Goal: Task Accomplishment & Management: Manage account settings

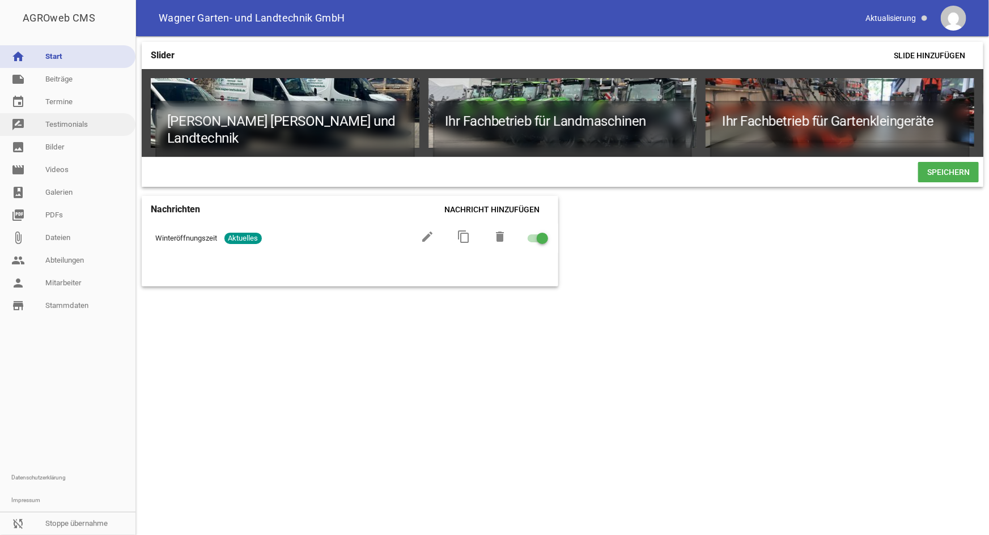
click at [62, 124] on link "rate_review Testimonials" at bounding box center [67, 124] width 135 height 23
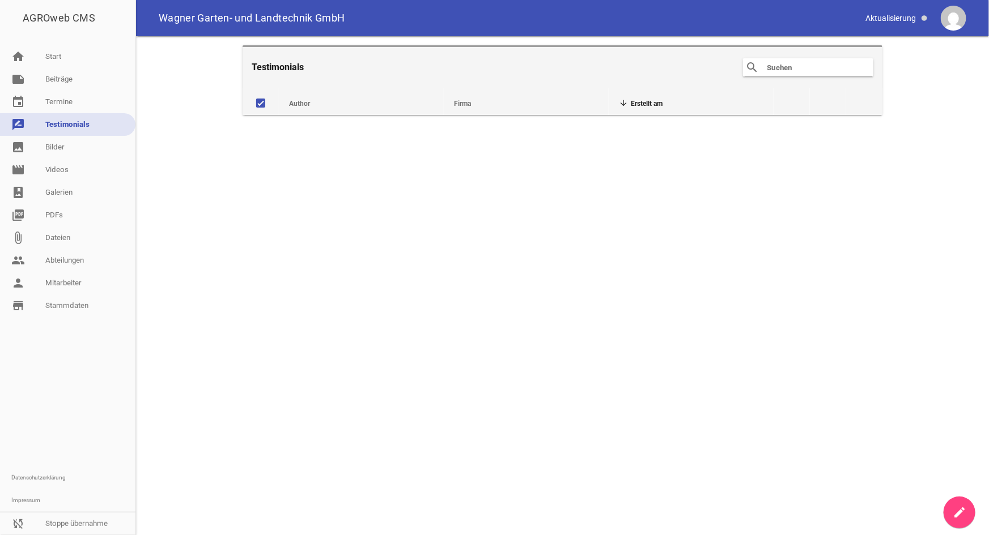
click at [967, 514] on link "create" at bounding box center [959, 513] width 32 height 32
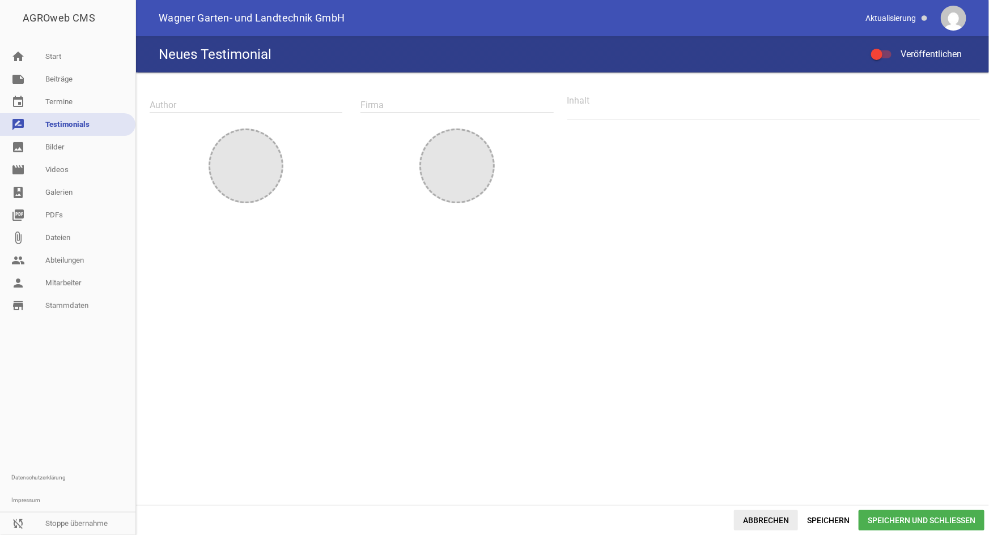
click at [757, 519] on span "Abbrechen" at bounding box center [766, 520] width 64 height 20
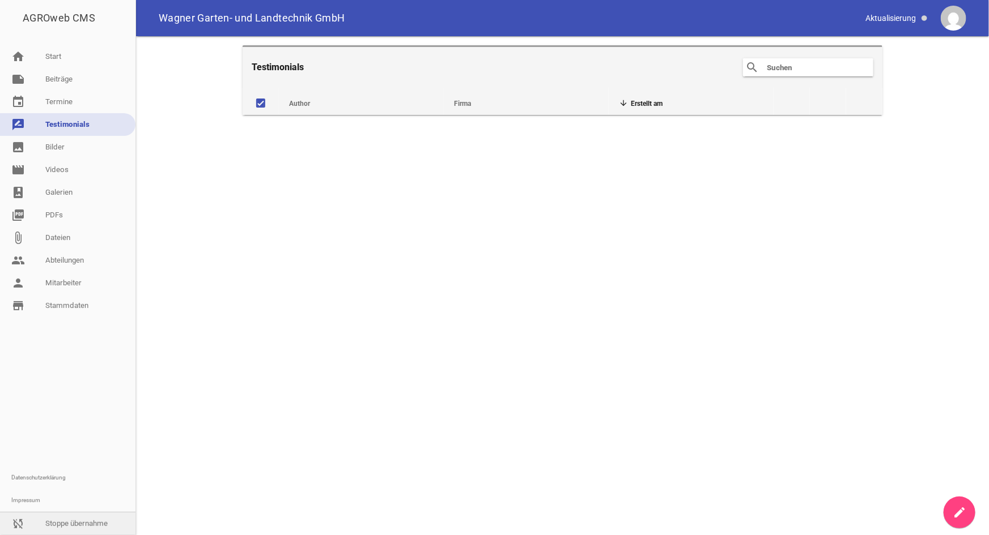
click at [79, 523] on link "sync_disabled Stoppe übernahme" at bounding box center [67, 524] width 135 height 23
click at [63, 523] on link "reply Abmelden" at bounding box center [67, 524] width 135 height 23
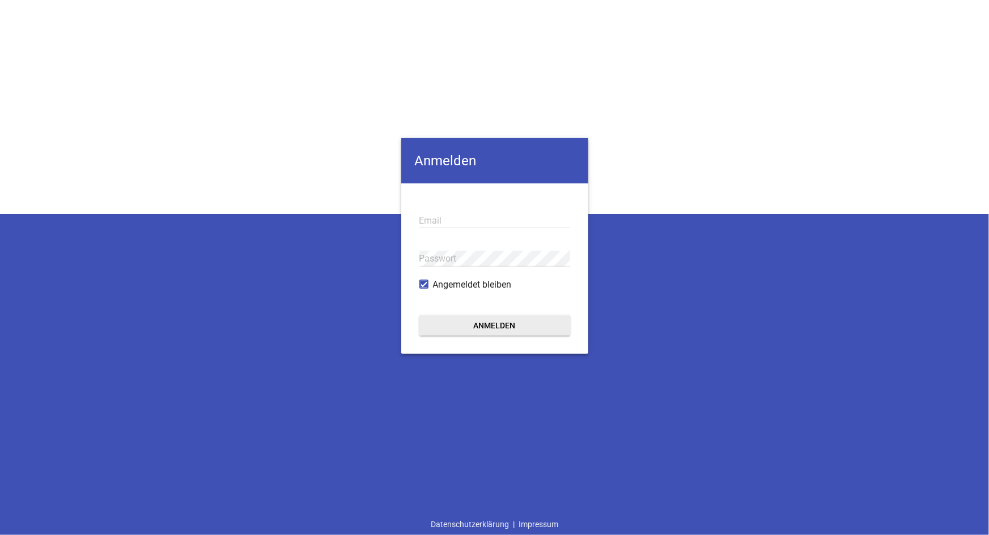
type input "[EMAIL_ADDRESS][DOMAIN_NAME]"
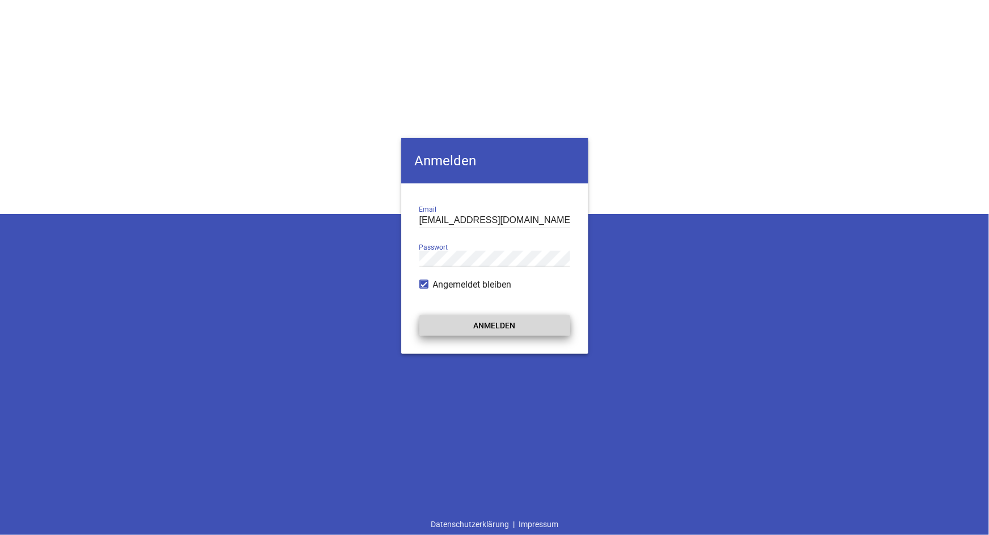
click at [479, 325] on button "Anmelden" at bounding box center [494, 326] width 151 height 20
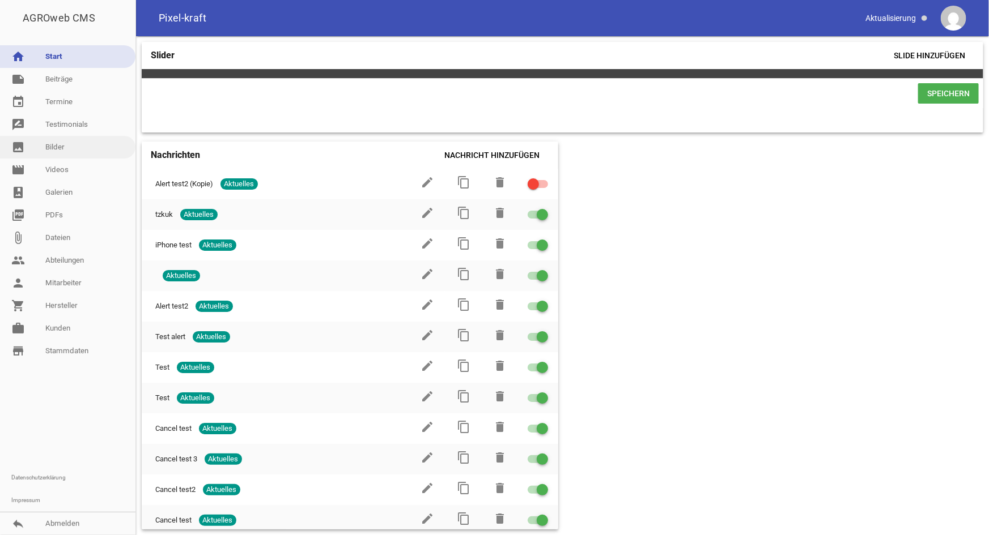
click at [62, 147] on link "image Bilder" at bounding box center [67, 147] width 135 height 23
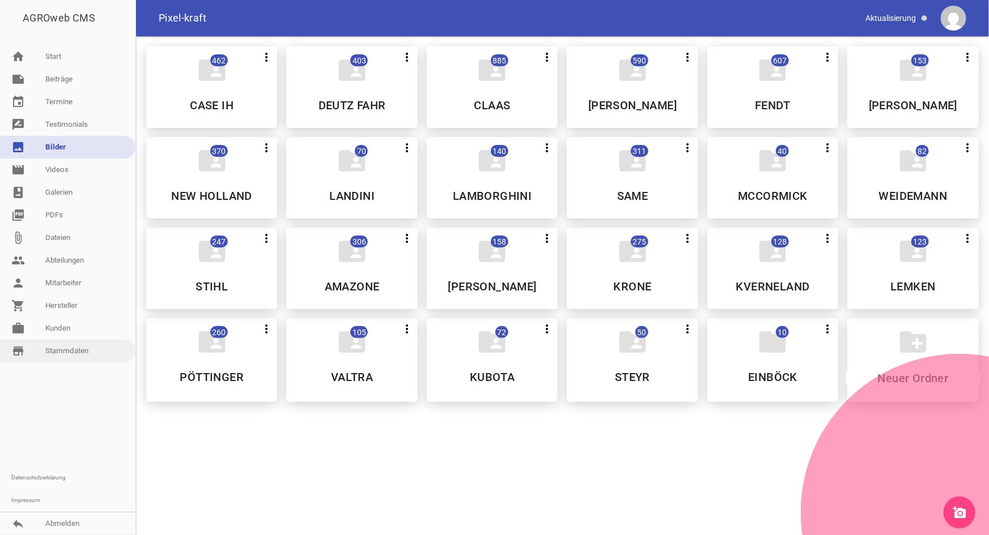
click at [329, 281] on h5 "AMAZONE" at bounding box center [352, 286] width 55 height 11
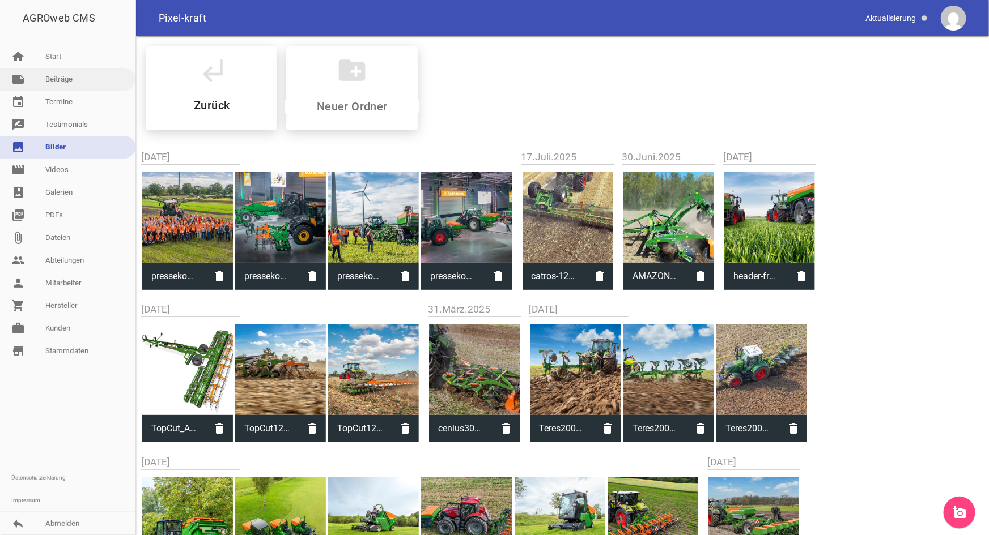
click at [214, 94] on div "subdirectory_arrow_left Zurück" at bounding box center [211, 88] width 131 height 84
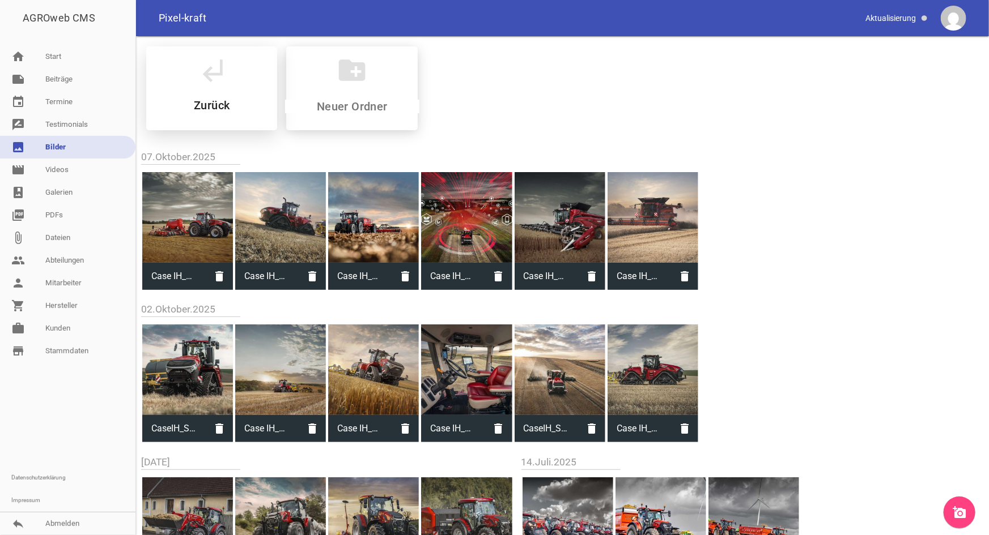
click at [212, 104] on h5 "Zurück" at bounding box center [212, 105] width 36 height 11
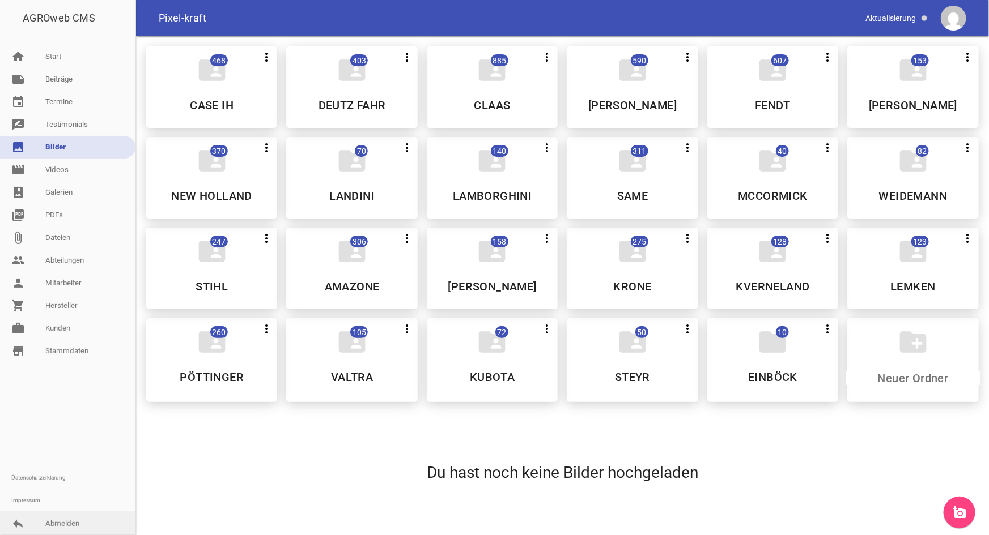
click at [67, 520] on link "reply Abmelden" at bounding box center [67, 524] width 135 height 23
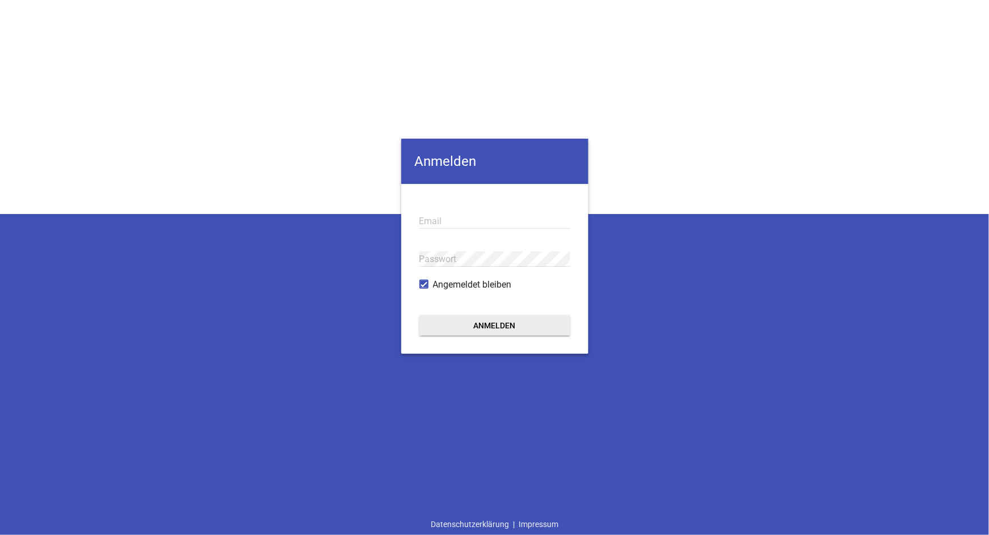
type input "[EMAIL_ADDRESS][DOMAIN_NAME]"
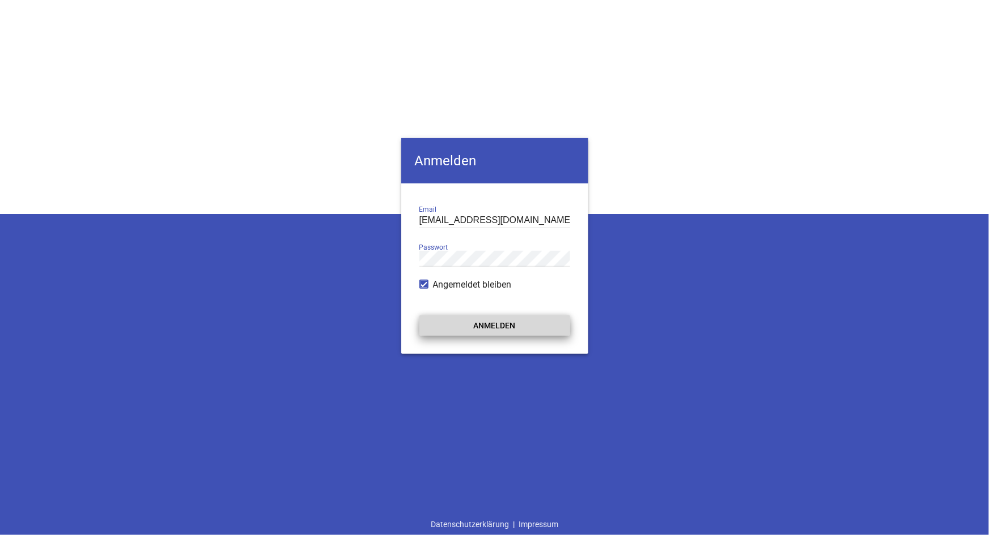
click at [495, 330] on button "Anmelden" at bounding box center [494, 326] width 151 height 20
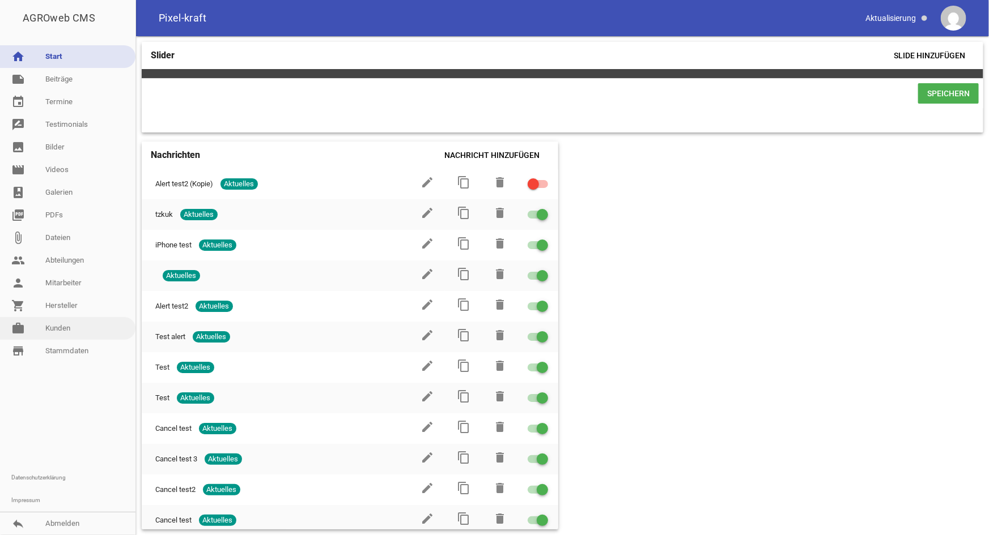
click at [69, 334] on link "work [PERSON_NAME]" at bounding box center [67, 328] width 135 height 23
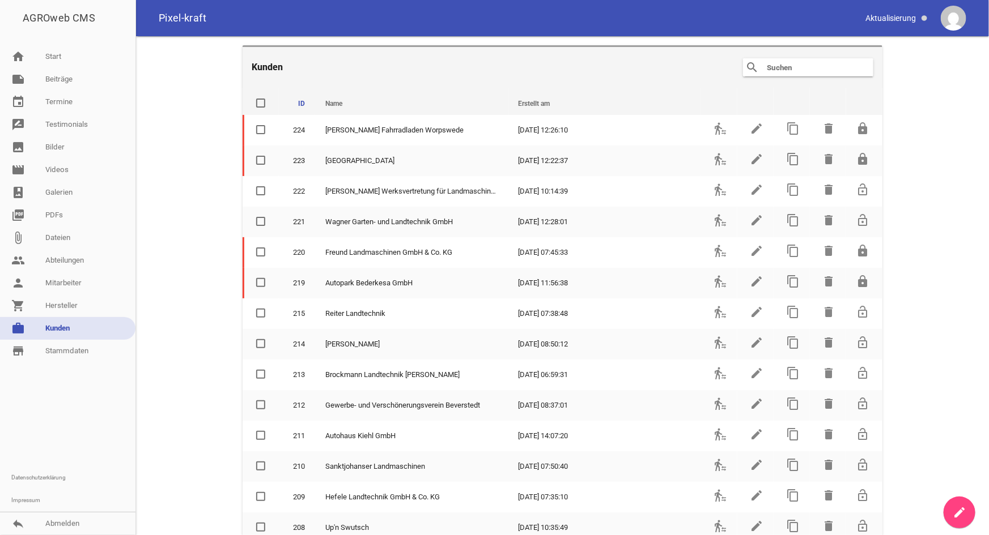
click at [776, 70] on input "text" at bounding box center [810, 68] width 91 height 14
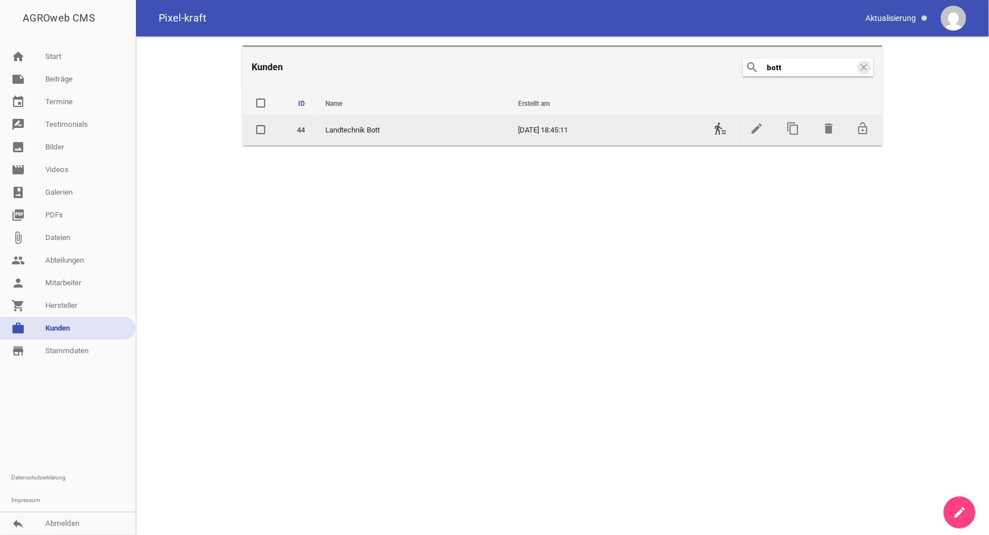
type input "bott"
click at [717, 126] on icon "transfer_within_a_station" at bounding box center [720, 129] width 14 height 14
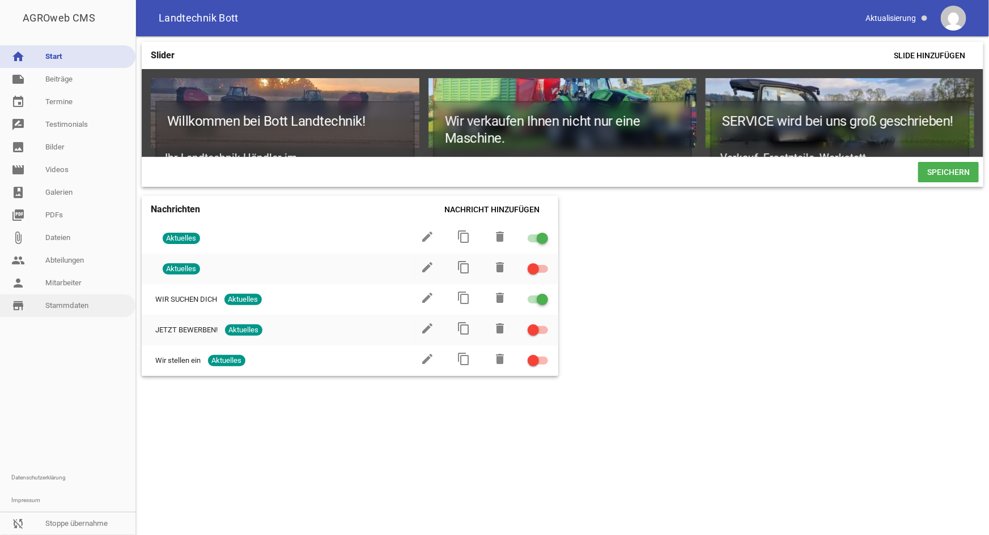
click at [65, 309] on link "store_mall_directory Stammdaten" at bounding box center [67, 306] width 135 height 23
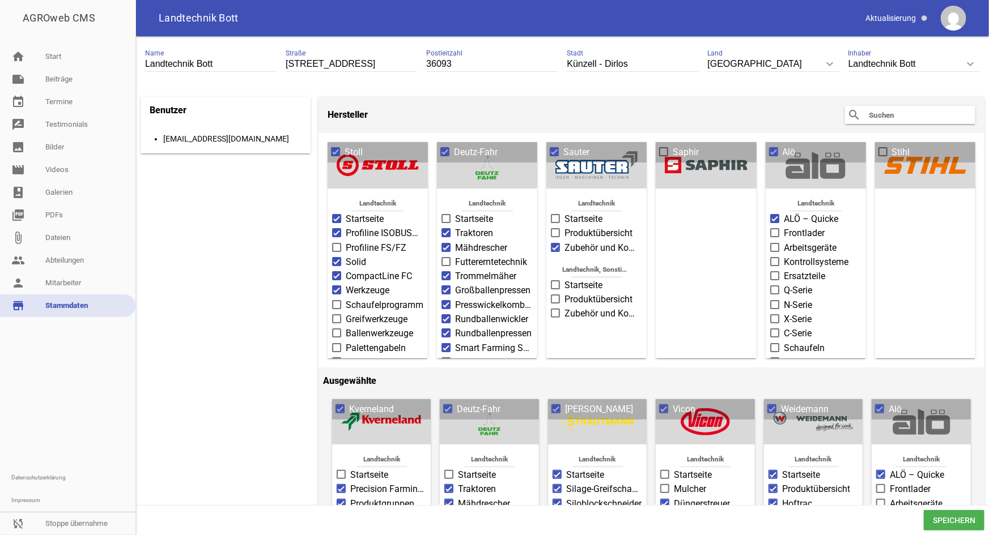
click at [445, 152] on span at bounding box center [444, 151] width 7 height 7
click at [454, 146] on input "Deutz-Fahr" at bounding box center [454, 146] width 0 height 0
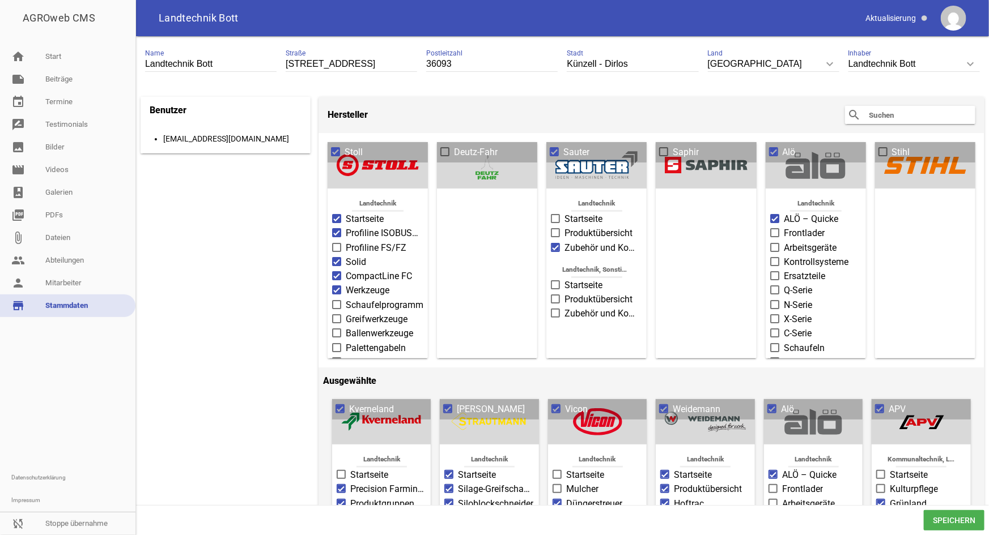
click at [956, 521] on span "Speichern" at bounding box center [953, 520] width 61 height 20
click at [64, 261] on link "people Abteilungen" at bounding box center [67, 260] width 135 height 23
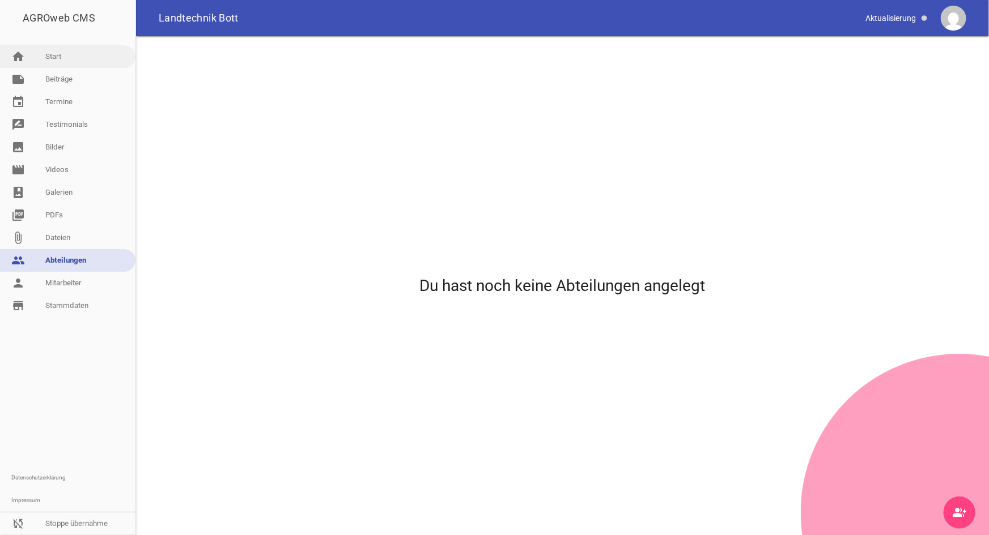
click at [60, 62] on link "home Start" at bounding box center [67, 56] width 135 height 23
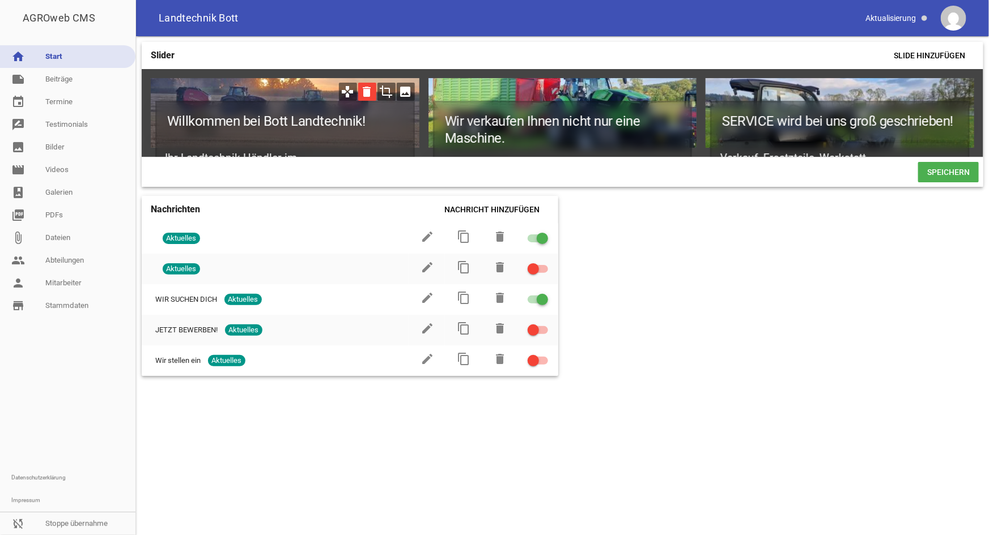
click at [367, 91] on icon "delete" at bounding box center [367, 92] width 18 height 18
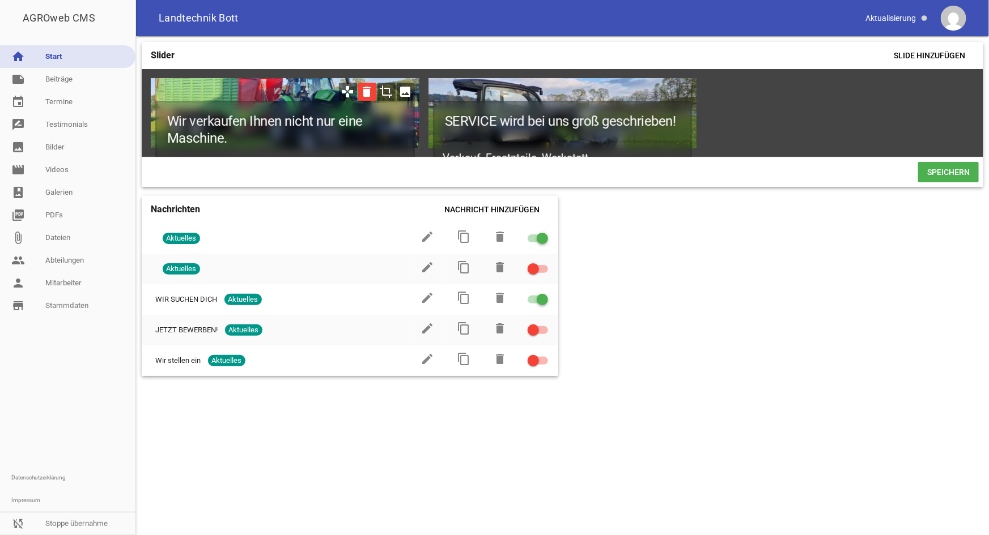
click at [368, 93] on icon "delete" at bounding box center [367, 92] width 18 height 18
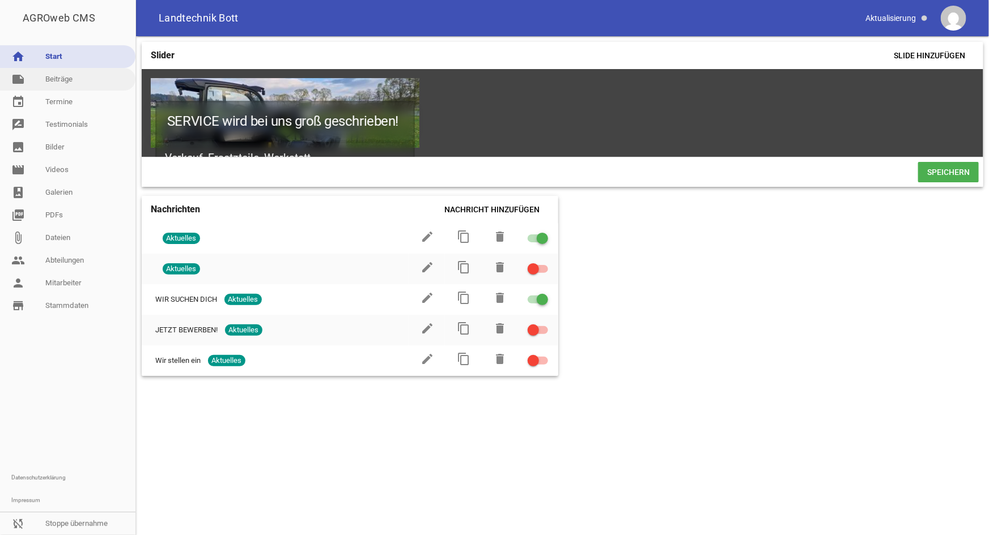
click at [63, 86] on link "note Beiträge" at bounding box center [67, 79] width 135 height 23
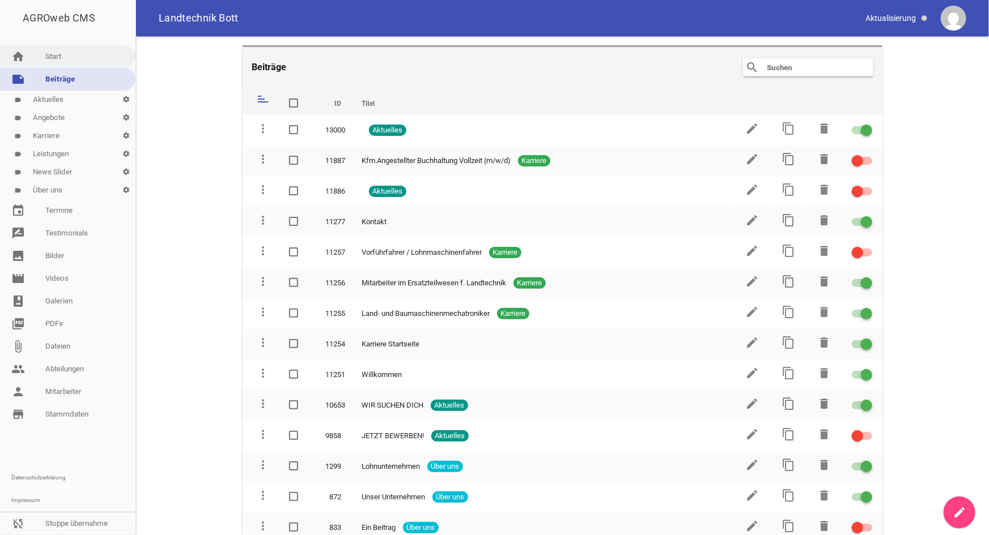
click at [61, 56] on link "home Start" at bounding box center [67, 56] width 135 height 23
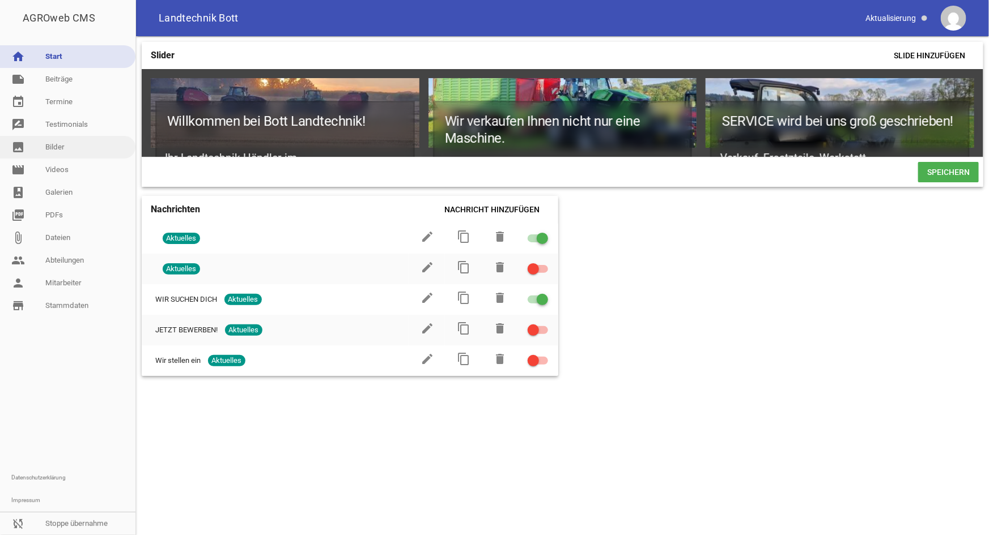
click at [74, 150] on link "image Bilder" at bounding box center [67, 147] width 135 height 23
click at [57, 148] on link "image Bilder" at bounding box center [67, 147] width 135 height 23
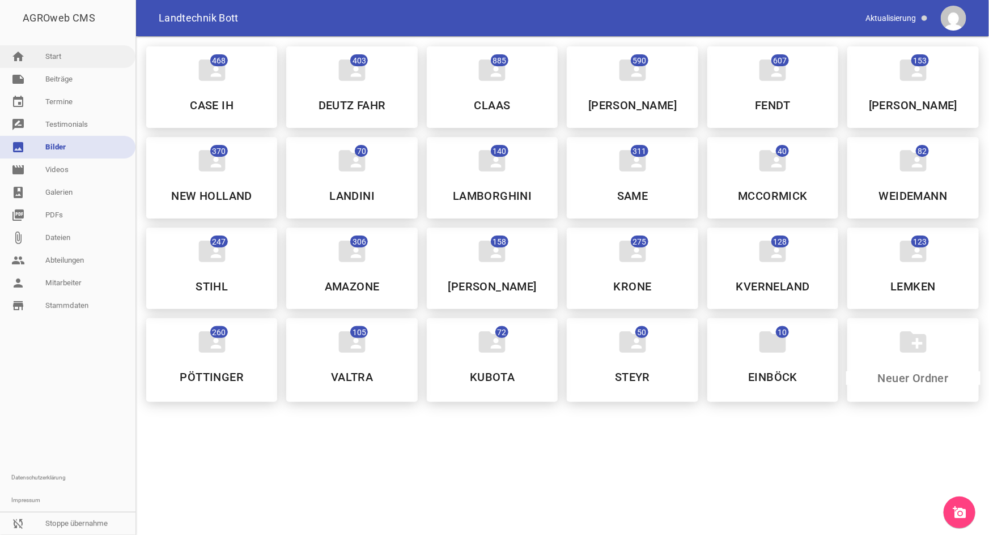
click at [54, 57] on link "home Start" at bounding box center [67, 56] width 135 height 23
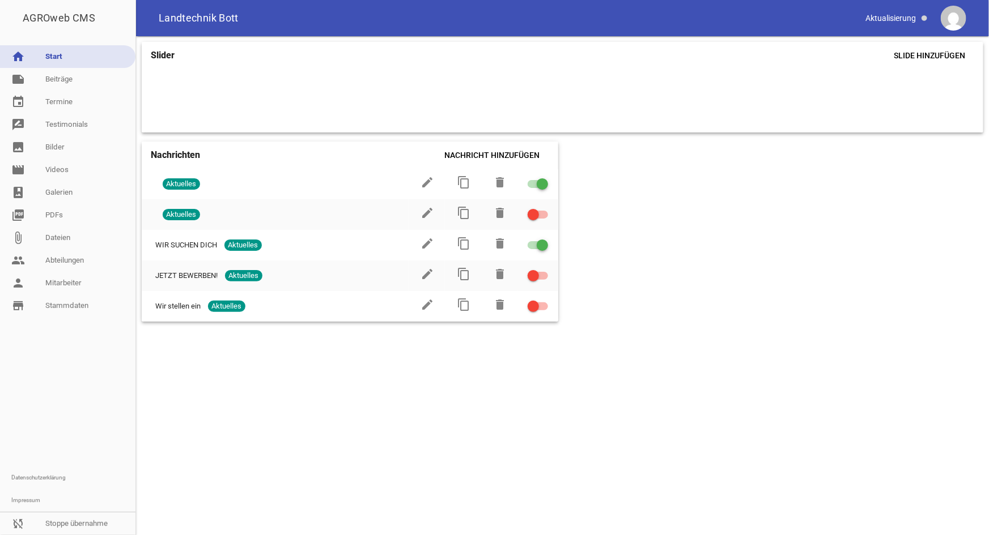
click at [54, 58] on link "home Start" at bounding box center [67, 56] width 135 height 23
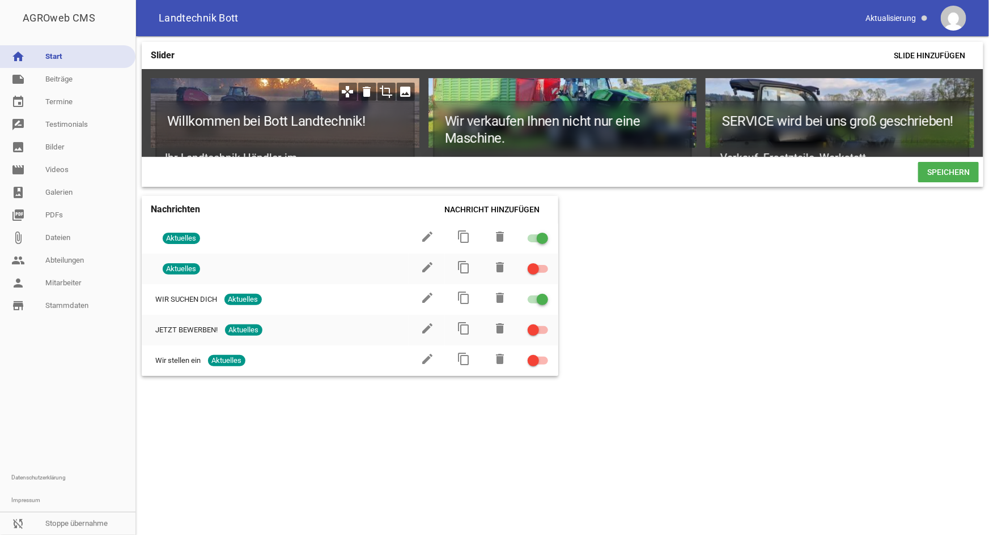
click at [404, 91] on icon "image" at bounding box center [406, 92] width 18 height 18
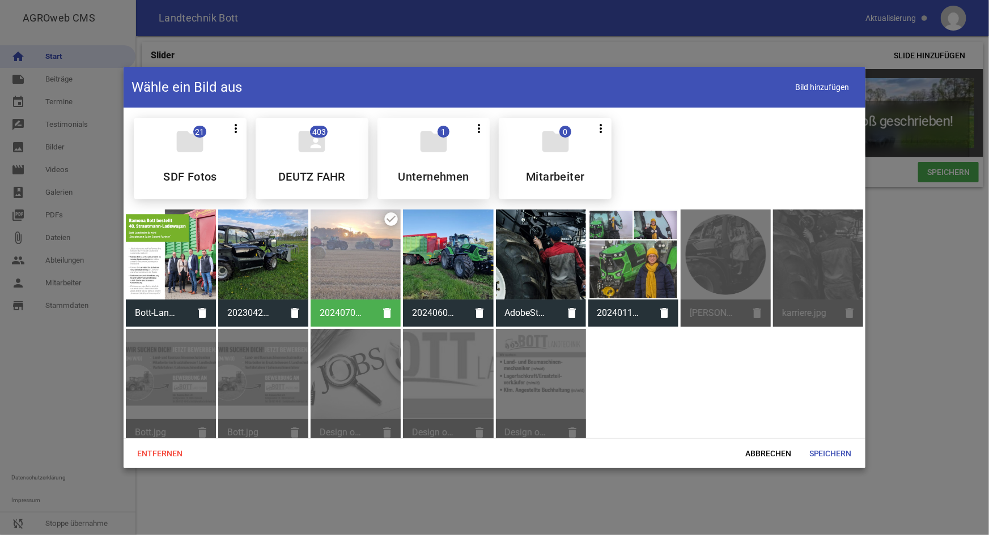
click at [444, 173] on h5 "Unternehmen" at bounding box center [433, 176] width 71 height 11
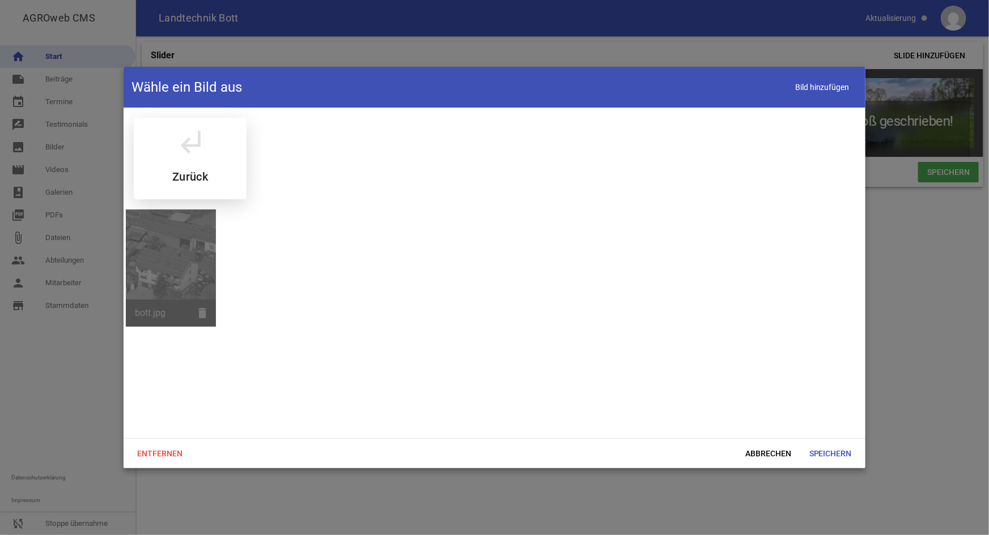
click at [173, 175] on h5 "Zurück" at bounding box center [190, 176] width 36 height 11
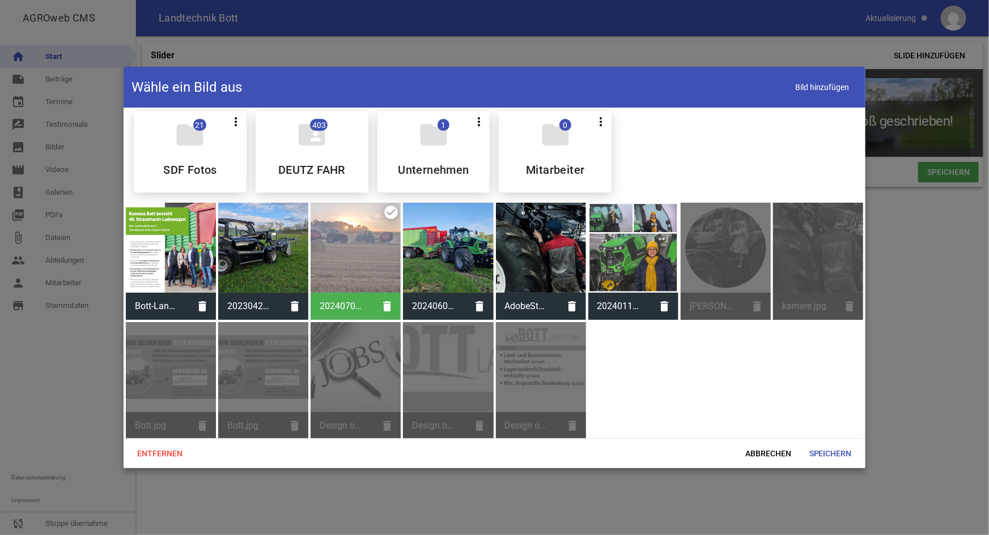
scroll to position [9, 0]
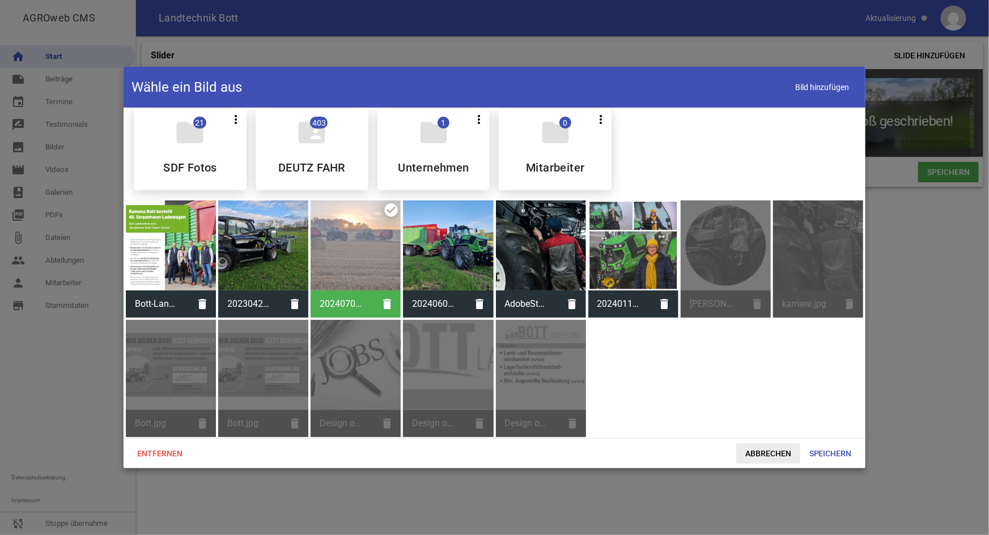
click at [761, 452] on span "Abbrechen" at bounding box center [768, 454] width 64 height 20
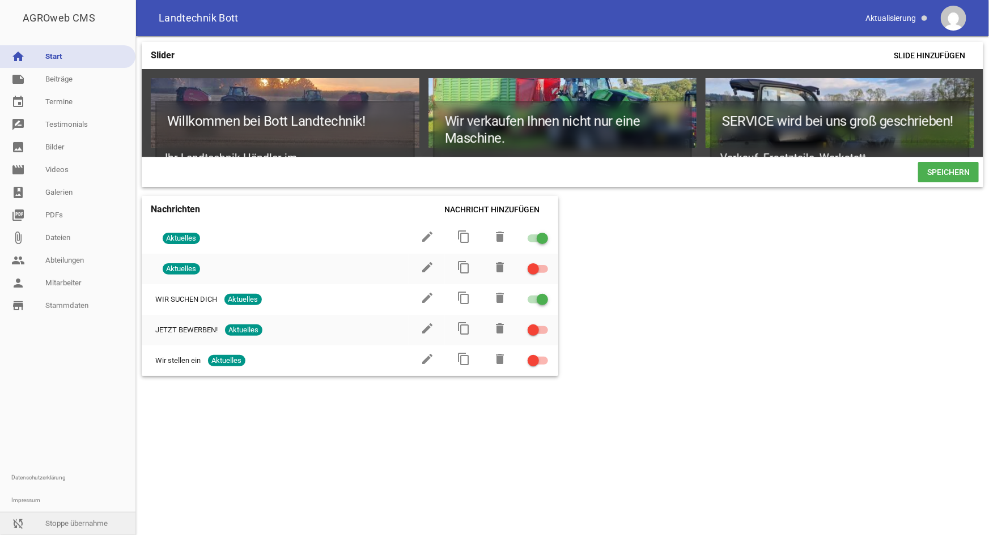
click at [67, 523] on link "sync_disabled Stoppe übernahme" at bounding box center [67, 524] width 135 height 23
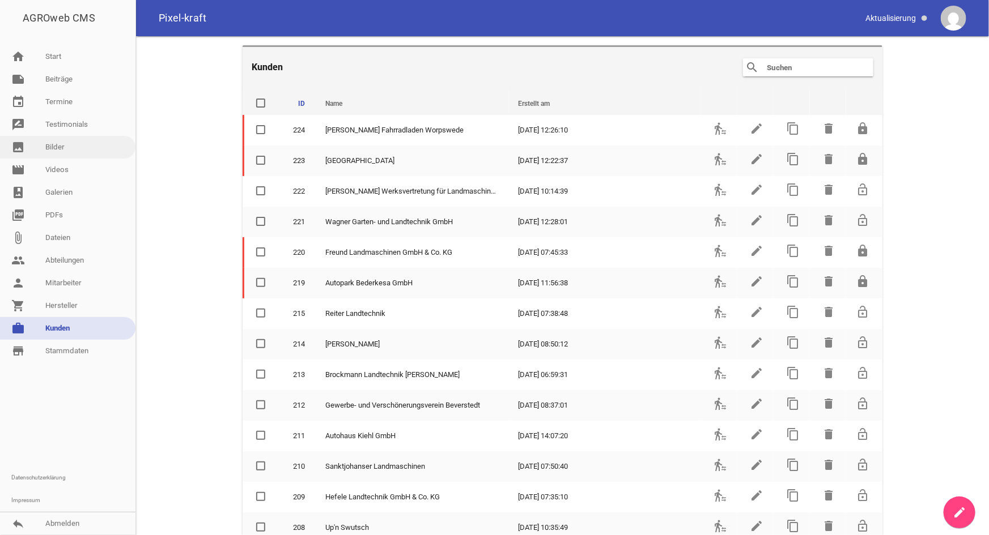
click at [61, 148] on link "image Bilder" at bounding box center [67, 147] width 135 height 23
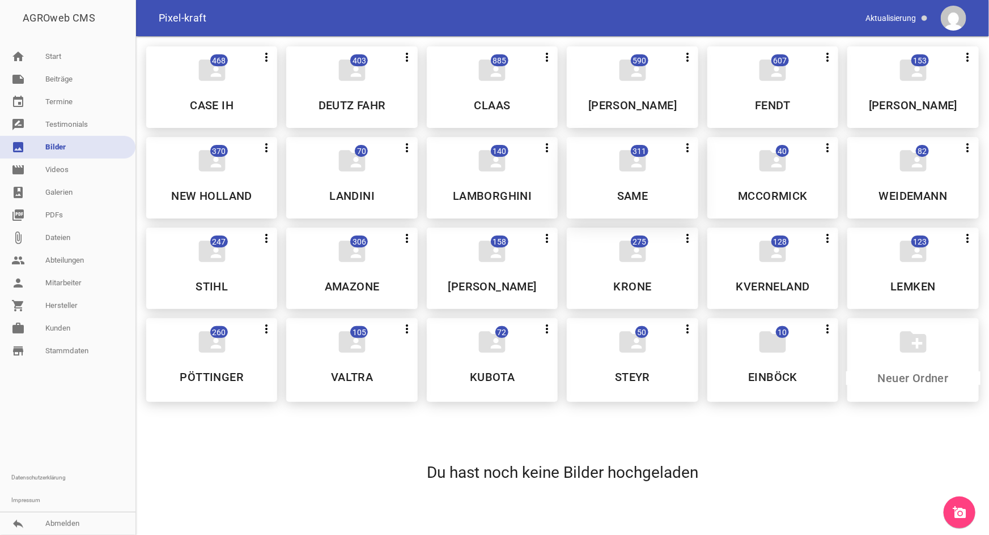
click at [631, 186] on div "folder_shared 311 more_vert Nicht mehr Teilen Bearbeiten Löschen SAME" at bounding box center [632, 178] width 131 height 82
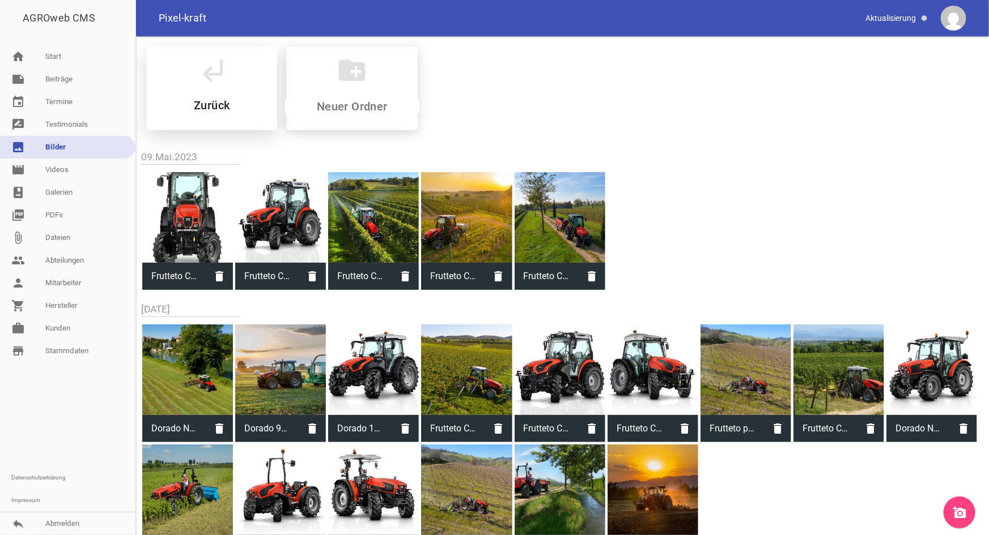
click at [210, 107] on h5 "Zurück" at bounding box center [212, 105] width 36 height 11
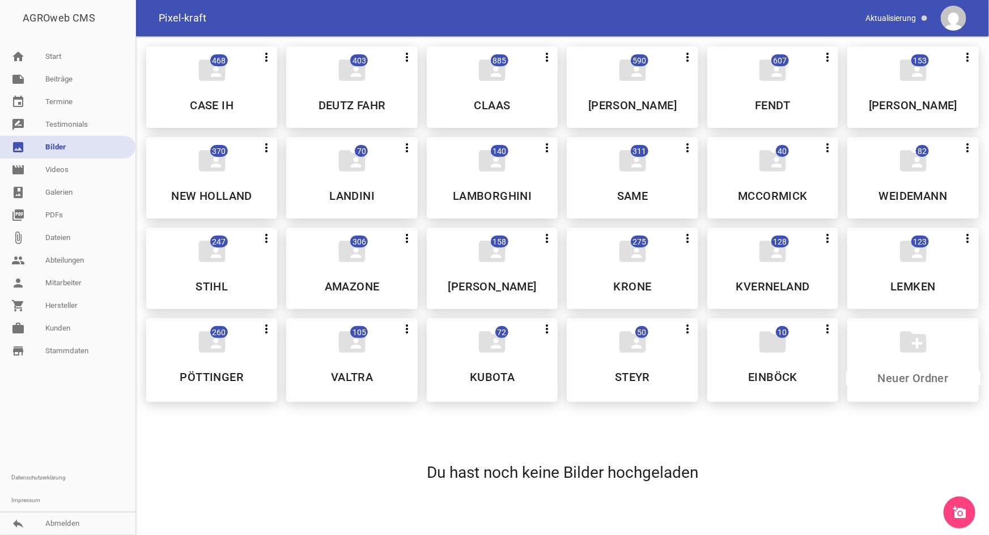
click at [641, 193] on h5 "SAME" at bounding box center [632, 195] width 31 height 11
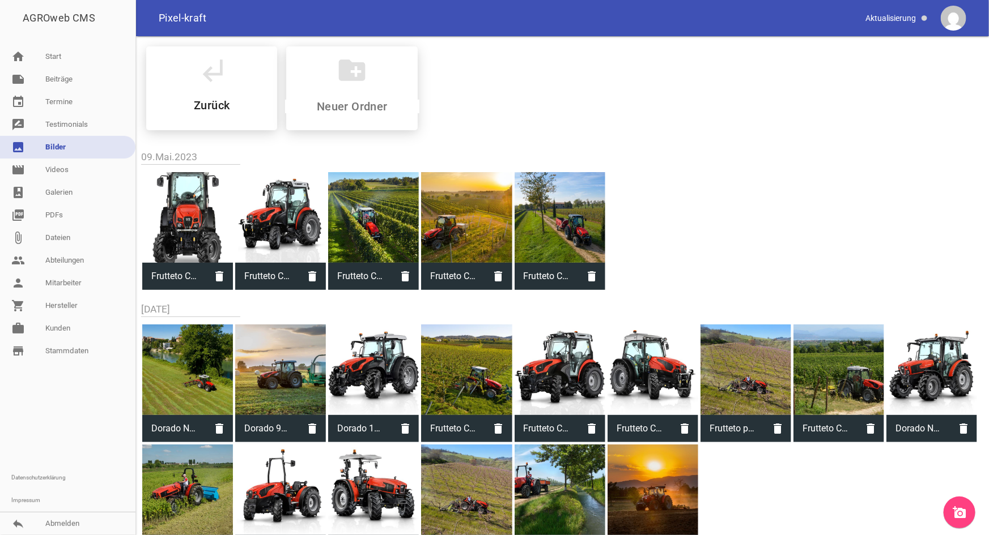
click at [465, 252] on div at bounding box center [466, 217] width 91 height 91
type input "Frutteto CVT 100 S_Stage V_Field_DJI_0560.jpg"
type input "1467"
type input "2200"
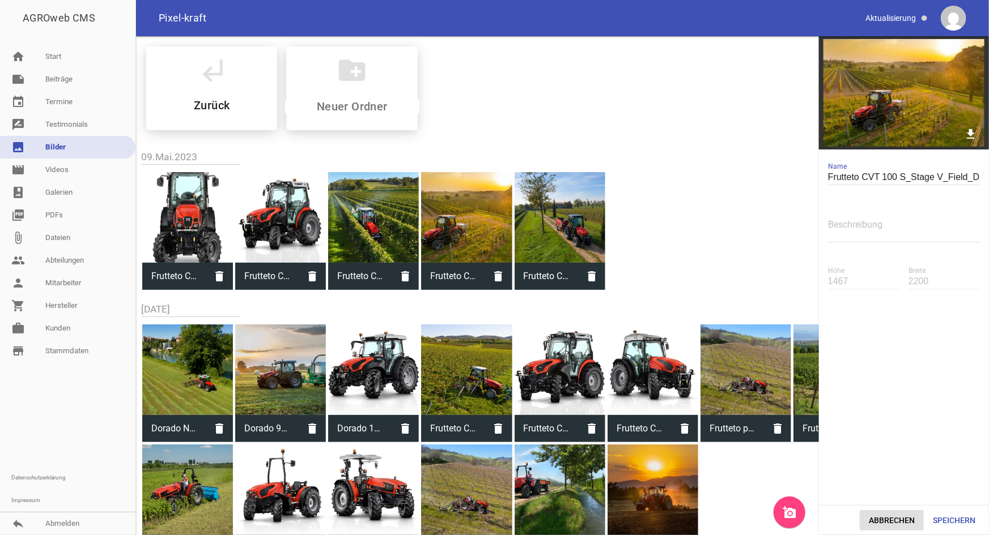
click at [888, 517] on button "Abbrechen" at bounding box center [891, 520] width 64 height 20
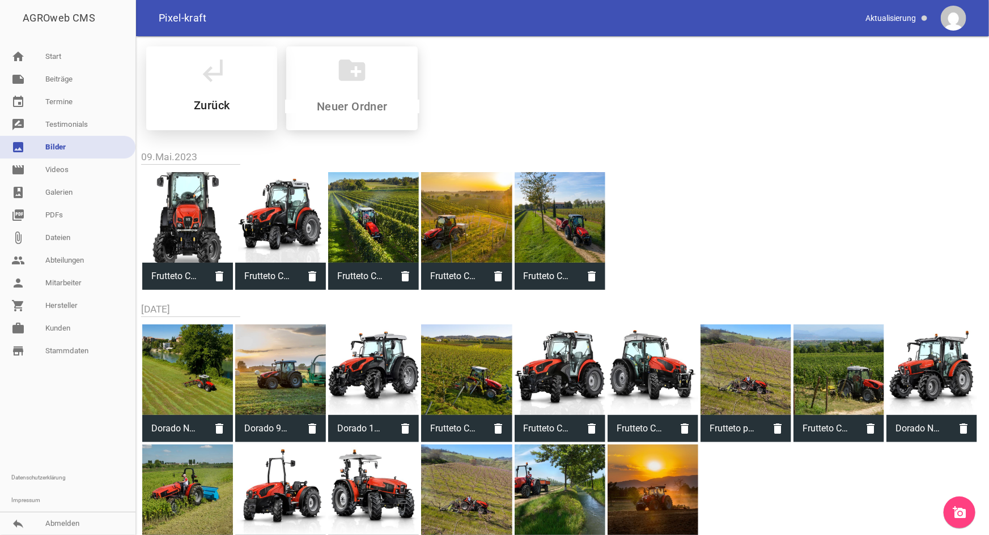
click at [235, 108] on div "subdirectory_arrow_left Zurück" at bounding box center [211, 88] width 131 height 84
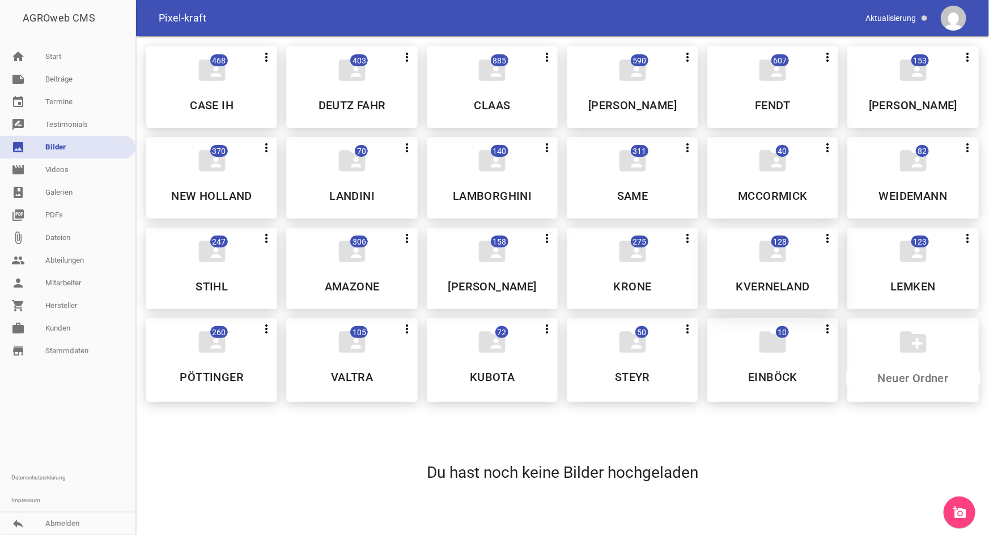
click at [772, 283] on h5 "KVERNELAND" at bounding box center [773, 286] width 74 height 11
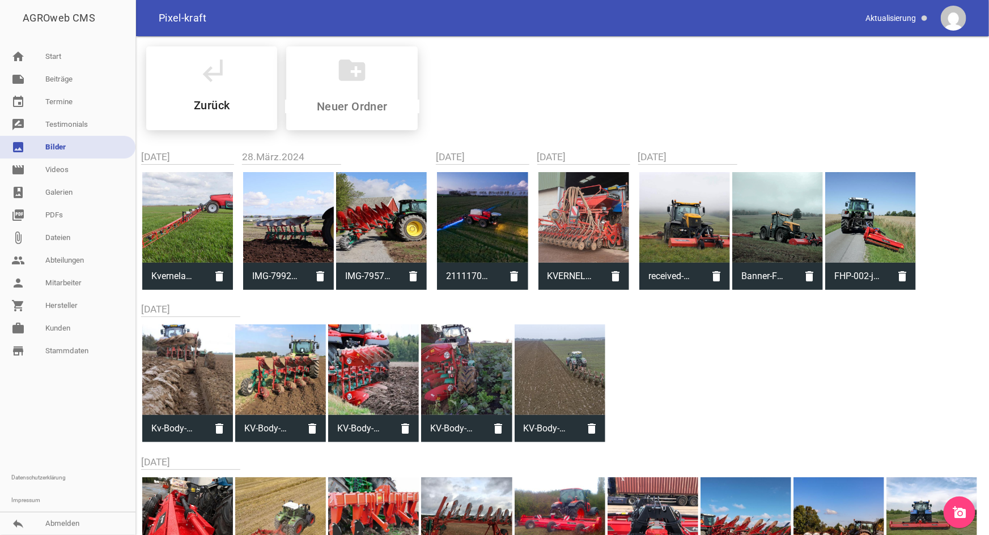
click at [172, 215] on div at bounding box center [187, 217] width 91 height 91
type input "Kverneland-Trailed-Self-Propelled-Sprayer-DAT-Ecopatch-0001-hqkc1nyxth-hqsexg7g…"
type input "1280"
type input "1920"
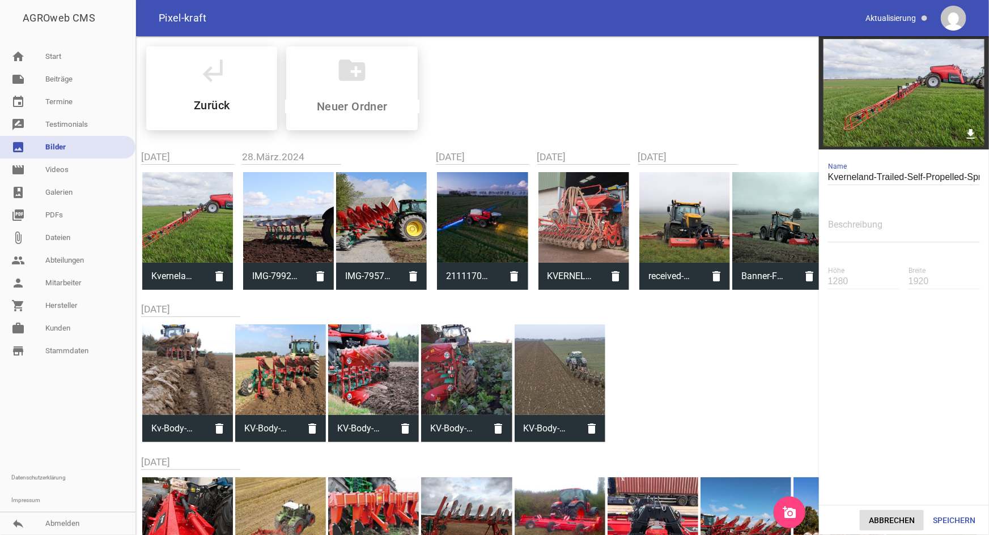
click at [892, 523] on button "Abbrechen" at bounding box center [891, 520] width 64 height 20
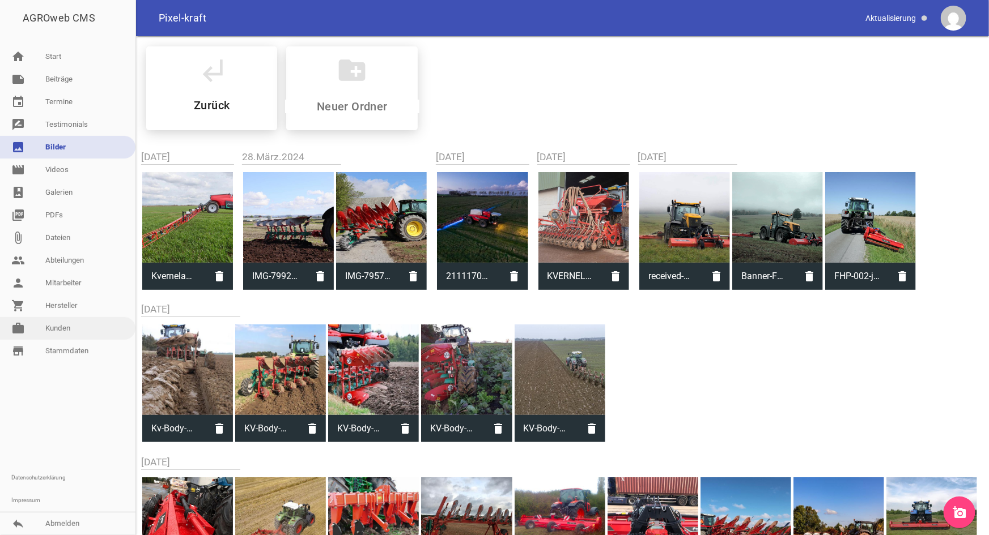
click at [66, 330] on link "work [PERSON_NAME]" at bounding box center [67, 328] width 135 height 23
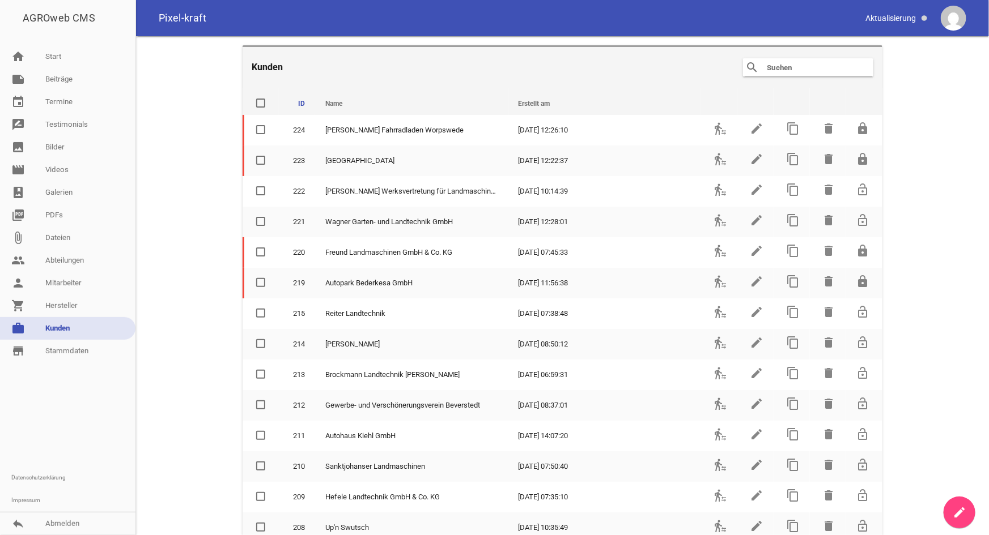
click at [806, 71] on input "text" at bounding box center [810, 68] width 91 height 14
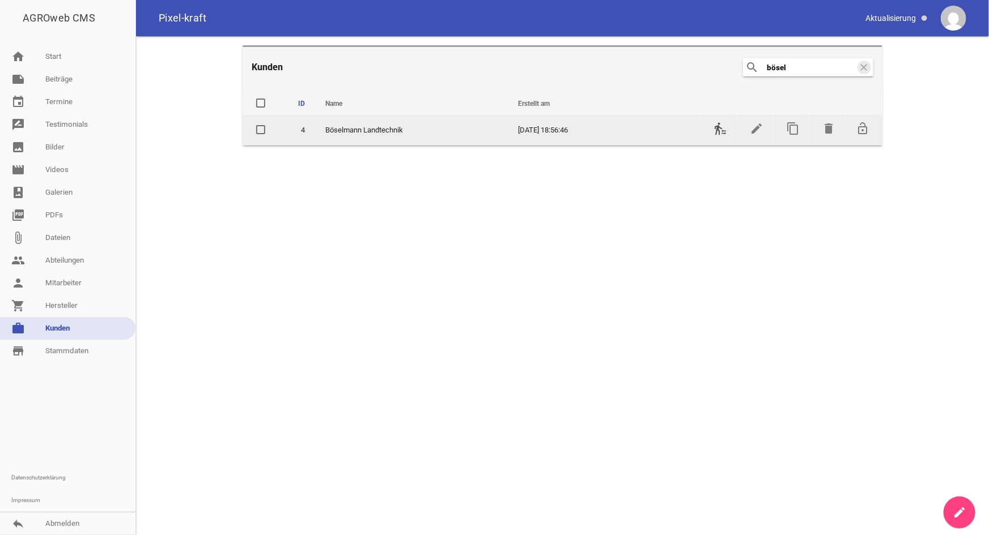
type input "bösel"
click at [717, 131] on icon "transfer_within_a_station" at bounding box center [720, 129] width 14 height 14
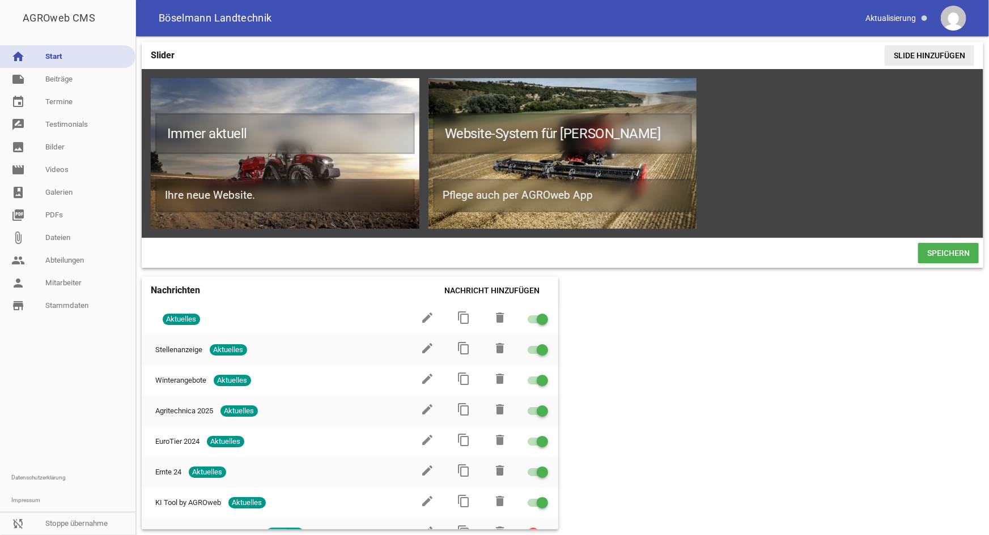
click at [928, 57] on span "Slide hinzufügen" at bounding box center [929, 55] width 90 height 20
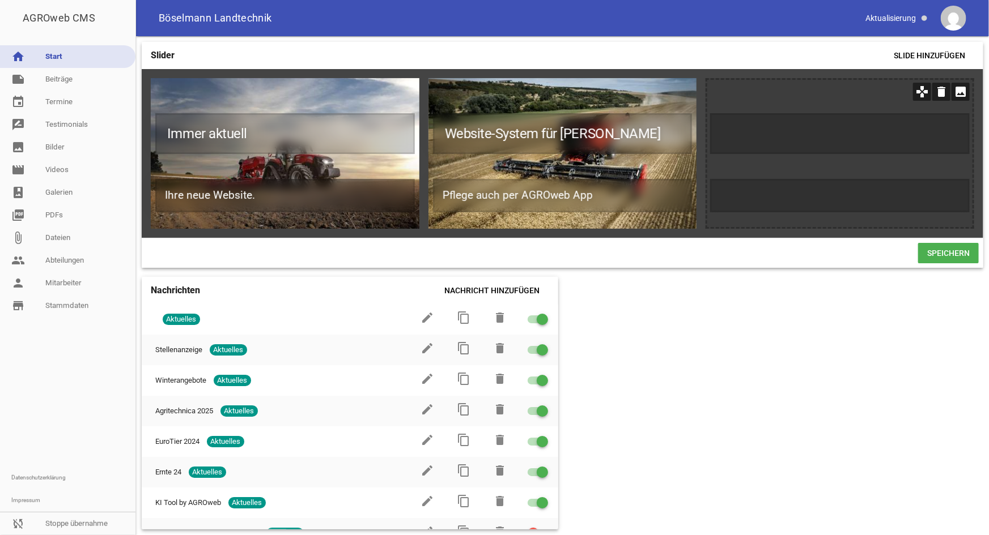
click at [959, 94] on icon "image" at bounding box center [960, 92] width 18 height 18
click at [960, 92] on icon "image" at bounding box center [960, 92] width 18 height 18
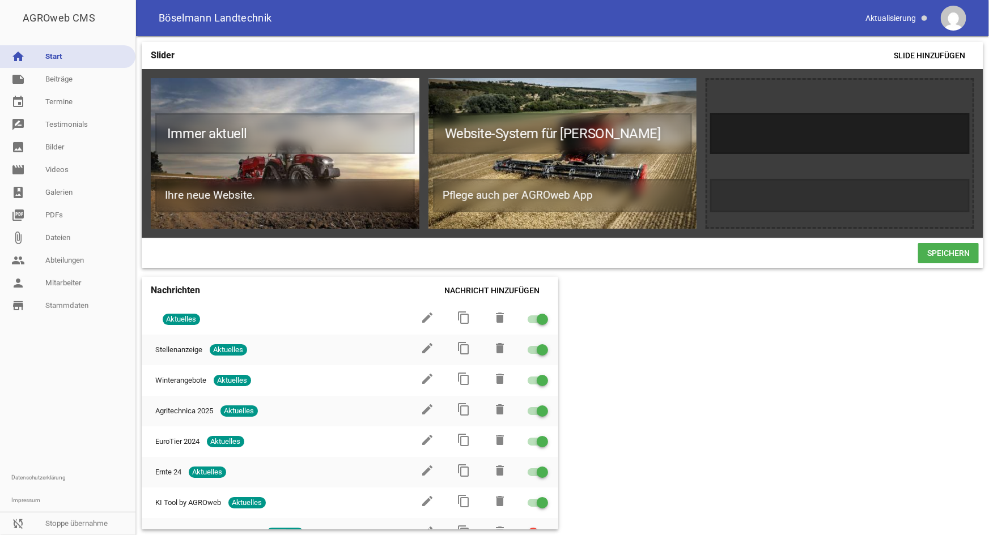
click at [861, 132] on h1 at bounding box center [839, 133] width 259 height 41
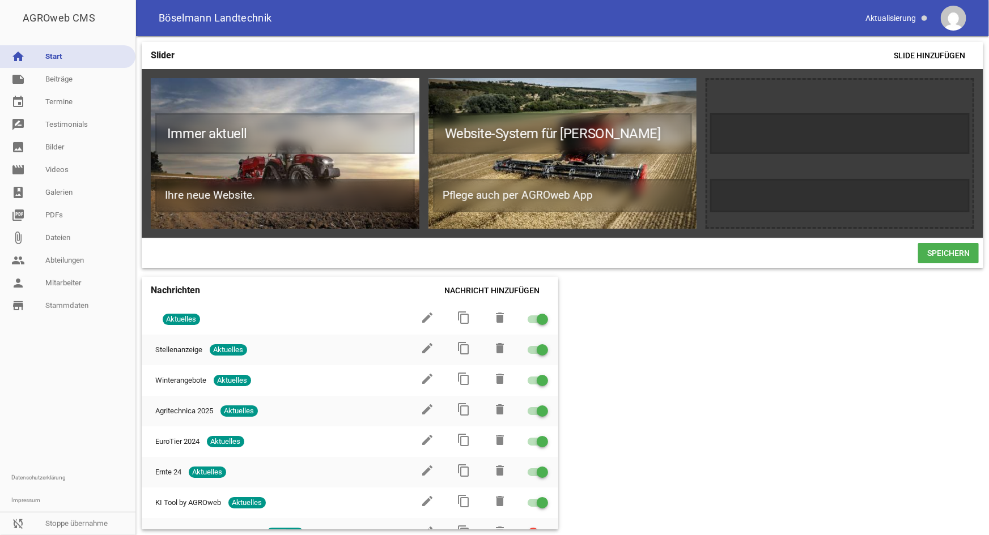
click at [871, 168] on div at bounding box center [839, 163] width 259 height 124
click at [756, 455] on div at bounding box center [494, 267] width 989 height 535
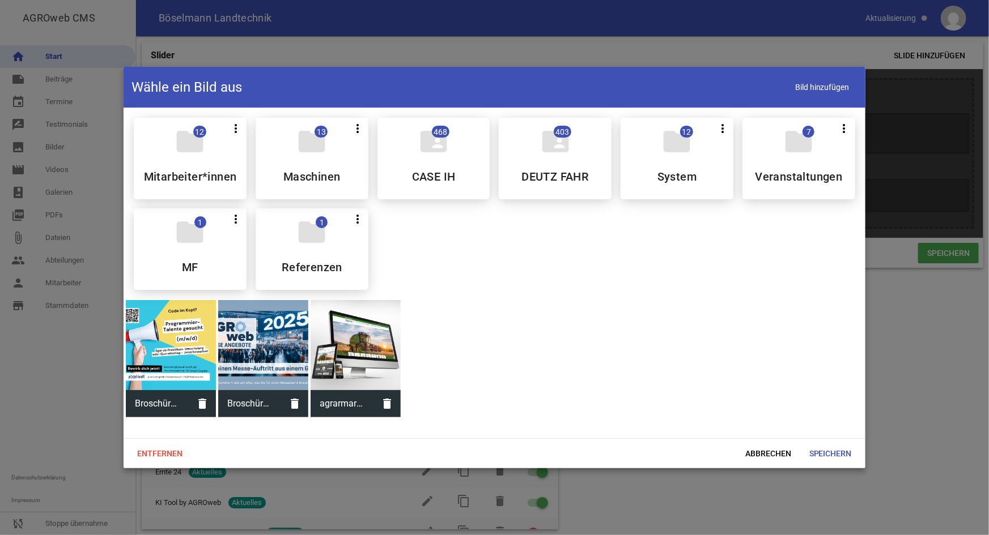
click at [764, 453] on span "Abbrechen" at bounding box center [768, 454] width 64 height 20
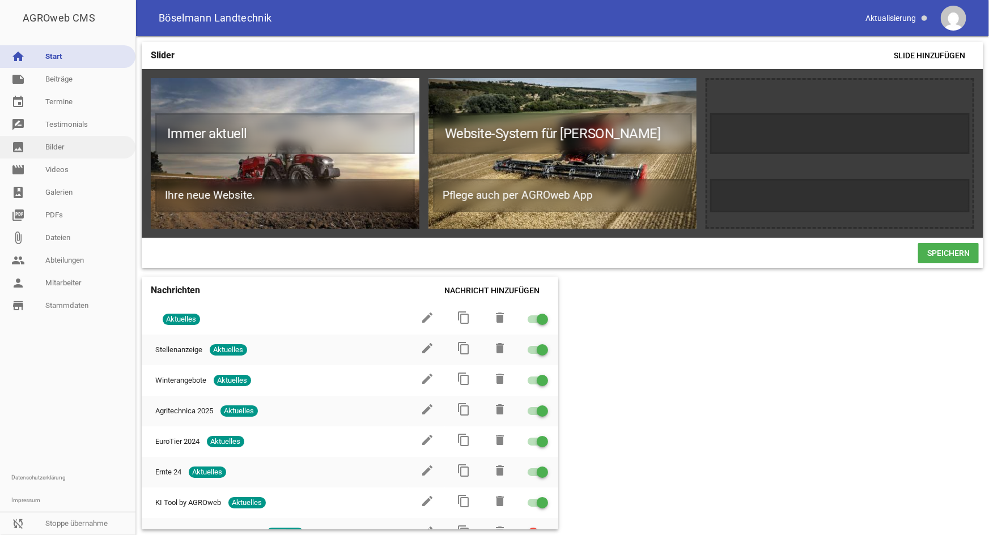
click at [51, 148] on link "image Bilder" at bounding box center [67, 147] width 135 height 23
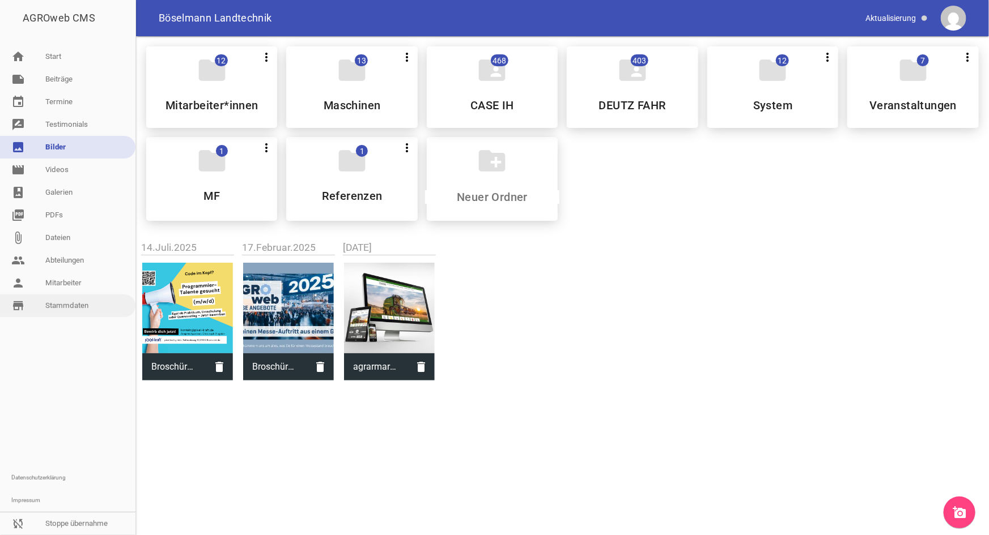
click at [66, 303] on link "store_mall_directory Stammdaten" at bounding box center [67, 306] width 135 height 23
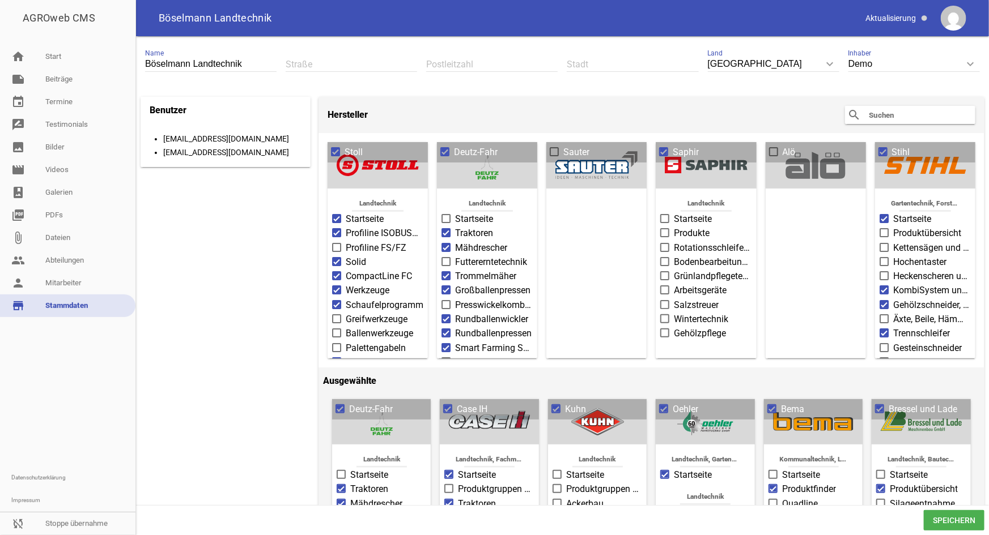
click at [875, 113] on input "text" at bounding box center [912, 115] width 91 height 14
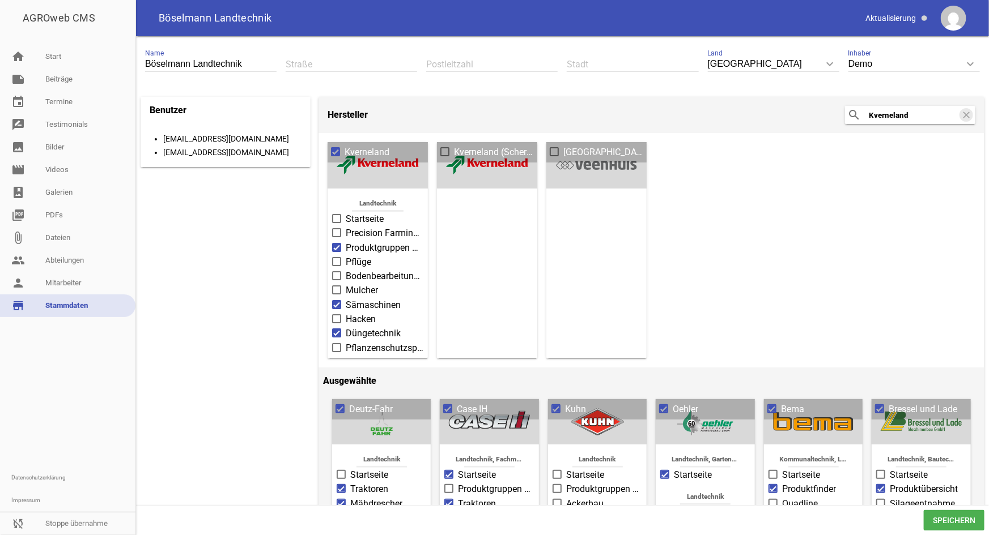
click at [445, 153] on span at bounding box center [444, 151] width 7 height 7
click at [454, 146] on input "Kverneland (Scherzinger)" at bounding box center [454, 146] width 0 height 0
drag, startPoint x: 444, startPoint y: 155, endPoint x: 432, endPoint y: 153, distance: 12.0
click at [444, 154] on span at bounding box center [444, 151] width 7 height 7
click at [454, 146] on input "Kverneland (Scherzinger)" at bounding box center [454, 146] width 0 height 0
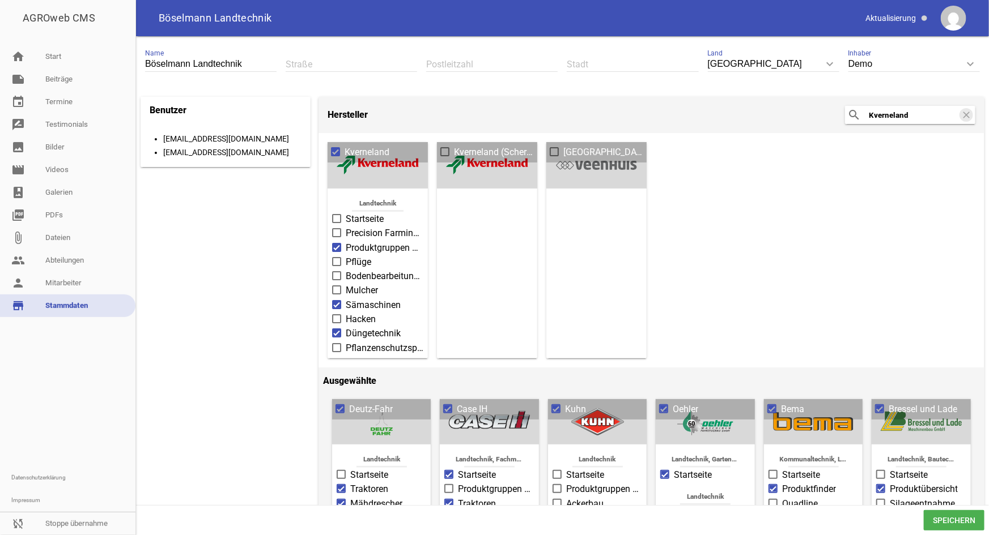
click at [338, 219] on span at bounding box center [336, 218] width 7 height 7
click at [346, 212] on input "Startseite" at bounding box center [346, 212] width 0 height 0
click at [947, 520] on span "Speichern" at bounding box center [953, 520] width 61 height 20
drag, startPoint x: 908, startPoint y: 112, endPoint x: 846, endPoint y: 117, distance: 62.0
click at [846, 117] on div "search Kverneland clear" at bounding box center [910, 115] width 130 height 18
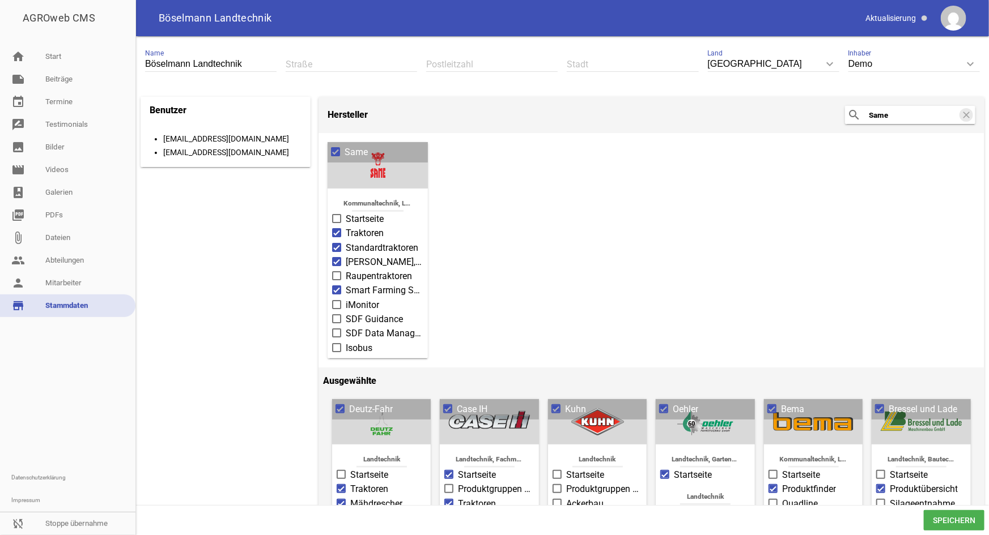
type input "Same"
click at [946, 522] on span "Speichern" at bounding box center [953, 520] width 61 height 20
click at [58, 150] on link "image Bilder" at bounding box center [67, 147] width 135 height 23
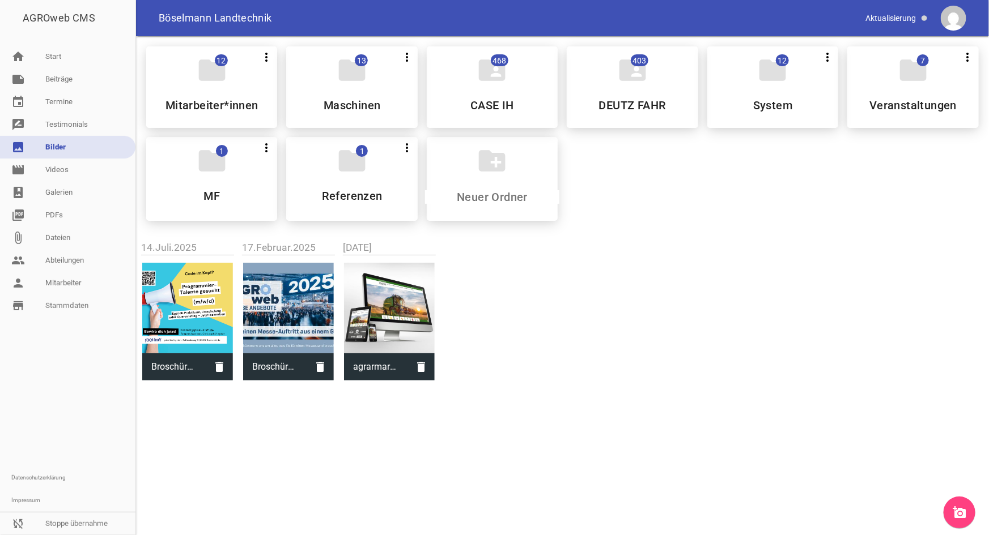
click at [963, 512] on icon "add_a_photo" at bounding box center [959, 513] width 14 height 14
click at [70, 150] on link "image Bilder" at bounding box center [67, 147] width 135 height 23
click at [73, 525] on link "sync_disabled Stoppe übernahme" at bounding box center [67, 524] width 135 height 23
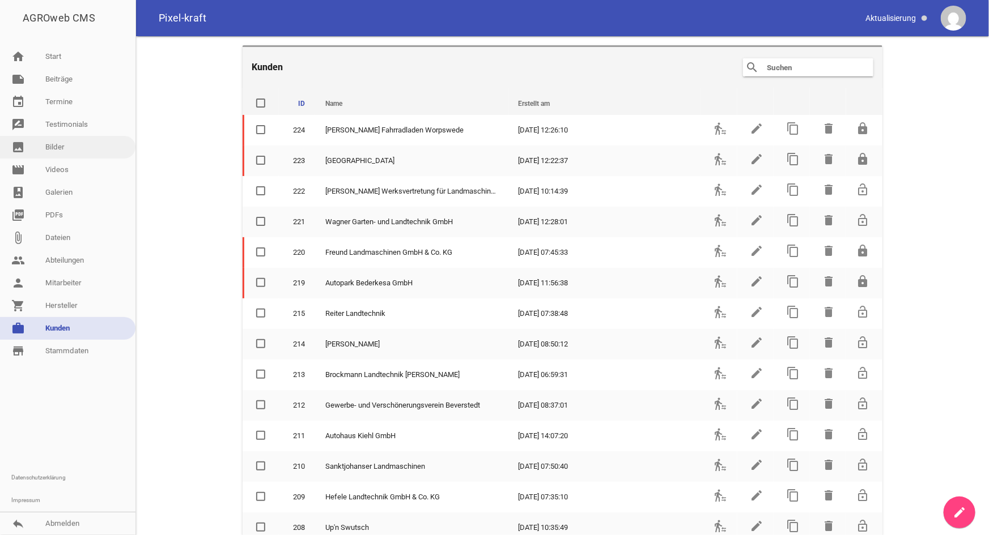
click at [65, 152] on link "image Bilder" at bounding box center [67, 147] width 135 height 23
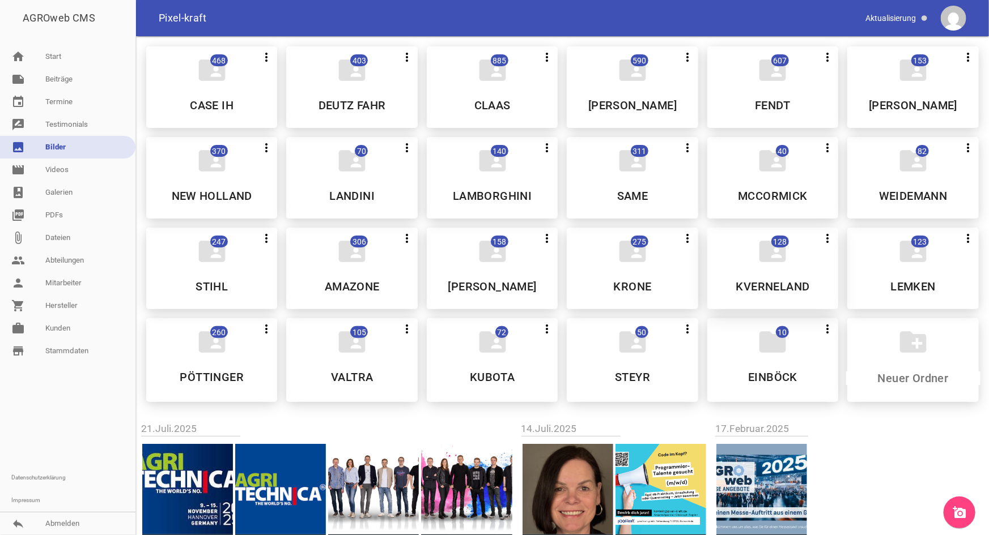
click at [777, 284] on h5 "KVERNELAND" at bounding box center [773, 286] width 74 height 11
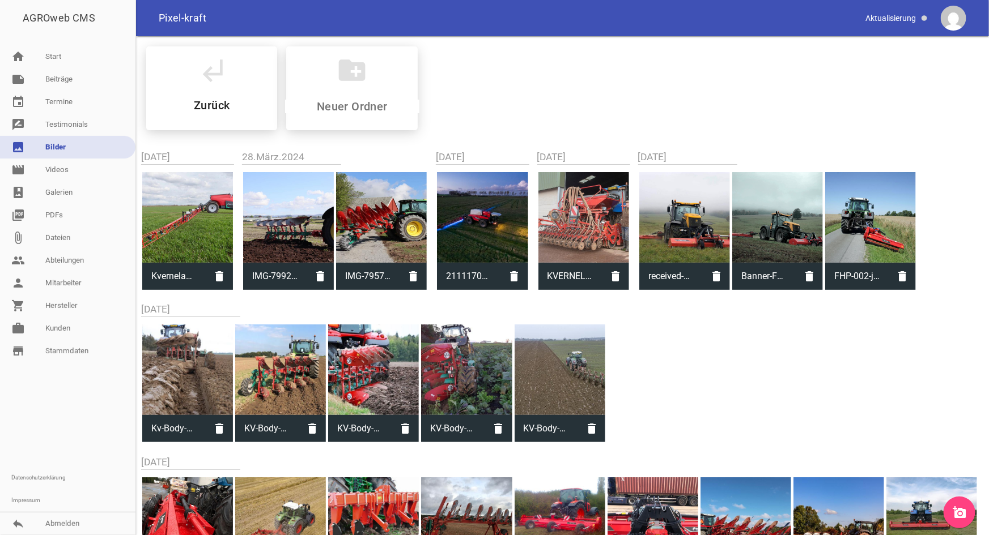
click at [197, 230] on div at bounding box center [187, 217] width 91 height 91
type input "Kverneland-Trailed-Self-Propelled-Sprayer-DAT-Ecopatch-0001-hqkc1nyxth-hqsexg7g…"
type input "1280"
type input "1920"
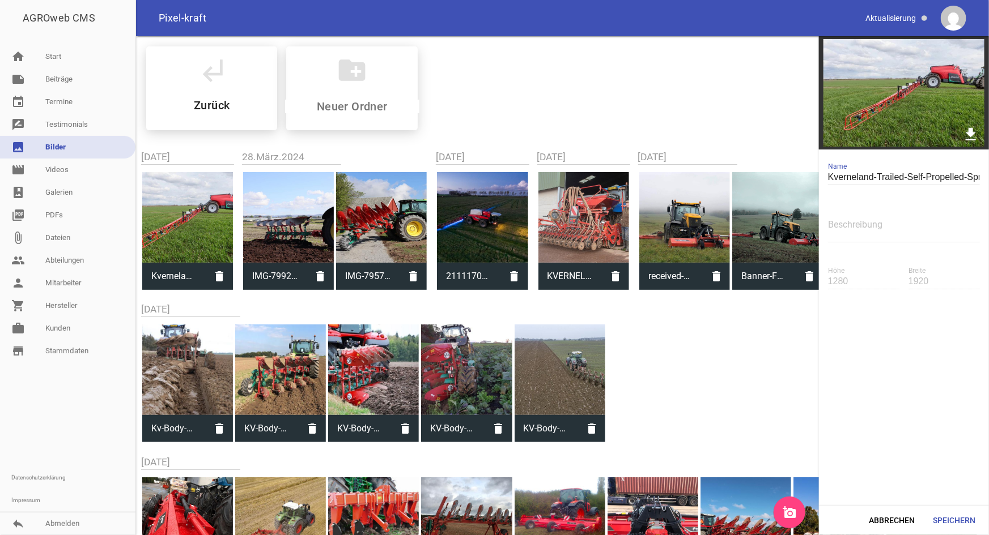
click at [970, 135] on icon "download" at bounding box center [970, 134] width 18 height 18
click at [294, 211] on div at bounding box center [288, 217] width 91 height 91
type input "IMG-7992-hek7qvdfv2-hene6s1oxt.jpg"
type input "800"
type input "1200"
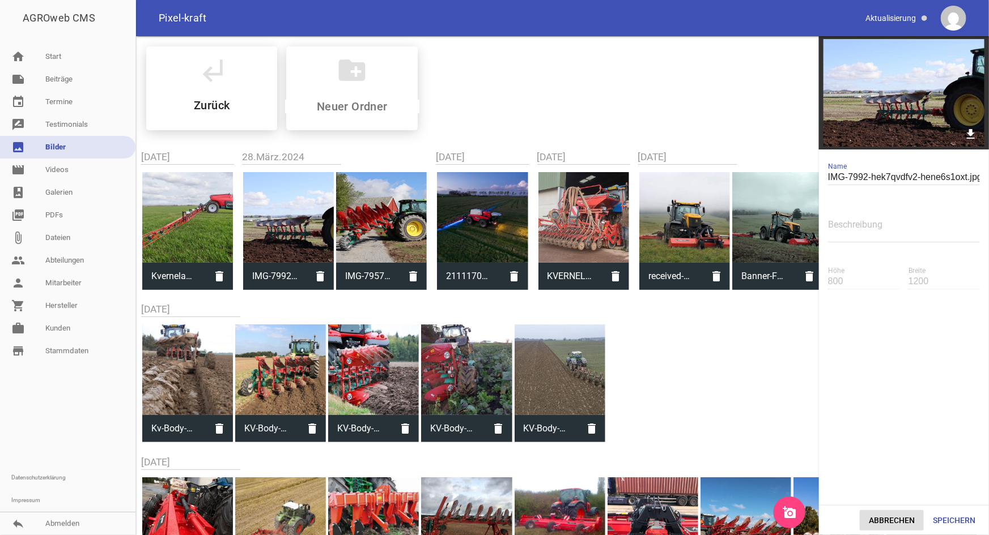
click at [888, 522] on button "Abbrechen" at bounding box center [891, 520] width 64 height 20
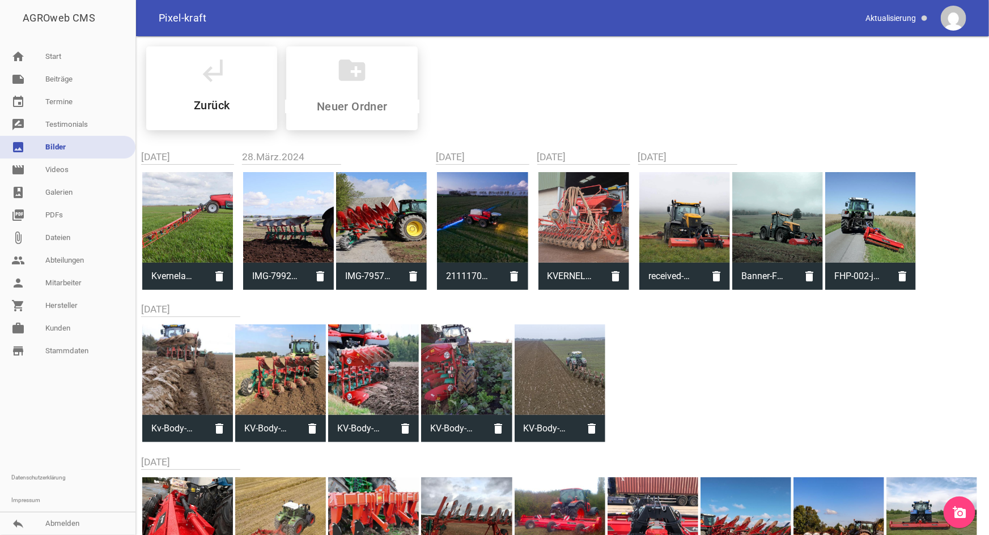
click at [304, 222] on div at bounding box center [288, 217] width 91 height 91
type input "IMG-7992-hek7qvdfv2-hene6s1oxt.jpg"
type input "800"
type input "1200"
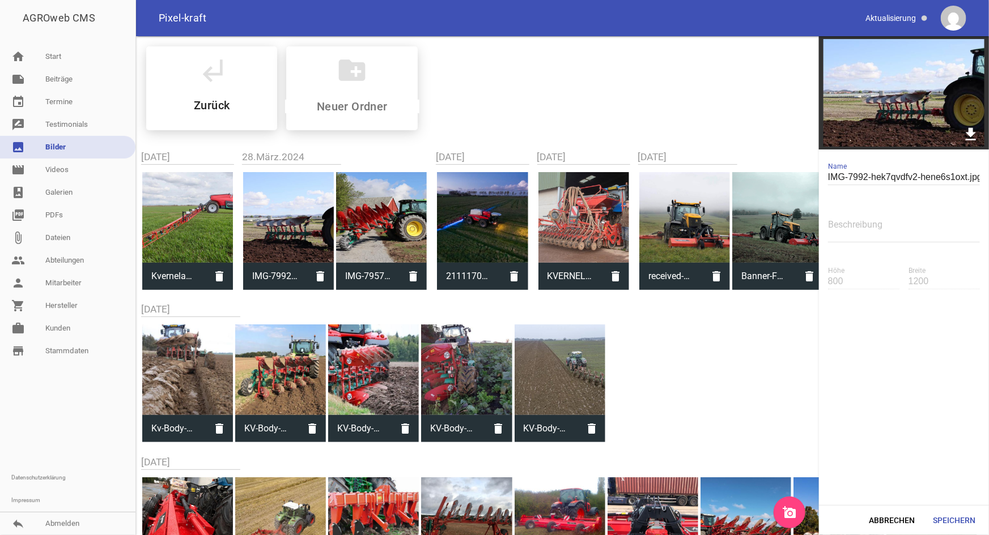
click at [974, 133] on icon "download" at bounding box center [970, 134] width 18 height 18
click at [207, 91] on div "subdirectory_arrow_left Zurück" at bounding box center [211, 88] width 131 height 84
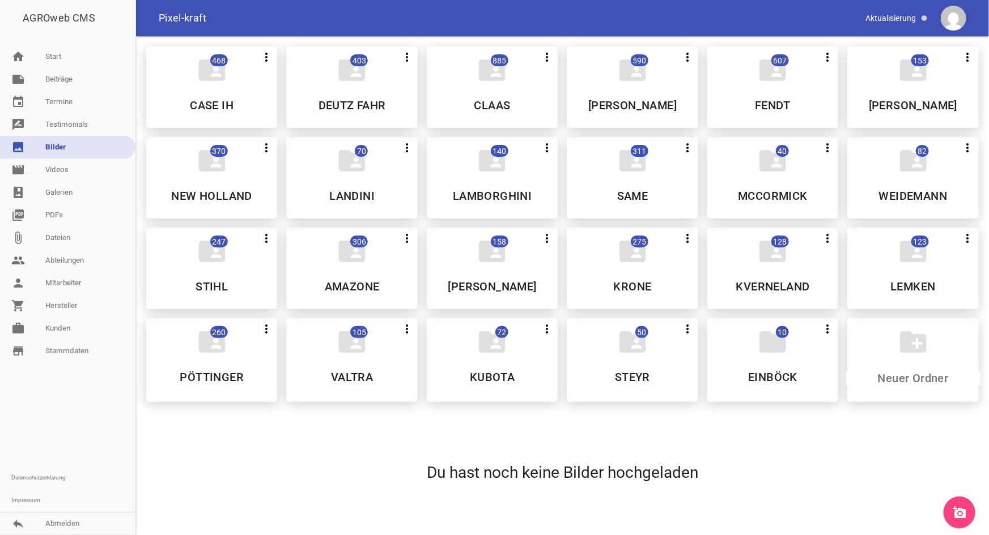
click at [624, 186] on div "folder_shared 311 more_vert Nicht mehr Teilen Bearbeiten Löschen SAME" at bounding box center [632, 178] width 131 height 82
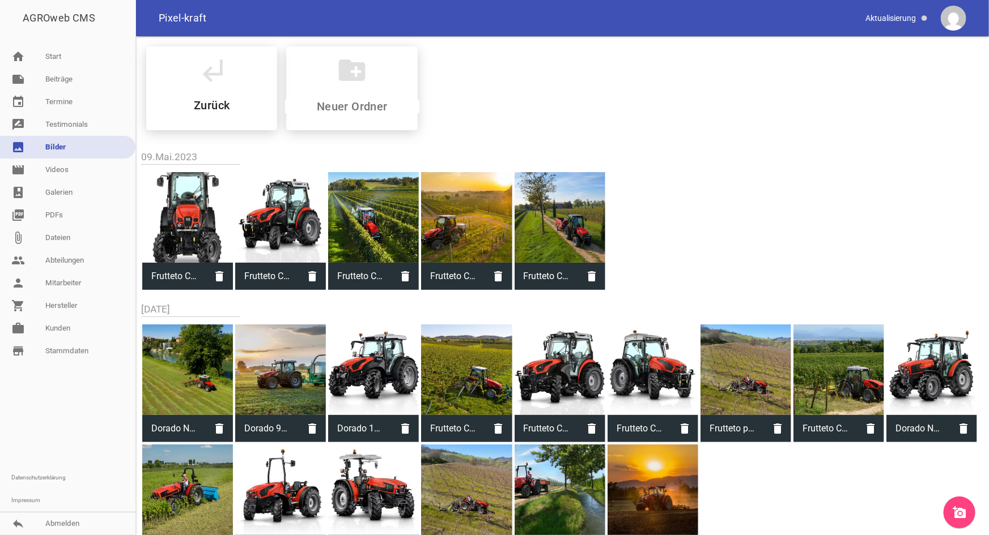
click at [388, 236] on div at bounding box center [373, 217] width 91 height 91
type input "Frutteto CVT 100 S_Stage V_Field_DJI_0962.jpg"
type input "1467"
type input "2200"
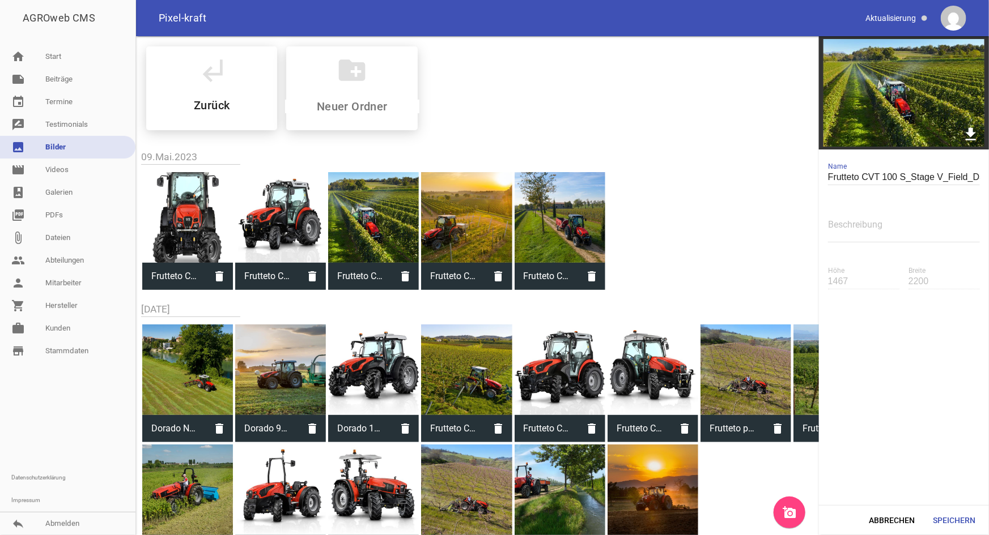
click at [974, 133] on icon "download" at bounding box center [970, 134] width 18 height 18
click at [900, 528] on button "Abbrechen" at bounding box center [891, 520] width 64 height 20
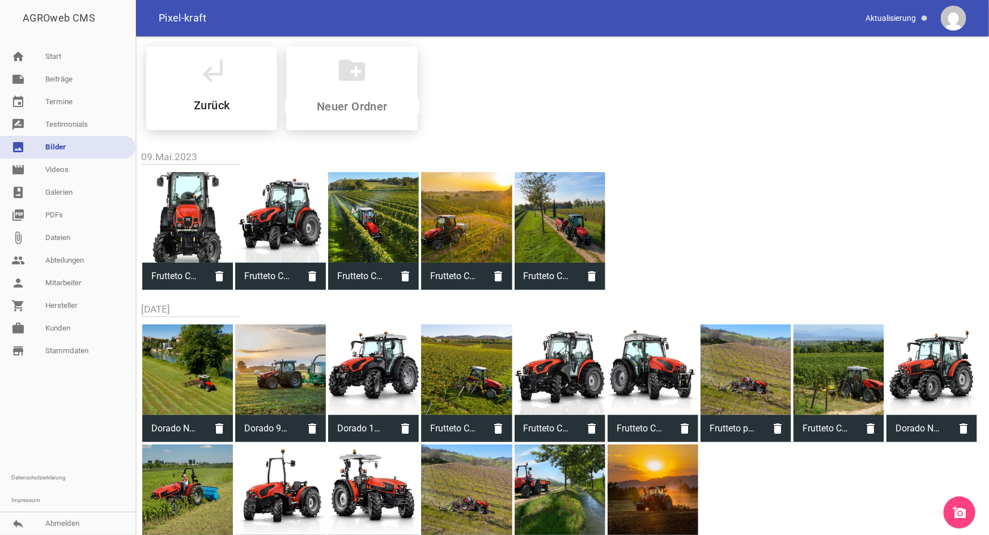
click at [538, 233] on div at bounding box center [559, 217] width 91 height 91
type input "Frutteto CVT 100 S_Stage V_Field_DJI_0287.jpg"
type input "1466"
type input "2200"
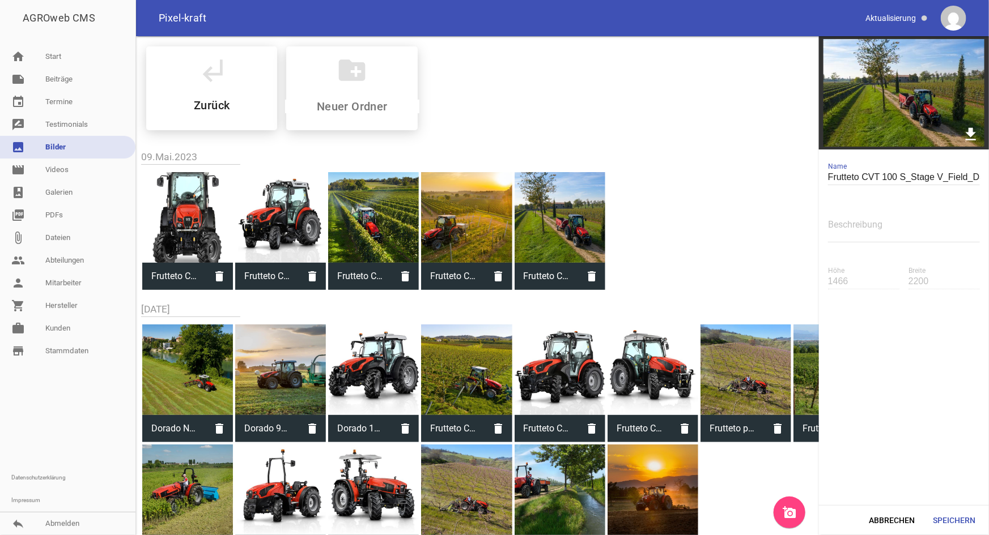
click at [968, 129] on icon "download" at bounding box center [970, 134] width 18 height 18
click at [65, 332] on link "work [PERSON_NAME]" at bounding box center [67, 328] width 135 height 23
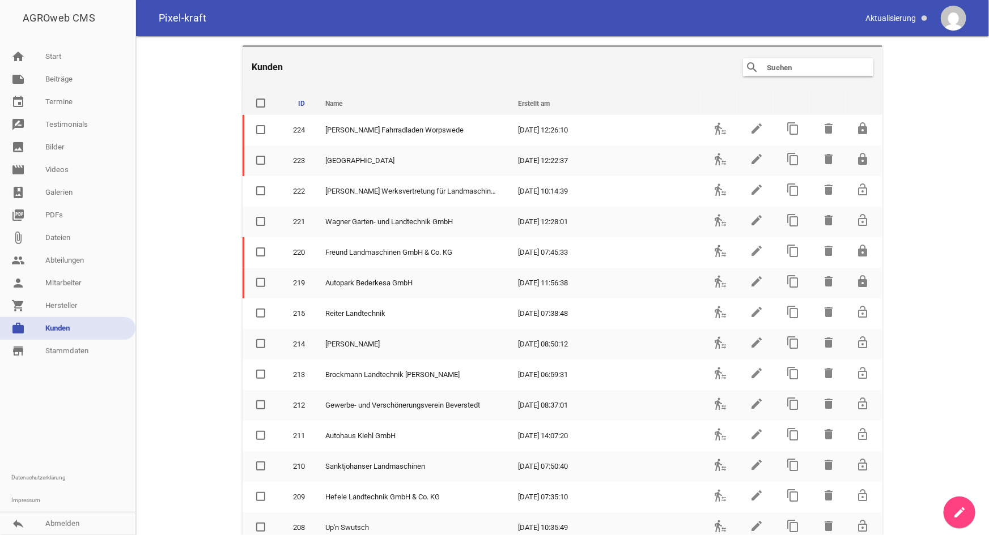
click at [777, 67] on input "text" at bounding box center [810, 68] width 91 height 14
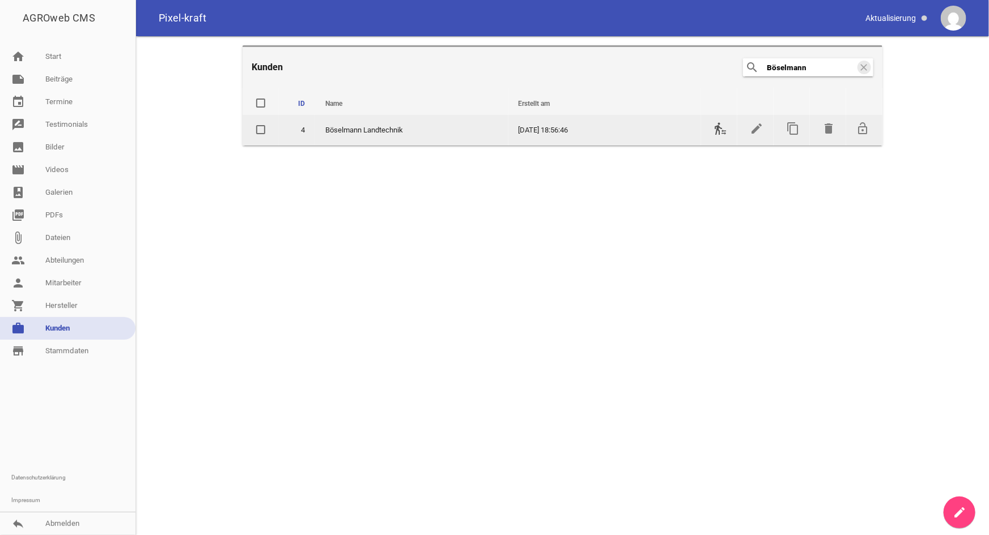
type input "Böselmann"
click at [716, 127] on icon "transfer_within_a_station" at bounding box center [720, 129] width 14 height 14
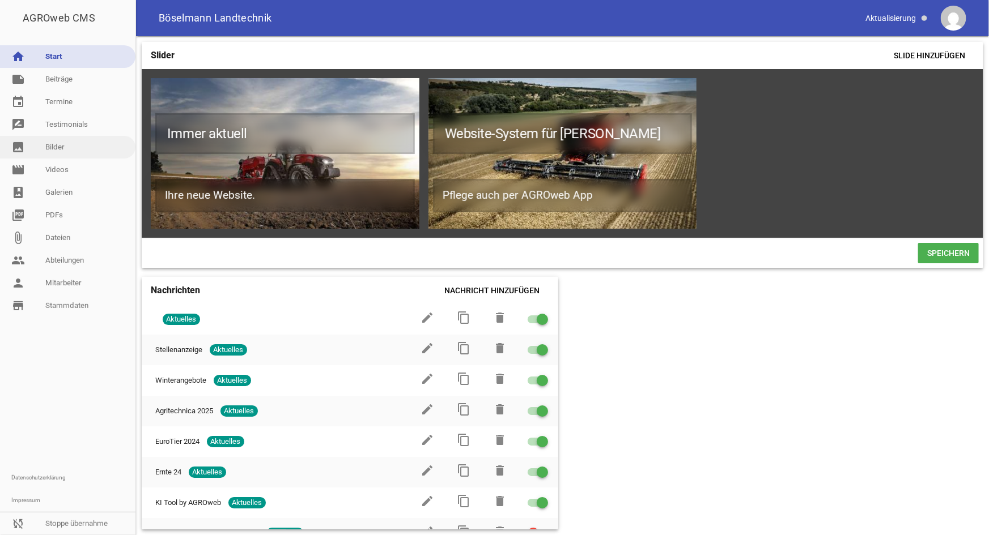
click at [44, 147] on link "image Bilder" at bounding box center [67, 147] width 135 height 23
click at [62, 148] on link "image Bilder" at bounding box center [67, 147] width 135 height 23
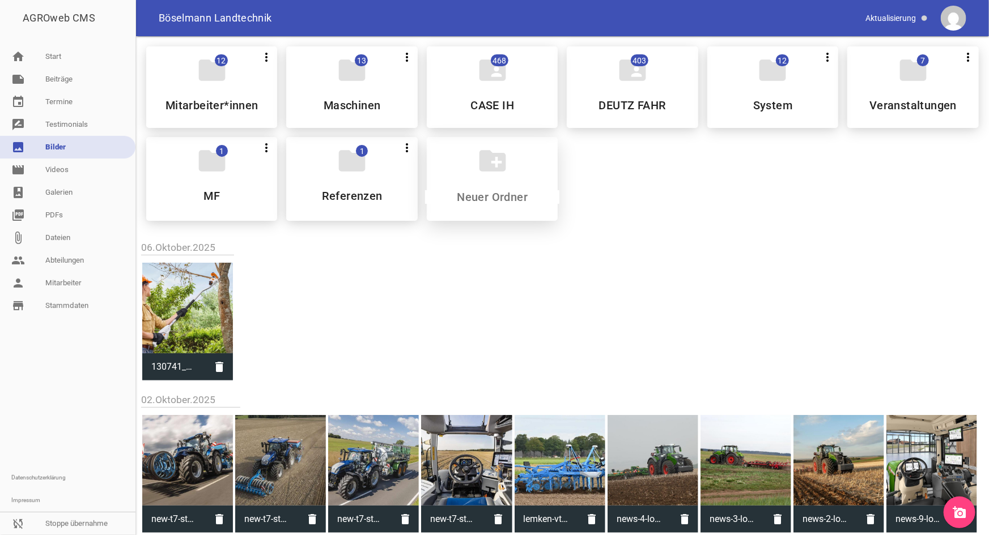
click at [359, 102] on h5 "Maschinen" at bounding box center [351, 105] width 57 height 11
click at [476, 145] on icon "create_new_folder" at bounding box center [492, 161] width 32 height 32
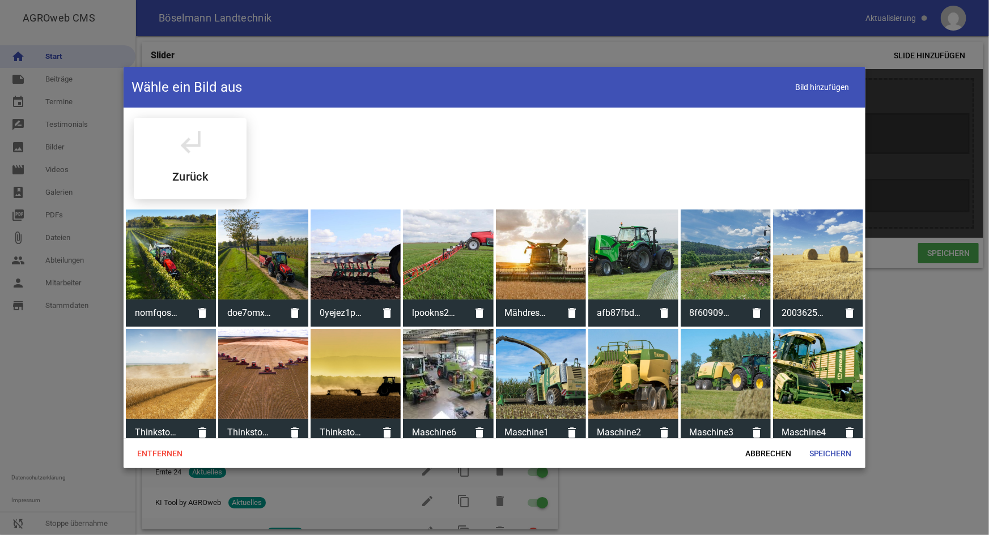
click at [173, 299] on span "nomfqos5nmcd8syhp5uatgljtlfrsfffiafshhk0.jpg" at bounding box center [157, 313] width 63 height 29
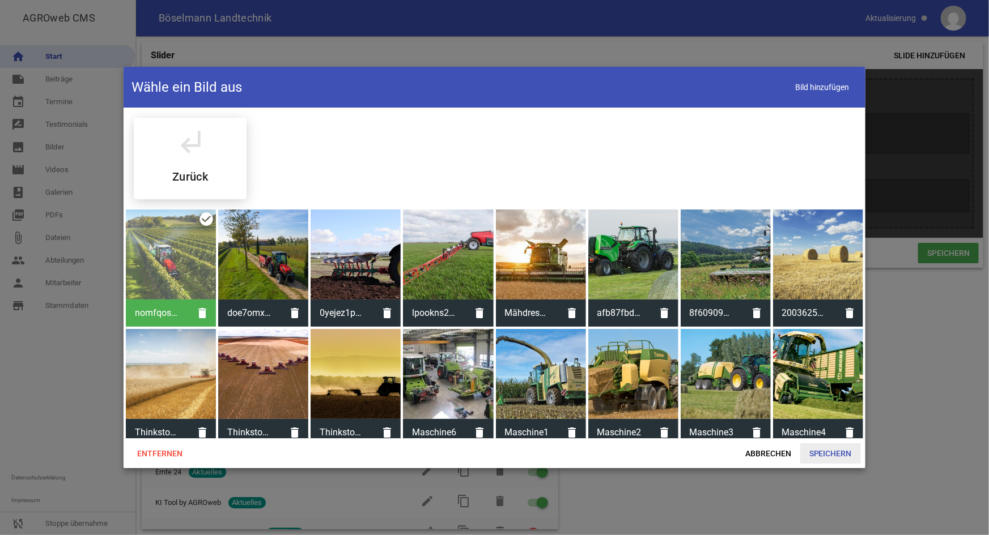
click at [821, 450] on span "Speichern" at bounding box center [830, 454] width 61 height 20
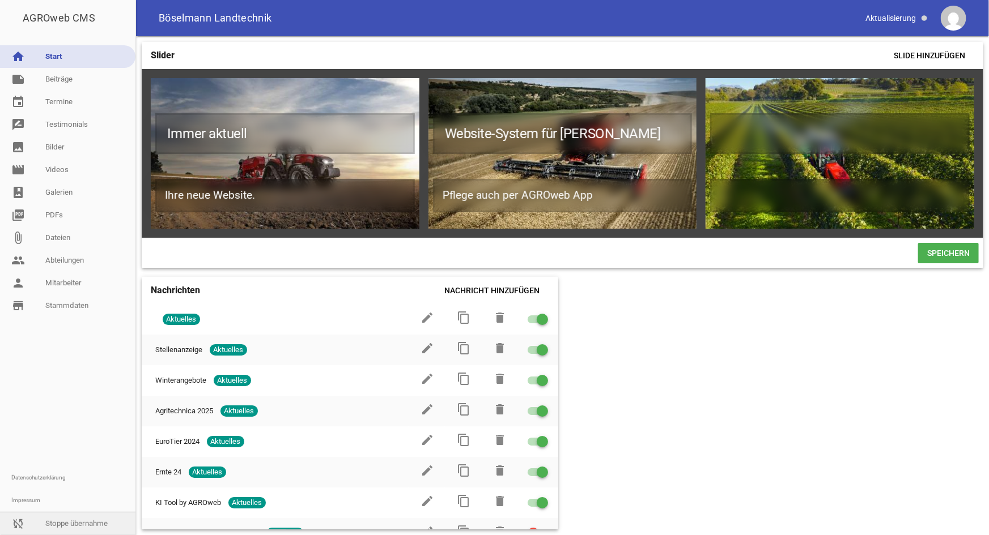
click at [73, 523] on link "sync_disabled Stoppe übernahme" at bounding box center [67, 524] width 135 height 23
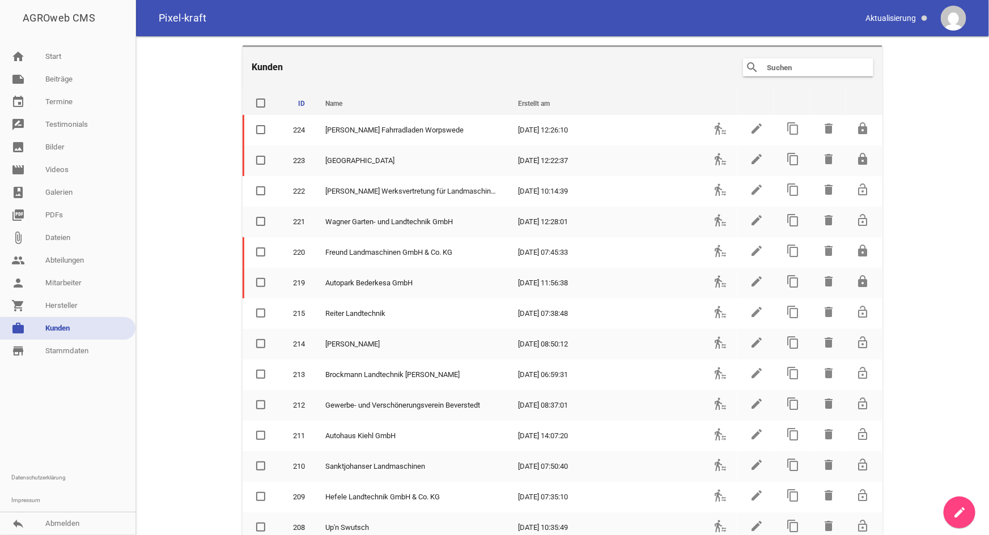
click at [799, 67] on input "text" at bounding box center [810, 68] width 91 height 14
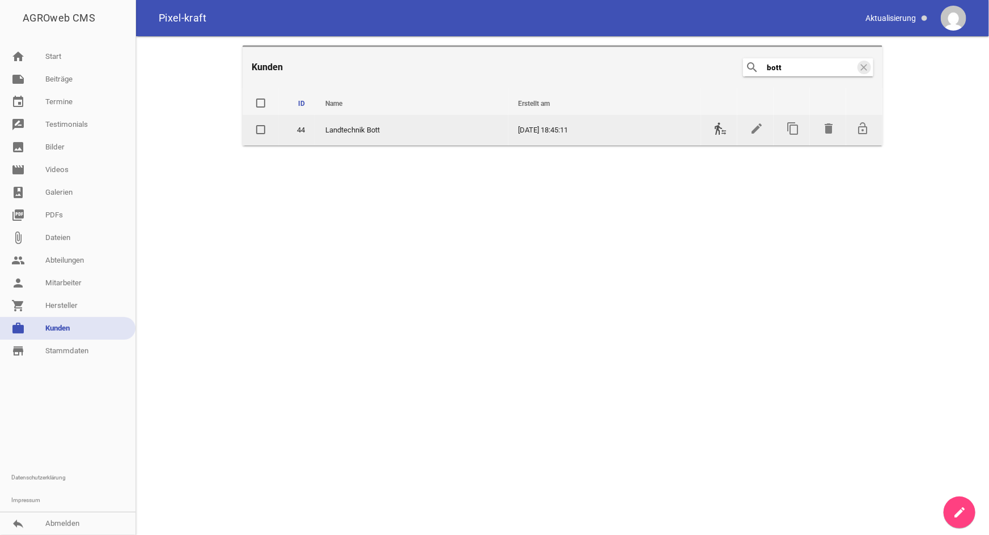
type input "bott"
click at [717, 131] on icon "transfer_within_a_station" at bounding box center [720, 129] width 14 height 14
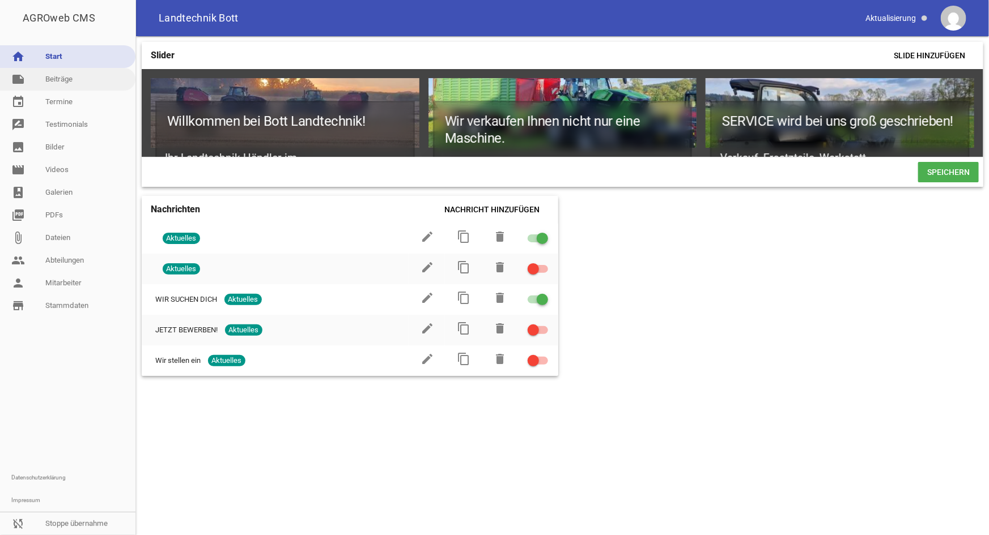
click at [63, 79] on link "note Beiträge" at bounding box center [67, 79] width 135 height 23
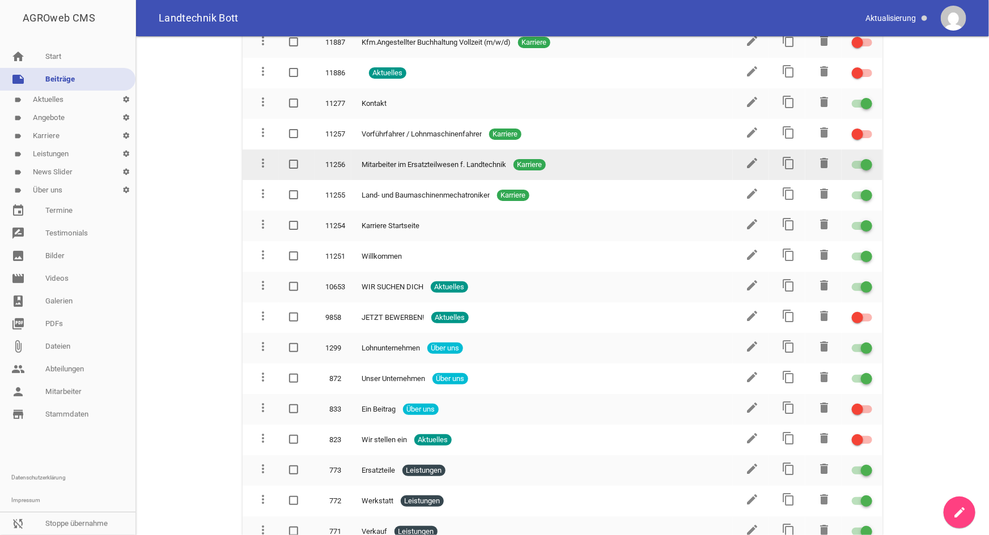
scroll to position [120, 0]
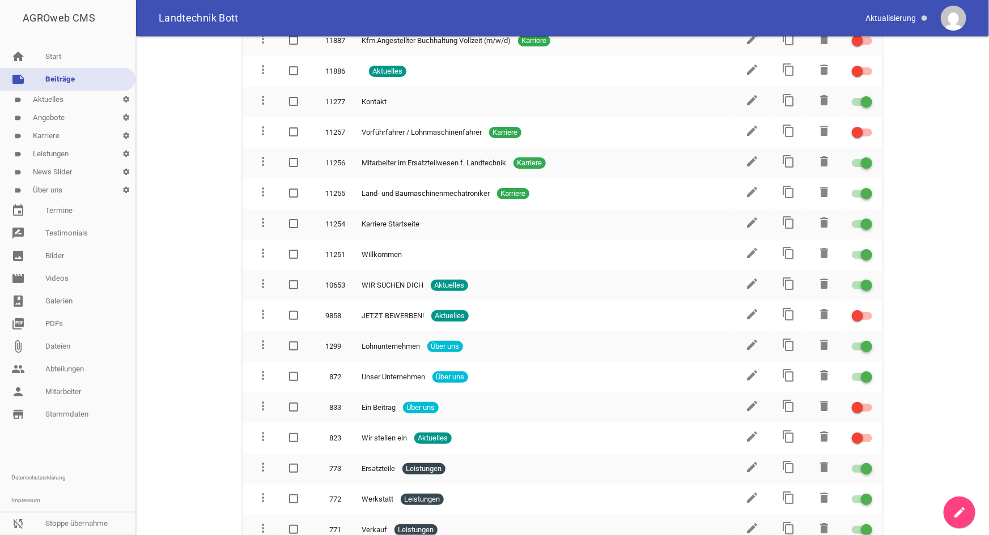
click at [67, 102] on link "label Aktuelles settings" at bounding box center [67, 100] width 135 height 18
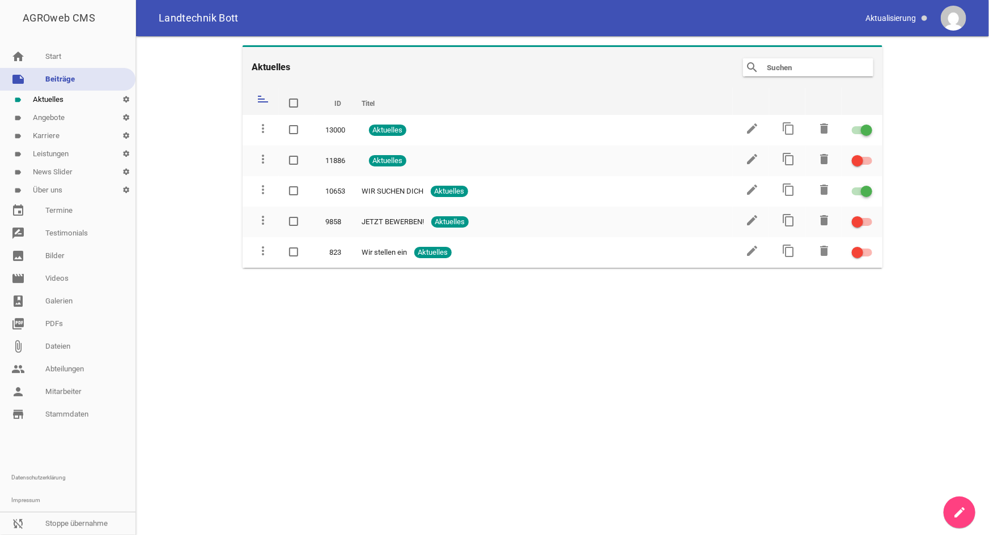
click at [61, 113] on link "label Angebote settings" at bounding box center [67, 118] width 135 height 18
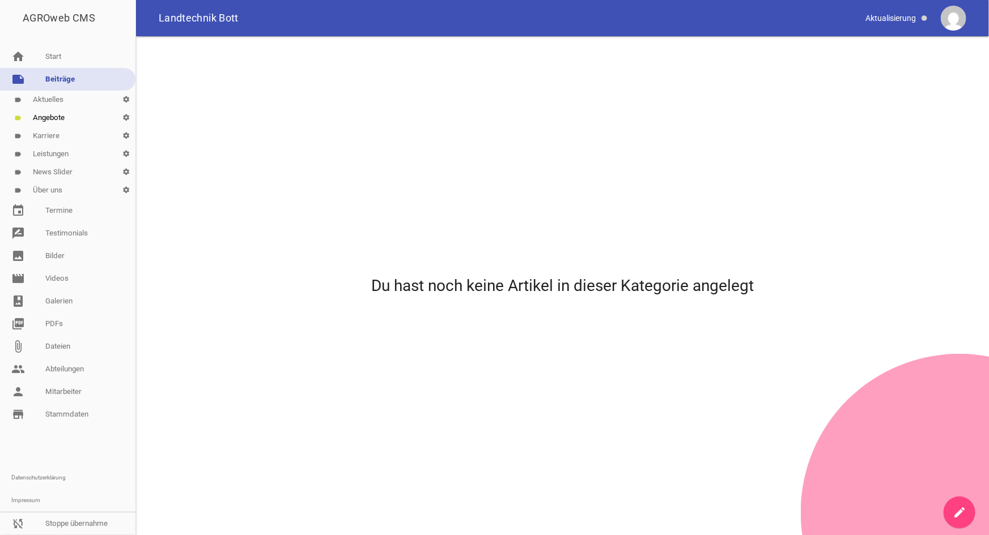
click at [51, 190] on link "label Über uns settings" at bounding box center [67, 190] width 135 height 18
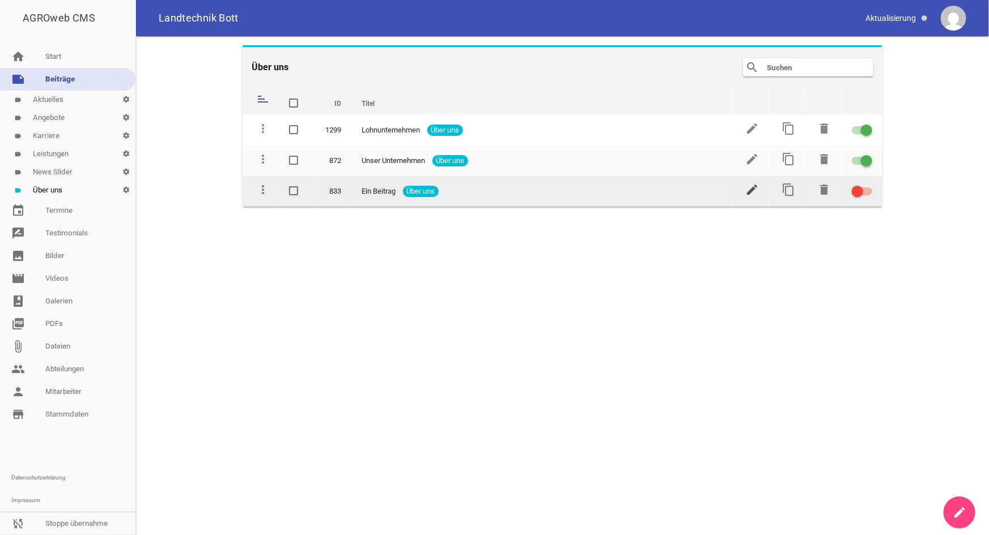
click at [751, 188] on icon "edit" at bounding box center [752, 190] width 14 height 14
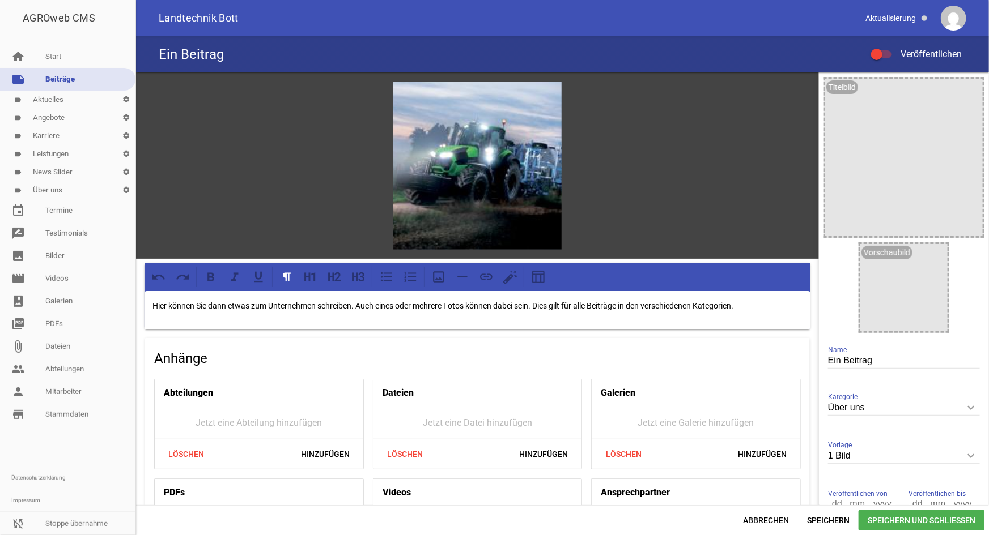
click at [761, 516] on span "Abbrechen" at bounding box center [766, 520] width 64 height 20
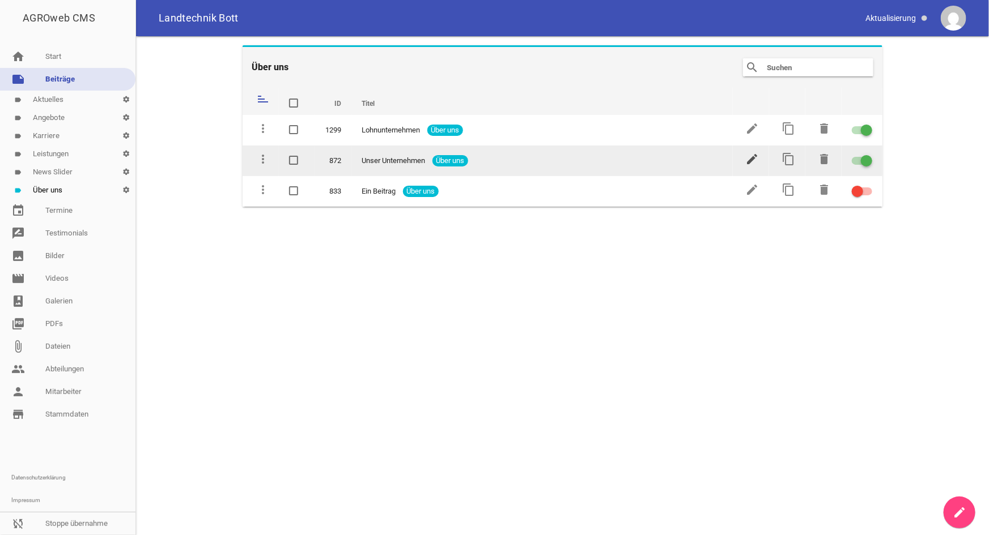
click at [752, 159] on icon "edit" at bounding box center [752, 159] width 14 height 14
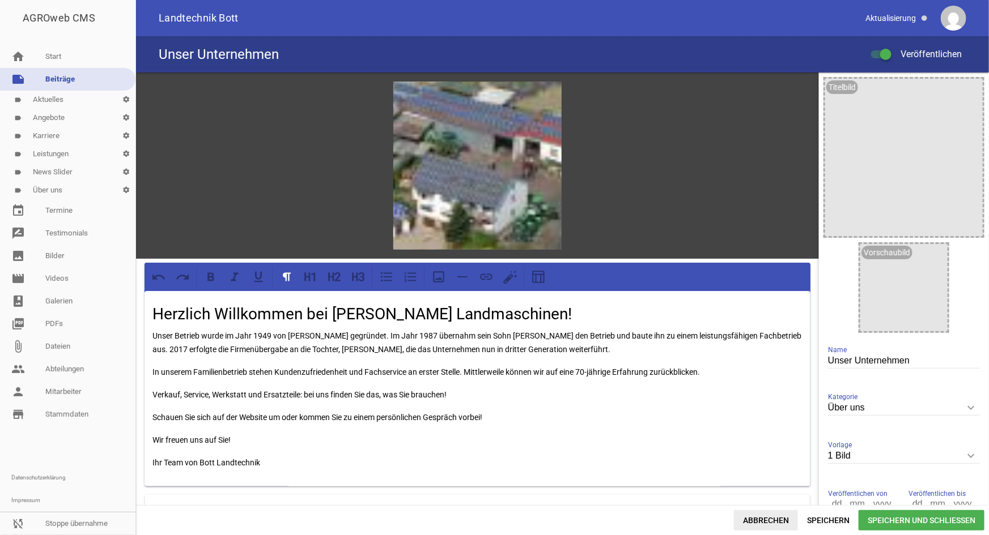
click at [757, 517] on span "Abbrechen" at bounding box center [766, 520] width 64 height 20
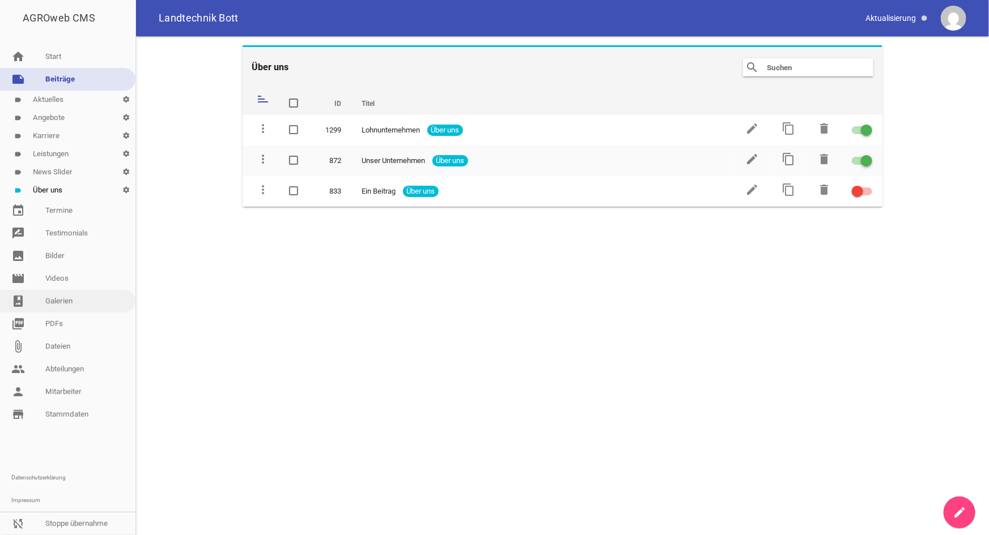
click at [57, 301] on link "photo_album Galerien" at bounding box center [67, 301] width 135 height 23
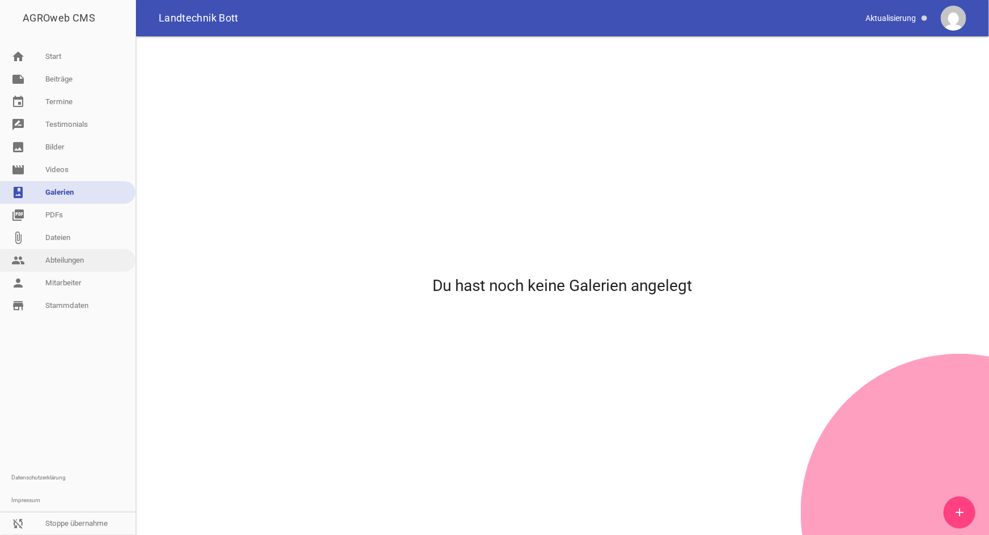
click at [69, 262] on link "people Abteilungen" at bounding box center [67, 260] width 135 height 23
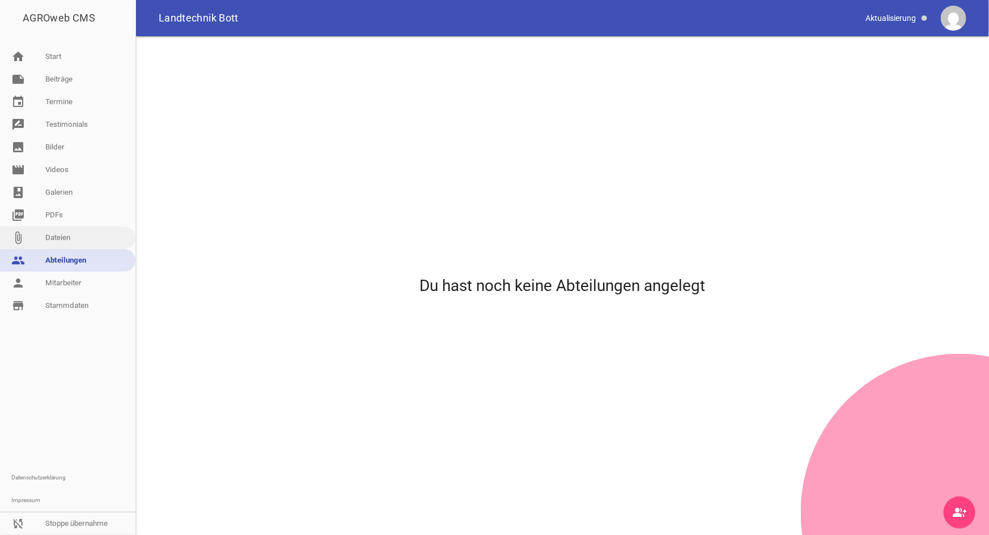
click at [68, 236] on link "attach_file Dateien" at bounding box center [67, 238] width 135 height 23
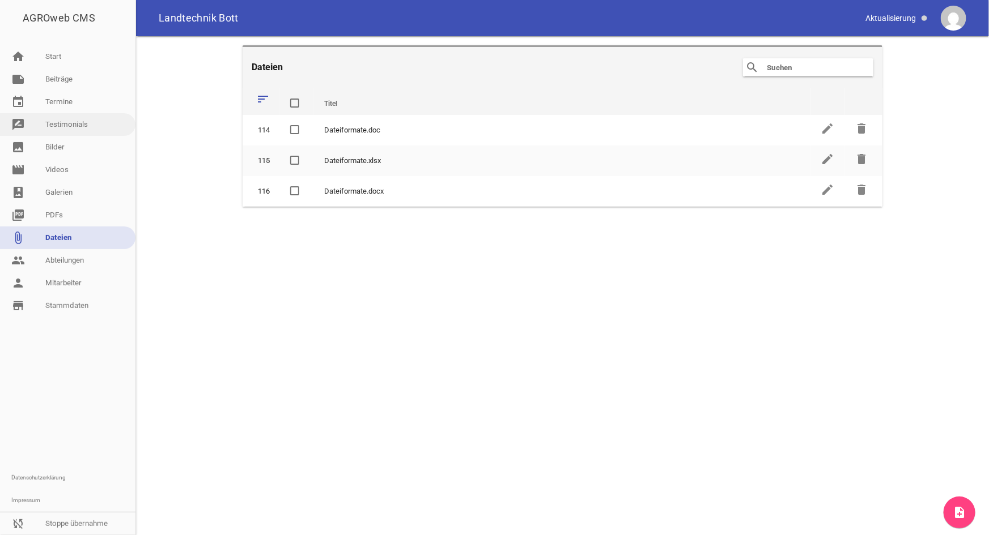
click at [69, 121] on link "rate_review Testimonials" at bounding box center [67, 124] width 135 height 23
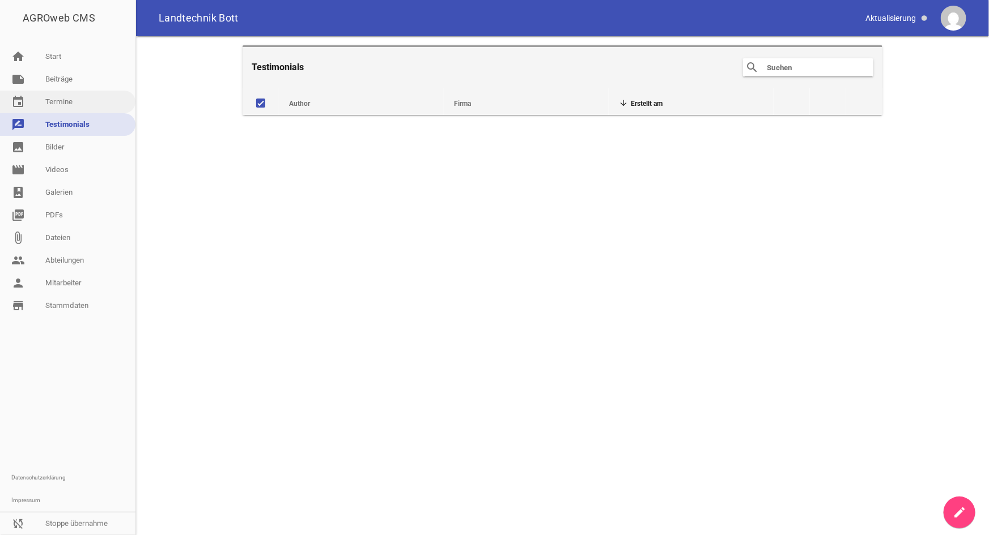
click at [69, 103] on link "event Termine" at bounding box center [67, 102] width 135 height 23
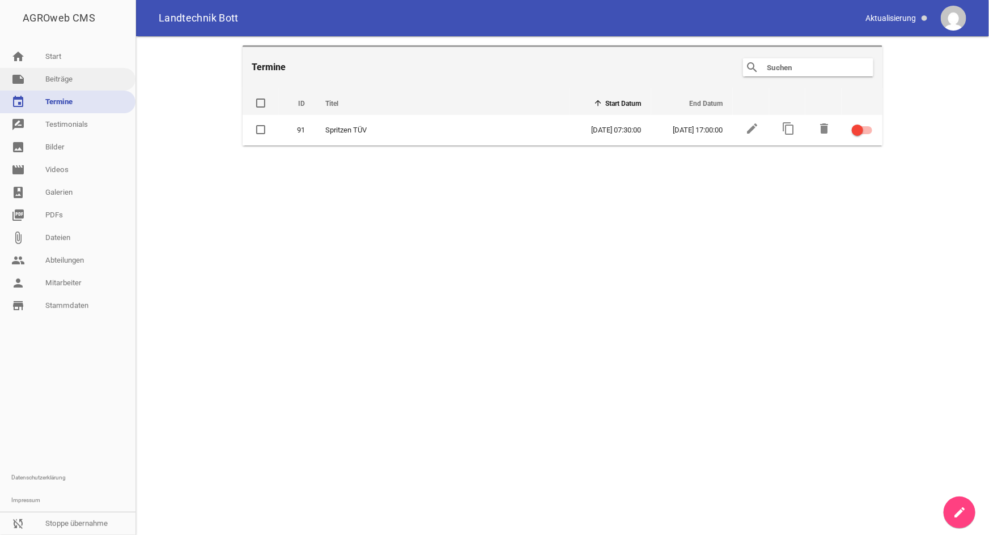
click at [70, 79] on link "note Beiträge" at bounding box center [67, 79] width 135 height 23
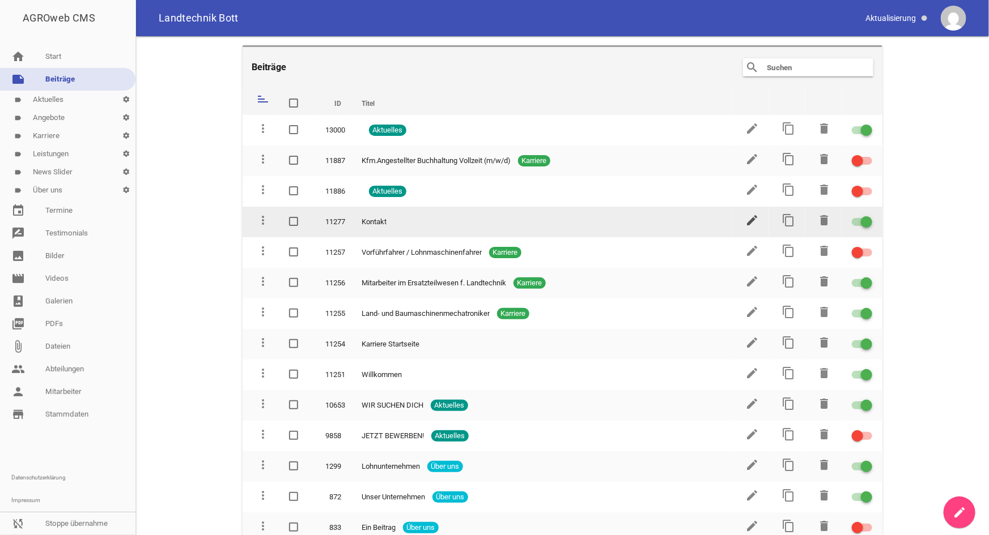
click at [747, 215] on icon "edit" at bounding box center [752, 221] width 14 height 14
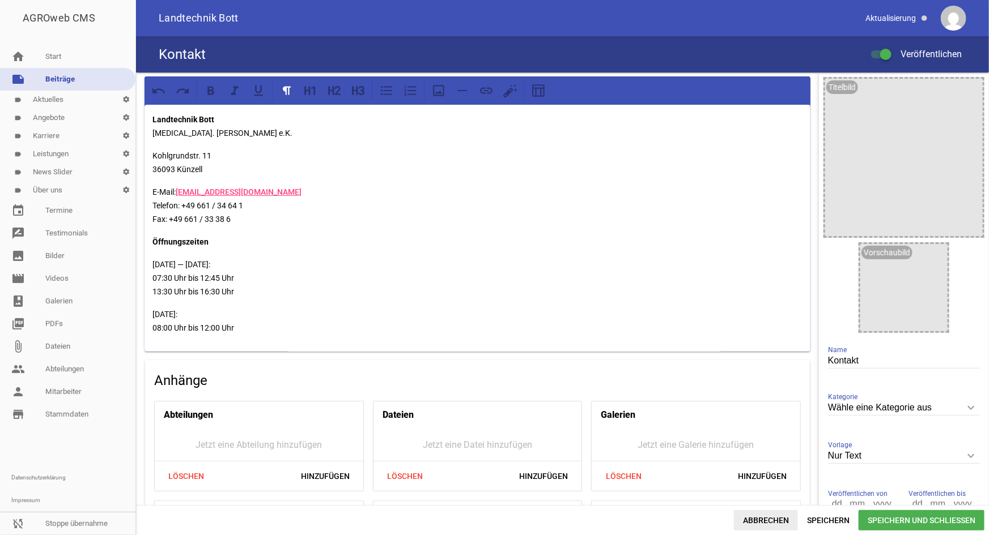
click at [772, 527] on span "Abbrechen" at bounding box center [766, 520] width 64 height 20
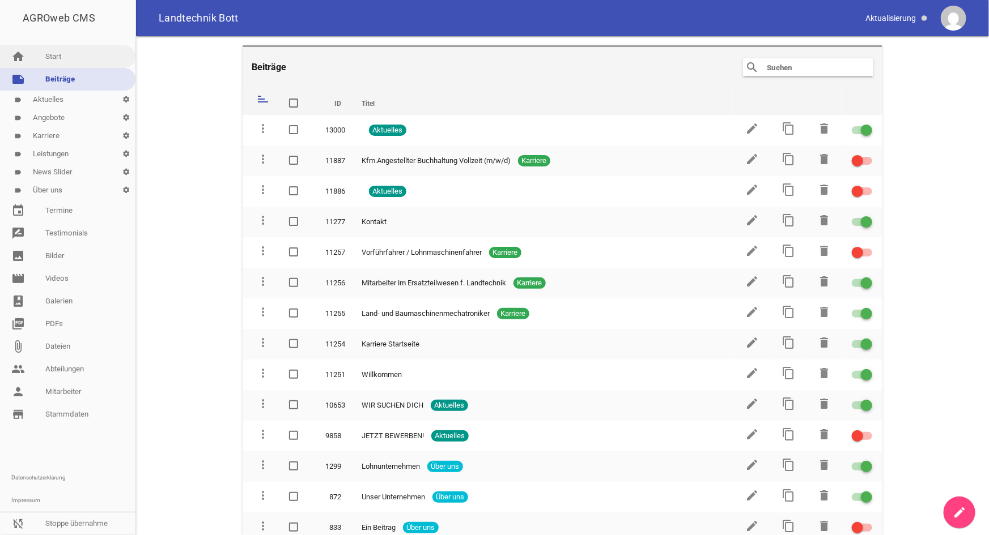
click at [58, 52] on link "home Start" at bounding box center [67, 56] width 135 height 23
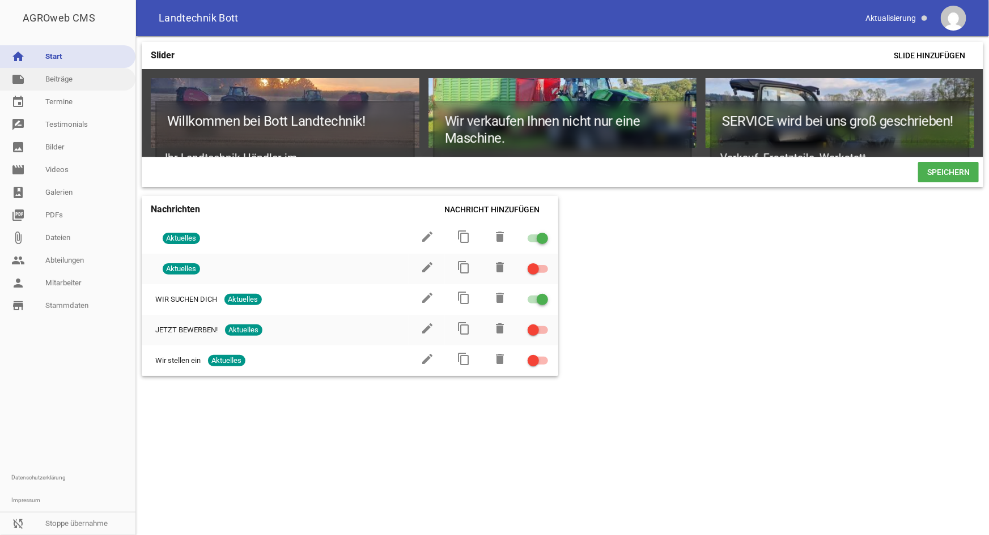
click at [64, 79] on link "note Beiträge" at bounding box center [67, 79] width 135 height 23
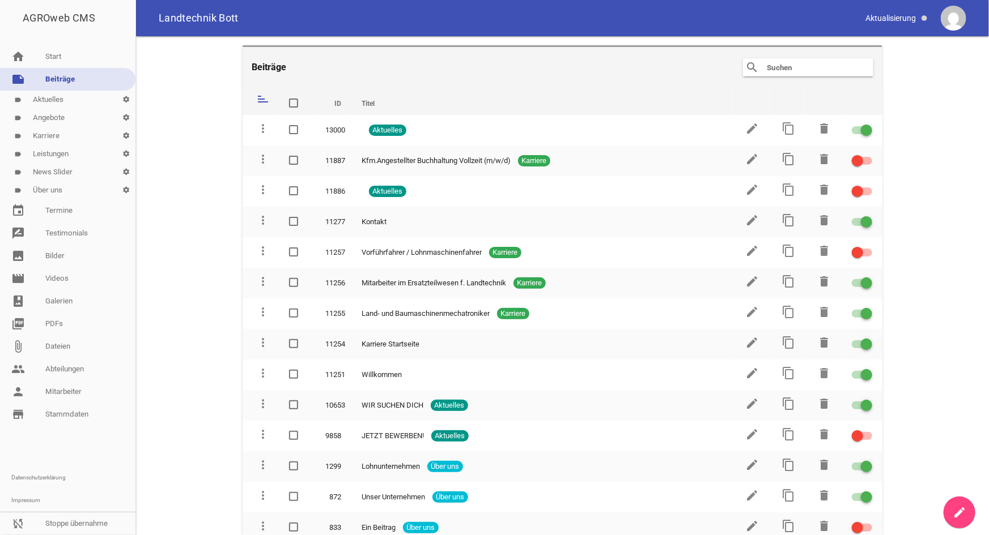
click at [782, 73] on input "text" at bounding box center [810, 68] width 91 height 14
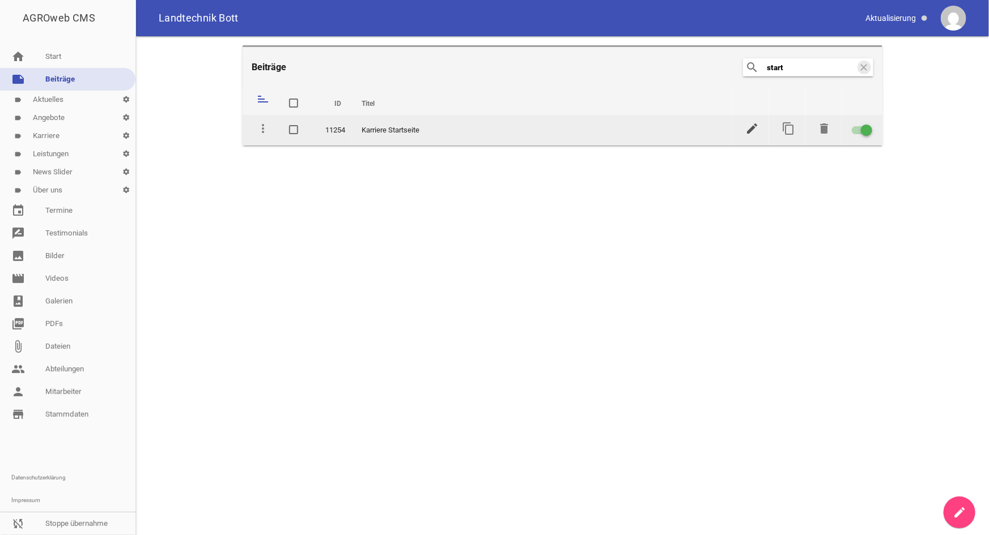
type input "start"
click at [752, 130] on icon "edit" at bounding box center [752, 129] width 14 height 14
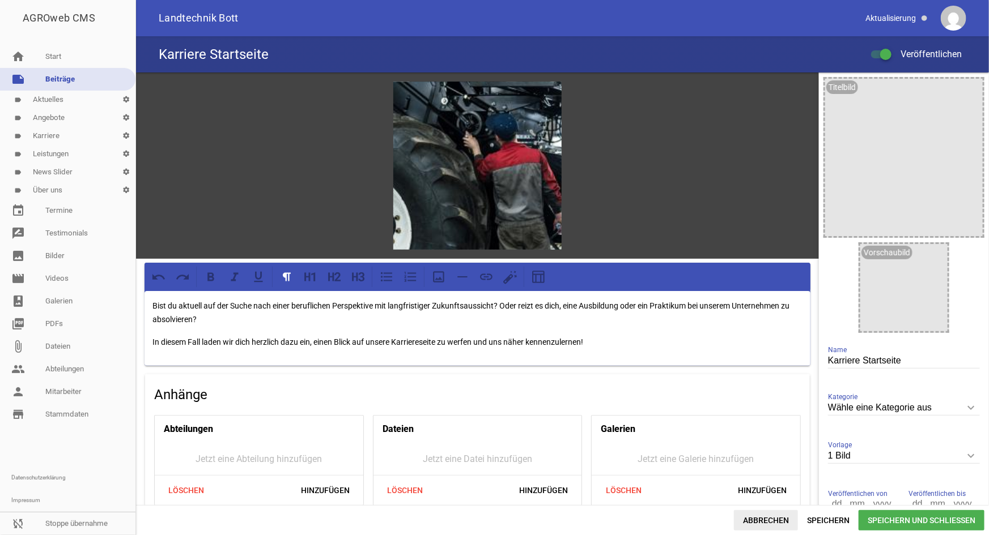
click at [759, 522] on span "Abbrechen" at bounding box center [766, 520] width 64 height 20
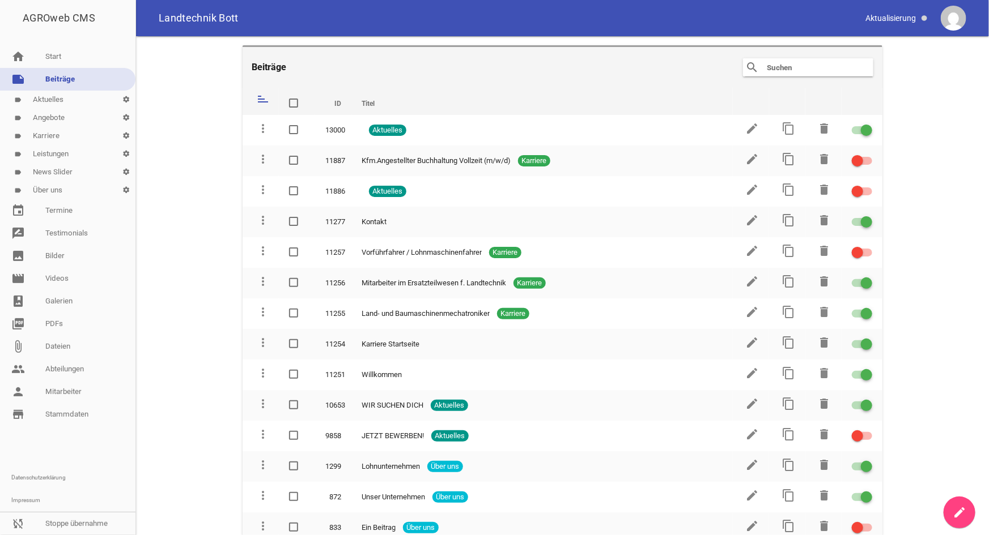
drag, startPoint x: 827, startPoint y: 64, endPoint x: 834, endPoint y: 62, distance: 7.7
click at [828, 64] on input "text" at bounding box center [810, 68] width 91 height 14
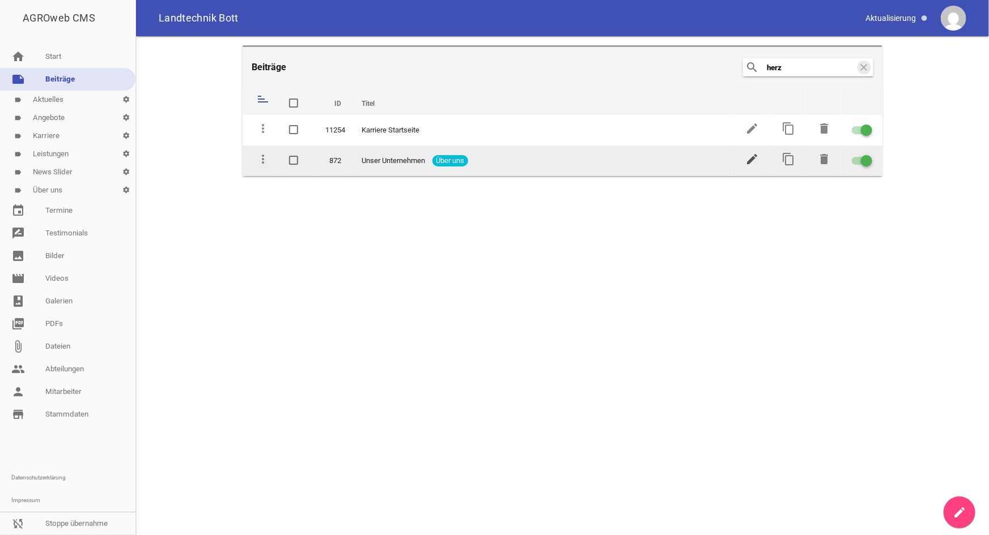
type input "herz"
click at [750, 159] on icon "edit" at bounding box center [752, 159] width 14 height 14
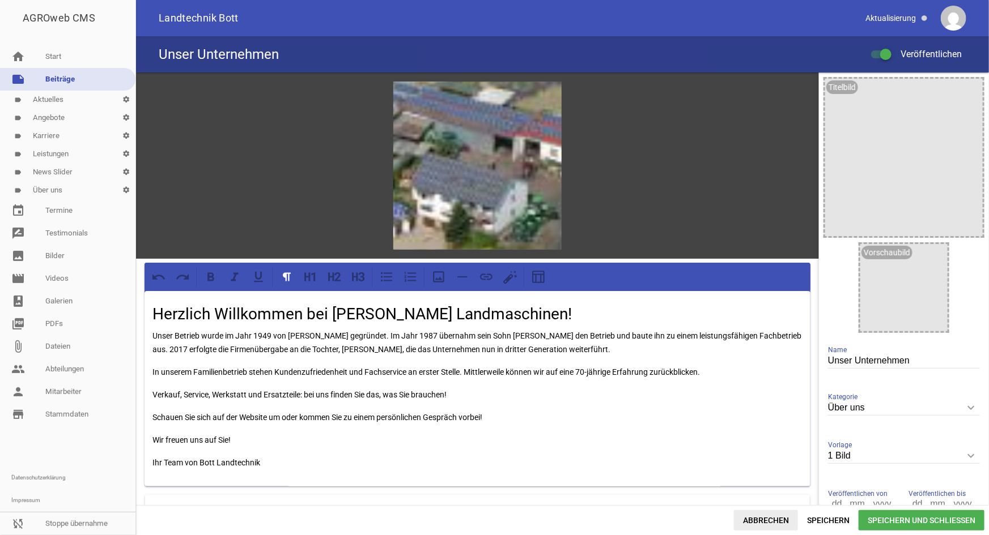
click at [765, 521] on span "Abbrechen" at bounding box center [766, 520] width 64 height 20
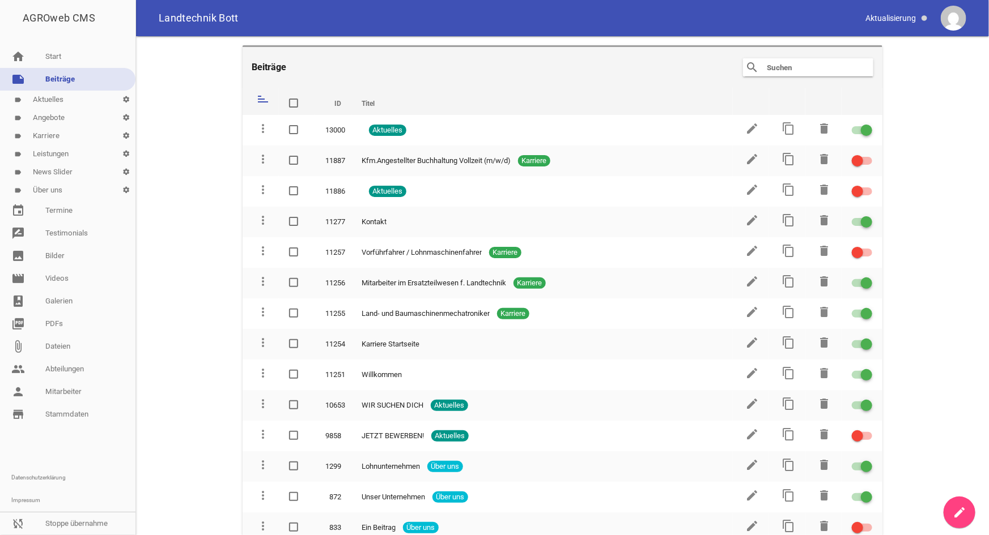
click at [765, 61] on input "text" at bounding box center [810, 68] width 91 height 14
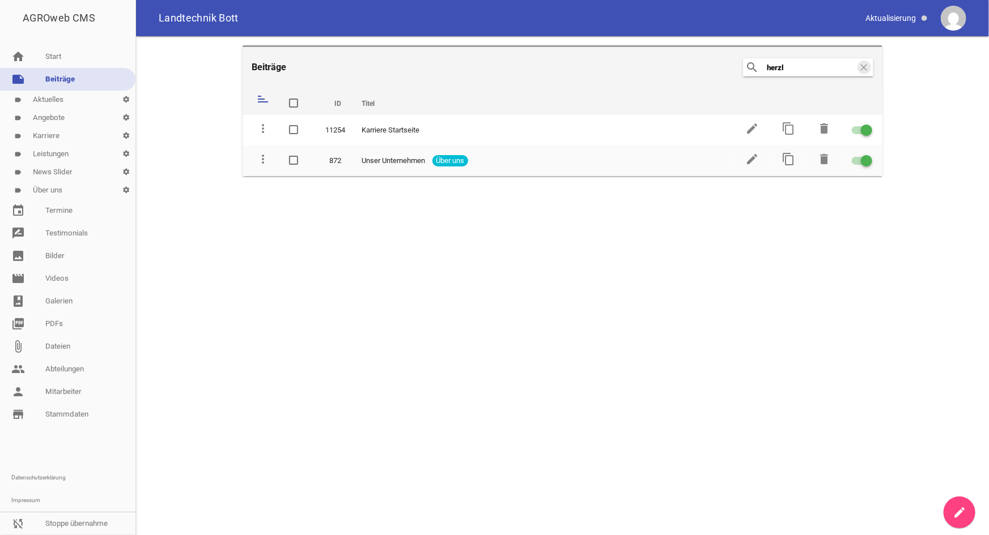
drag, startPoint x: 799, startPoint y: 68, endPoint x: 738, endPoint y: 70, distance: 61.2
click at [740, 70] on header "Beiträge search herzl clear" at bounding box center [562, 66] width 640 height 42
type input "start"
click at [62, 80] on link "note Beiträge" at bounding box center [67, 79] width 135 height 23
click at [57, 188] on link "label Über uns settings" at bounding box center [67, 190] width 135 height 18
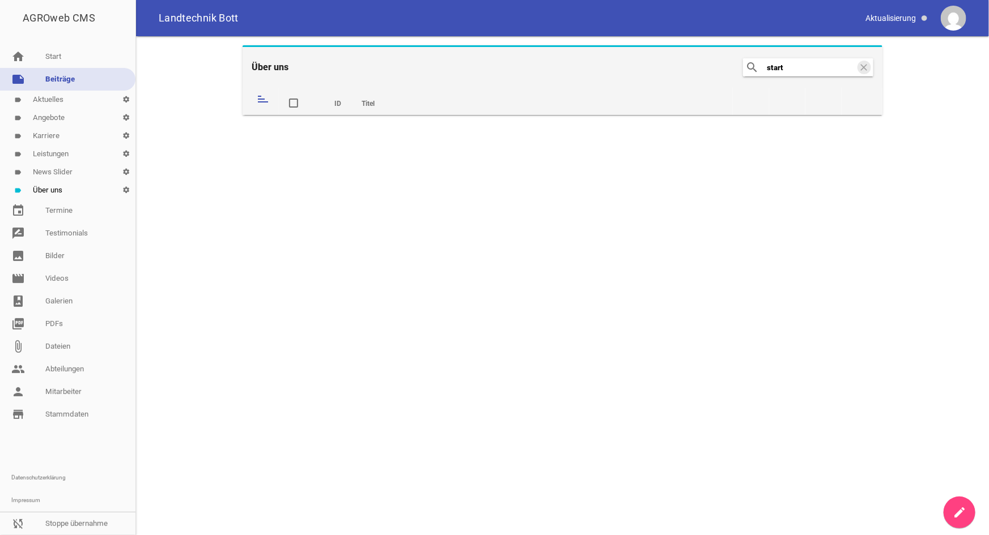
click at [855, 69] on input "start" at bounding box center [810, 68] width 91 height 14
click at [860, 69] on icon "clear" at bounding box center [864, 68] width 14 height 14
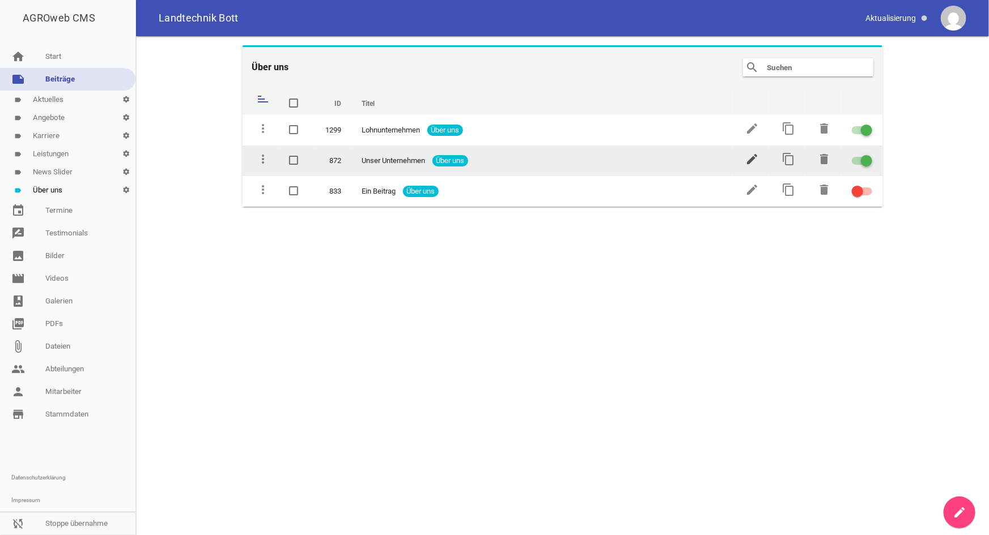
click at [751, 163] on icon "edit" at bounding box center [752, 159] width 14 height 14
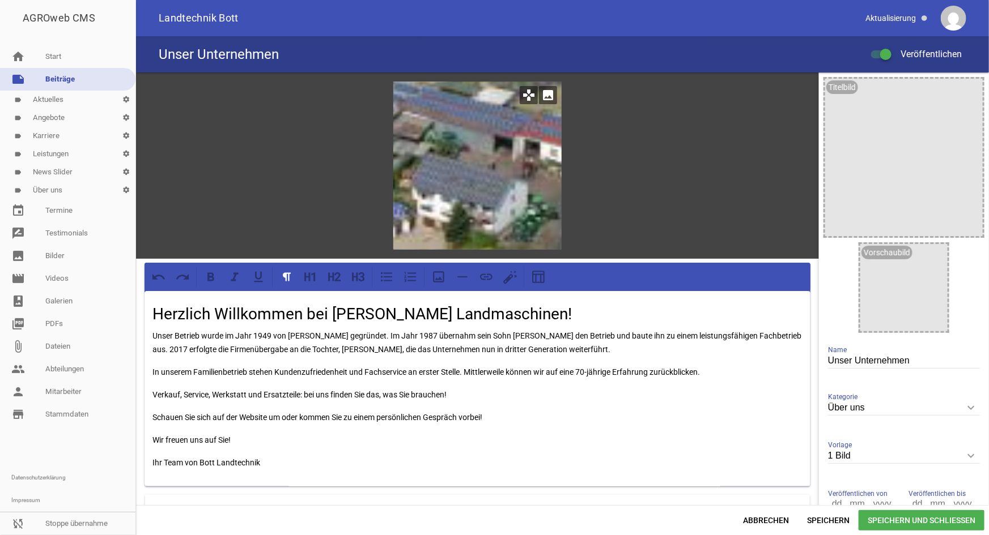
click at [544, 95] on icon "image" at bounding box center [548, 95] width 18 height 18
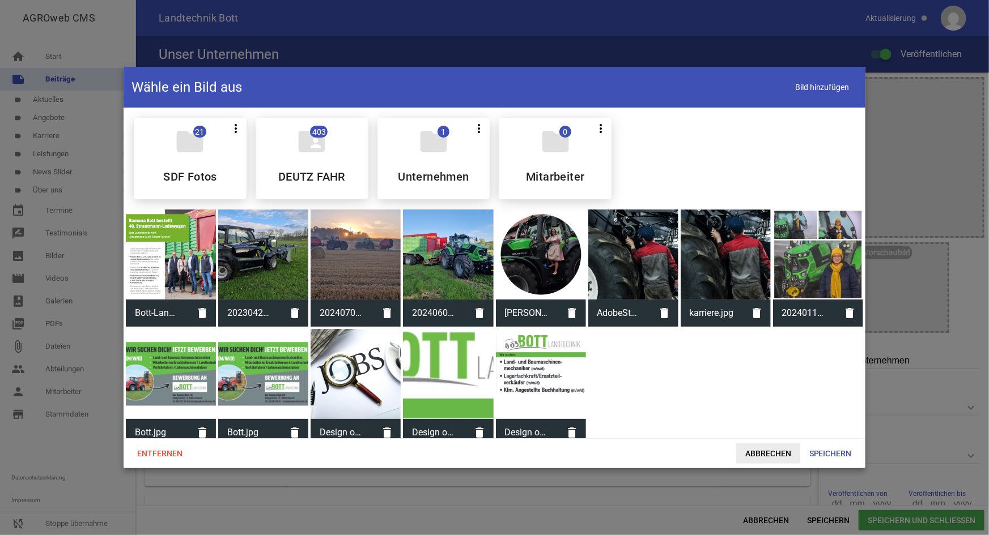
click at [748, 456] on span "Abbrechen" at bounding box center [768, 454] width 64 height 20
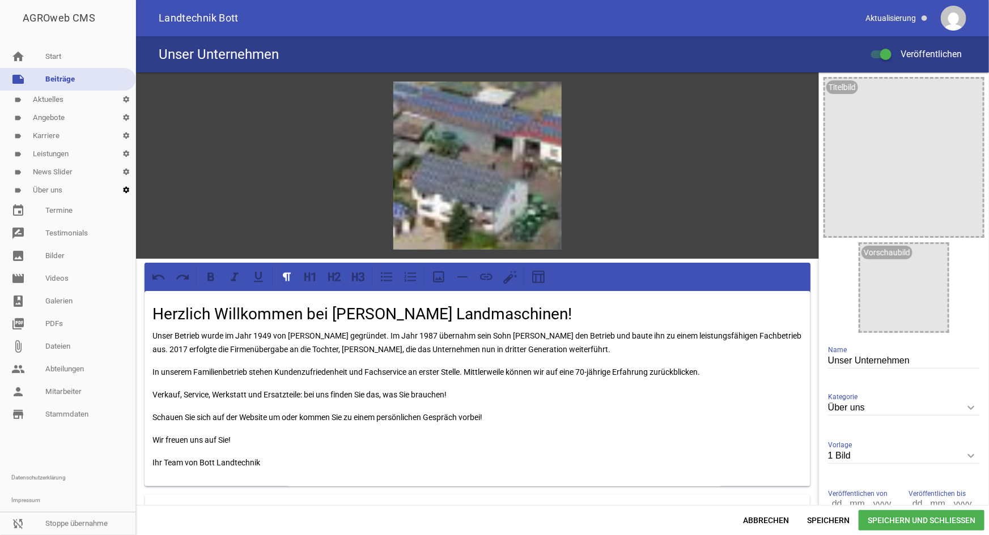
click at [126, 190] on icon "settings" at bounding box center [126, 190] width 19 height 18
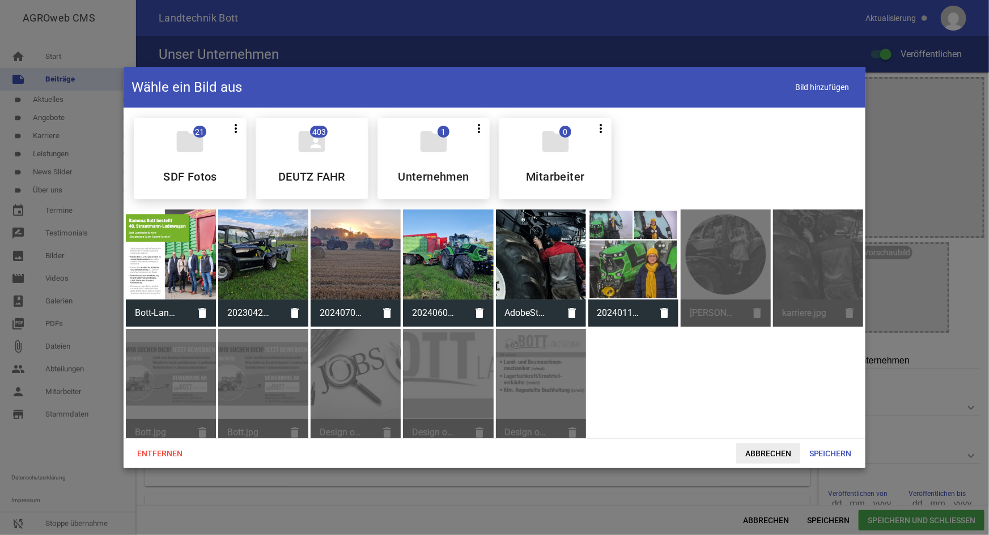
click at [757, 452] on span "Abbrechen" at bounding box center [768, 454] width 64 height 20
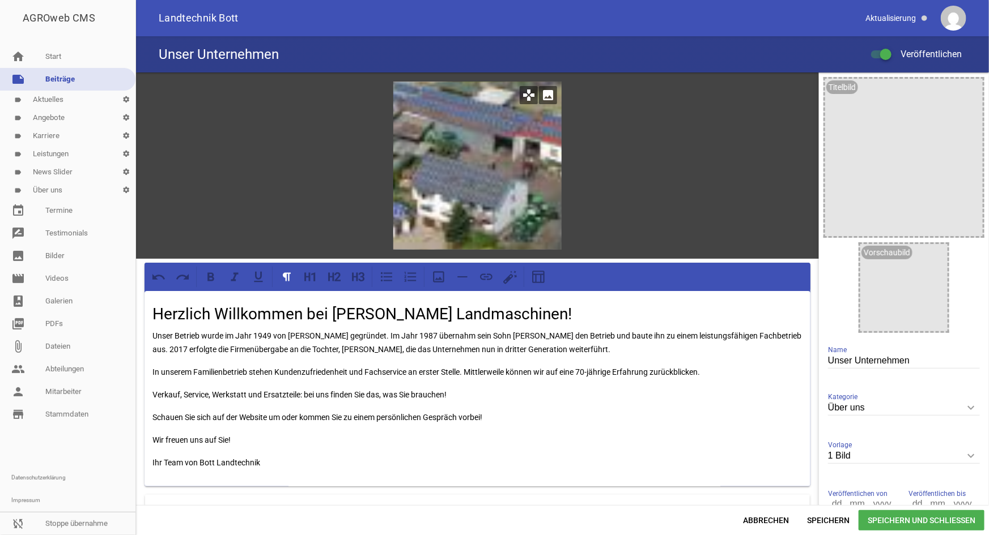
click at [547, 92] on icon "image" at bounding box center [548, 95] width 18 height 18
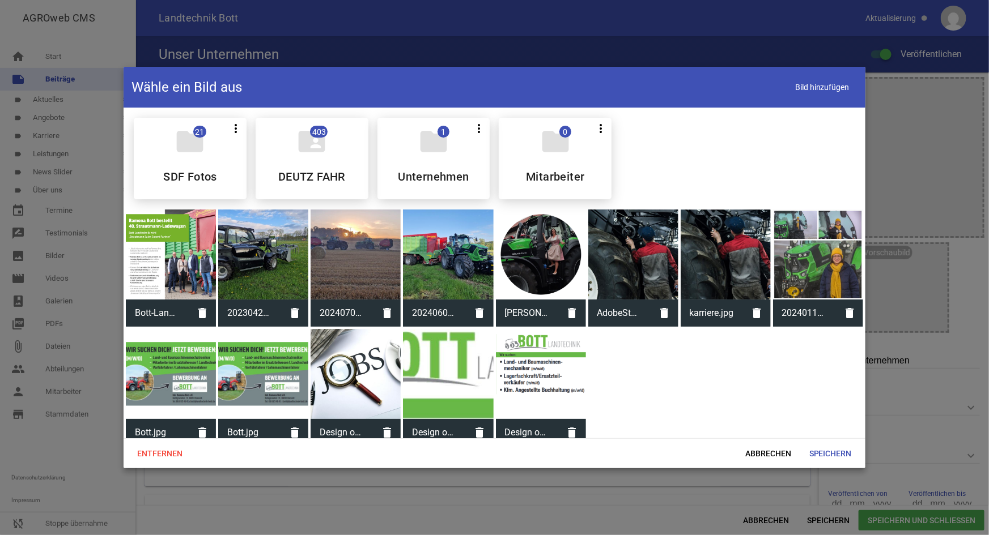
click at [548, 279] on div at bounding box center [541, 255] width 90 height 90
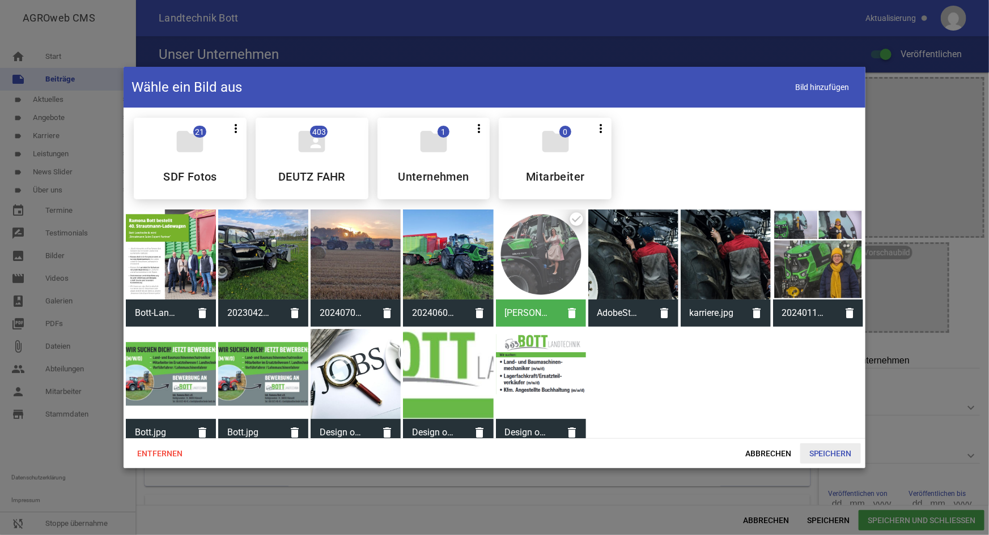
click at [819, 457] on span "Speichern" at bounding box center [830, 454] width 61 height 20
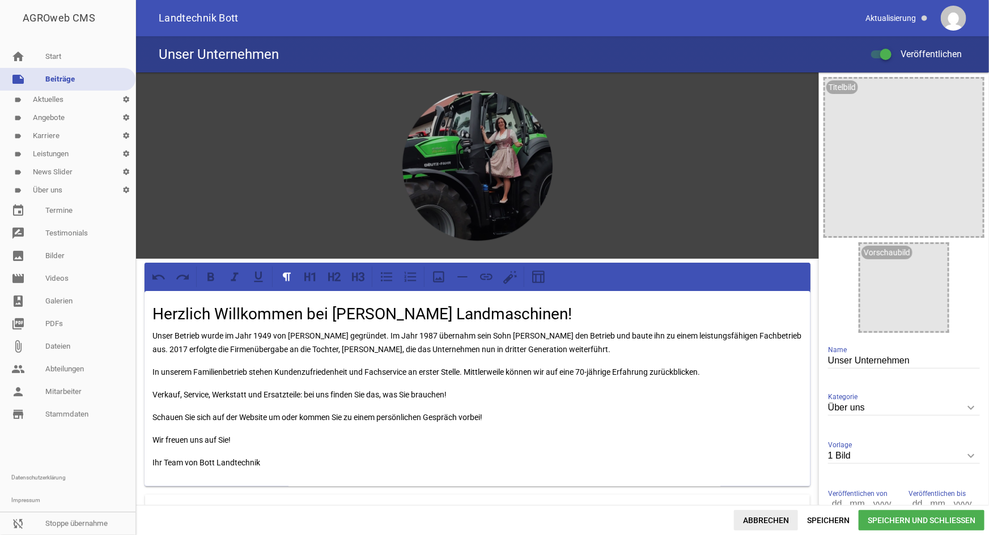
click at [776, 522] on span "Abbrechen" at bounding box center [766, 520] width 64 height 20
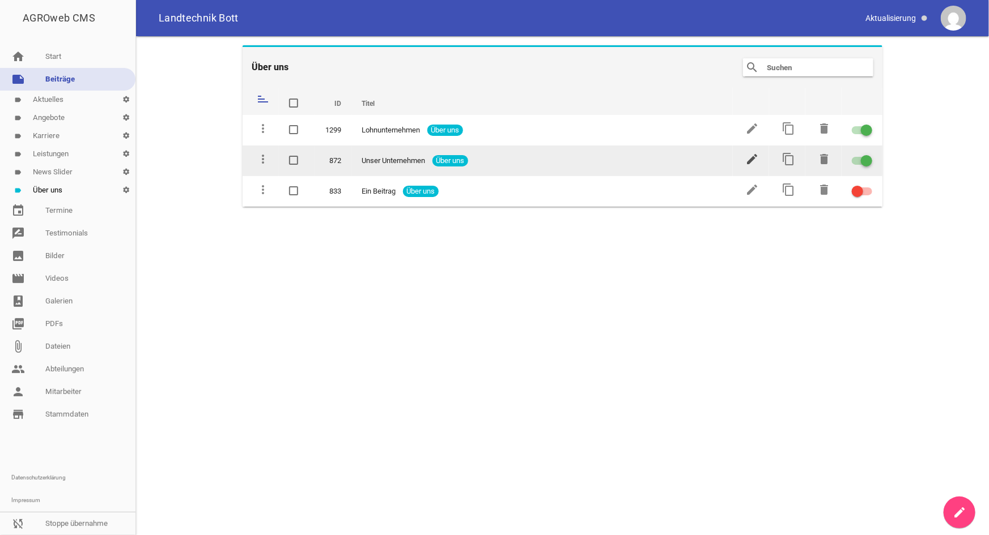
click at [748, 159] on icon "edit" at bounding box center [752, 159] width 14 height 14
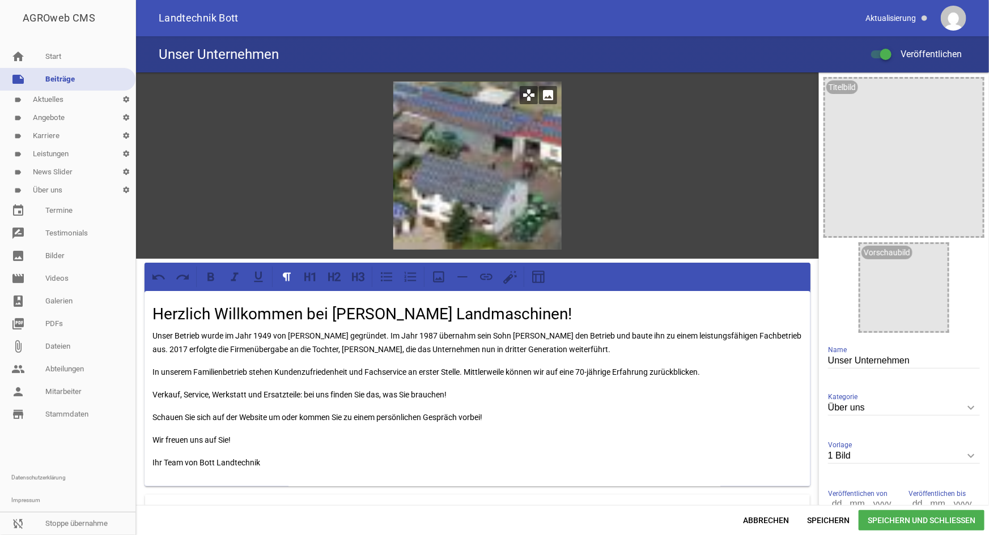
click at [542, 95] on icon "image" at bounding box center [548, 95] width 18 height 18
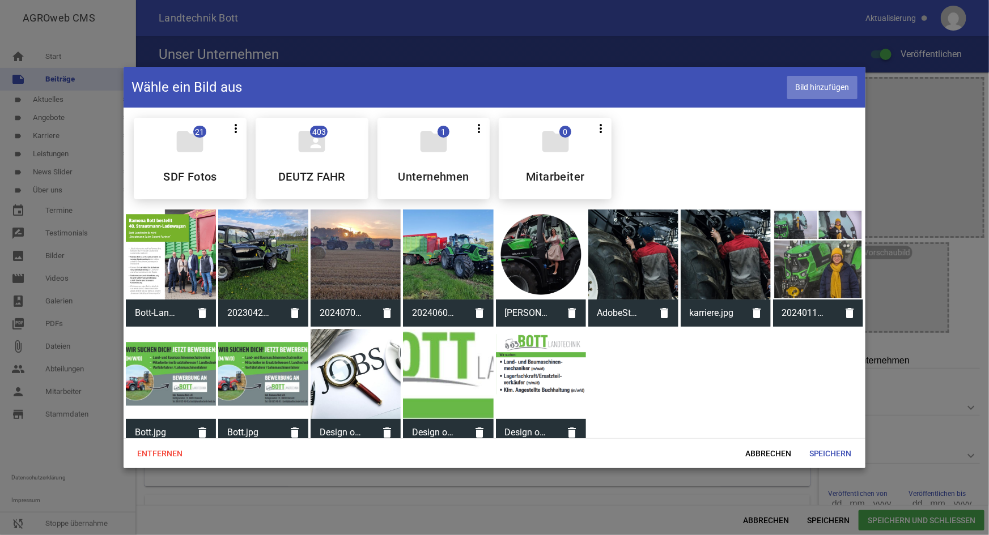
click at [817, 89] on span "Bild hinzufügen" at bounding box center [822, 87] width 70 height 23
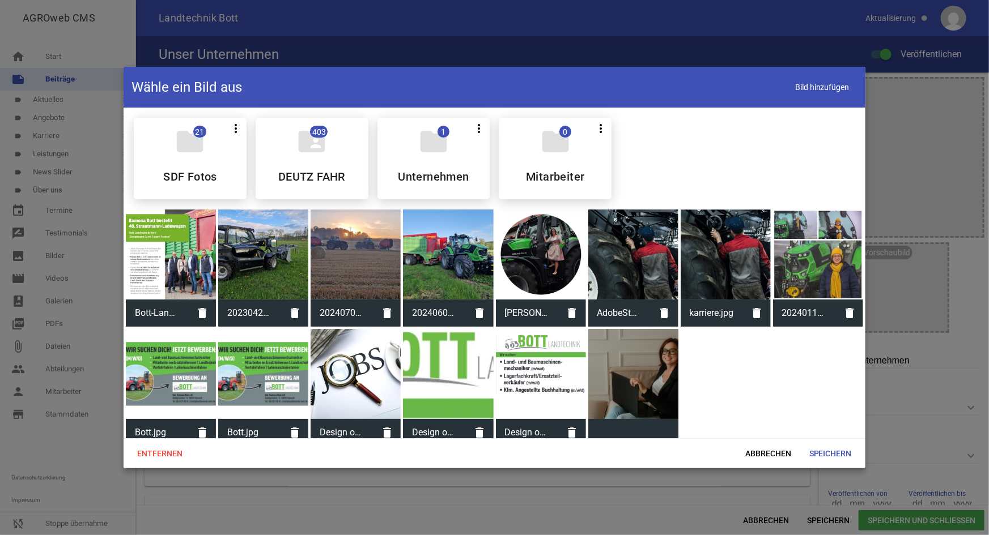
click at [650, 367] on div at bounding box center [633, 374] width 90 height 90
click at [641, 374] on div at bounding box center [633, 374] width 90 height 90
click at [623, 374] on div at bounding box center [633, 374] width 90 height 90
click at [767, 452] on span "Abbrechen" at bounding box center [768, 454] width 64 height 20
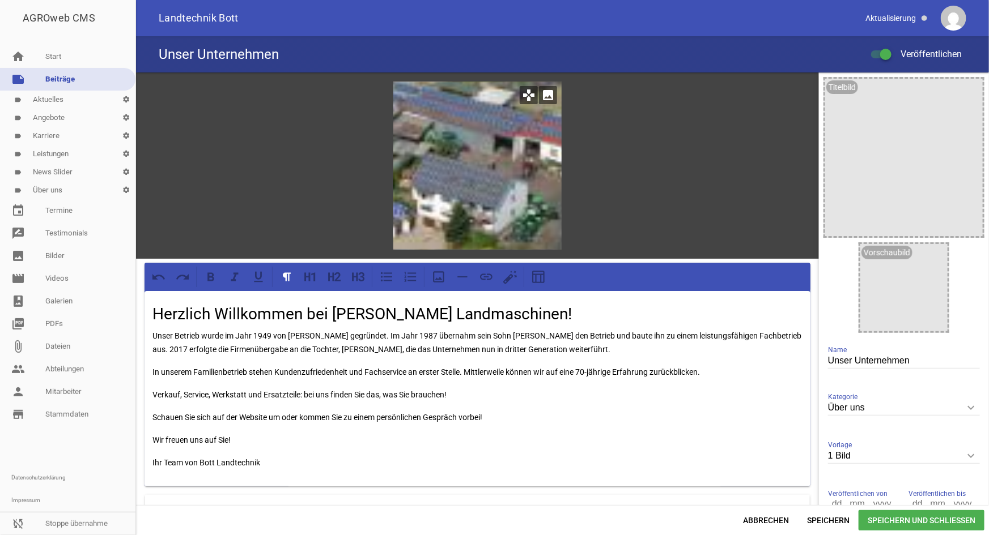
click at [545, 96] on icon "image" at bounding box center [548, 95] width 18 height 18
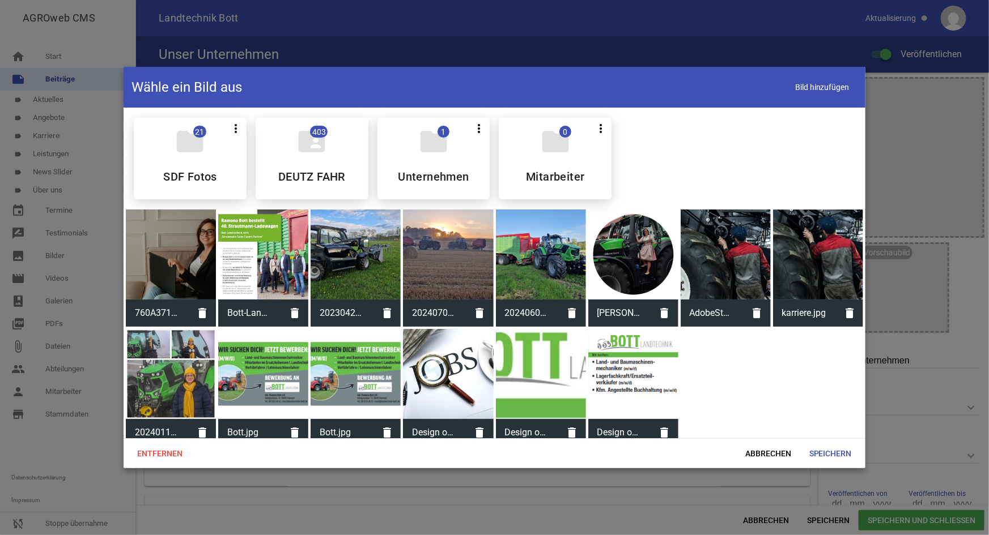
click at [174, 265] on div at bounding box center [171, 255] width 90 height 90
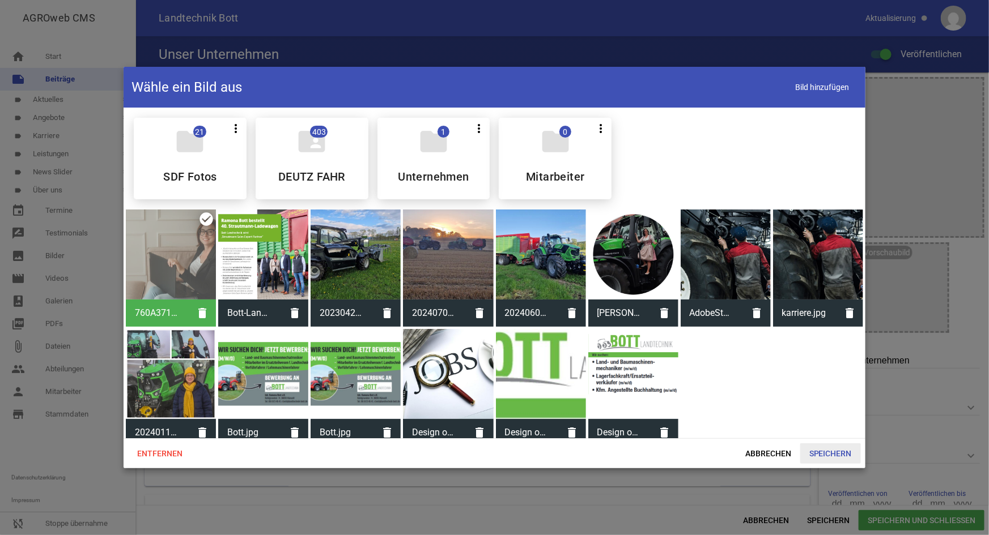
click at [832, 450] on span "Speichern" at bounding box center [830, 454] width 61 height 20
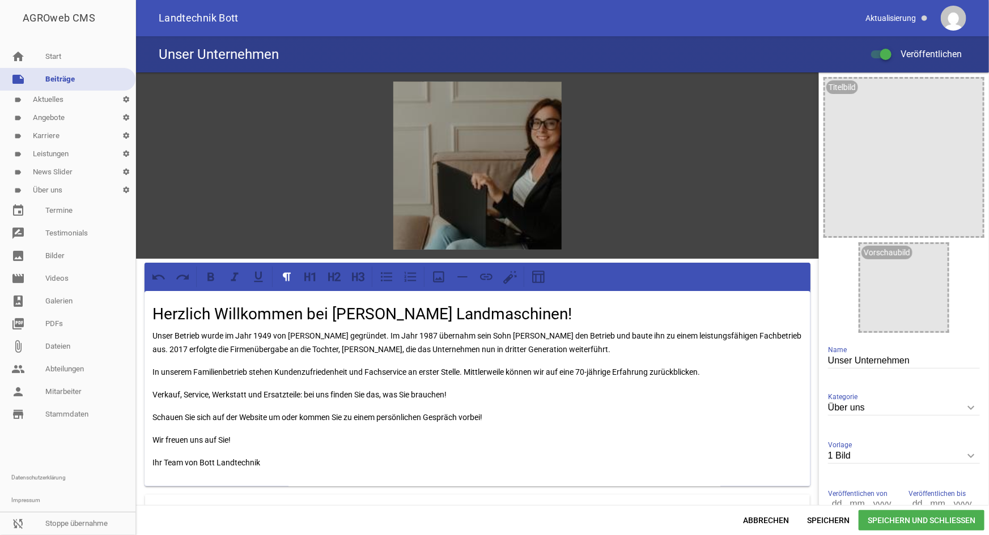
click at [895, 518] on span "Speichern und Schließen" at bounding box center [921, 520] width 126 height 20
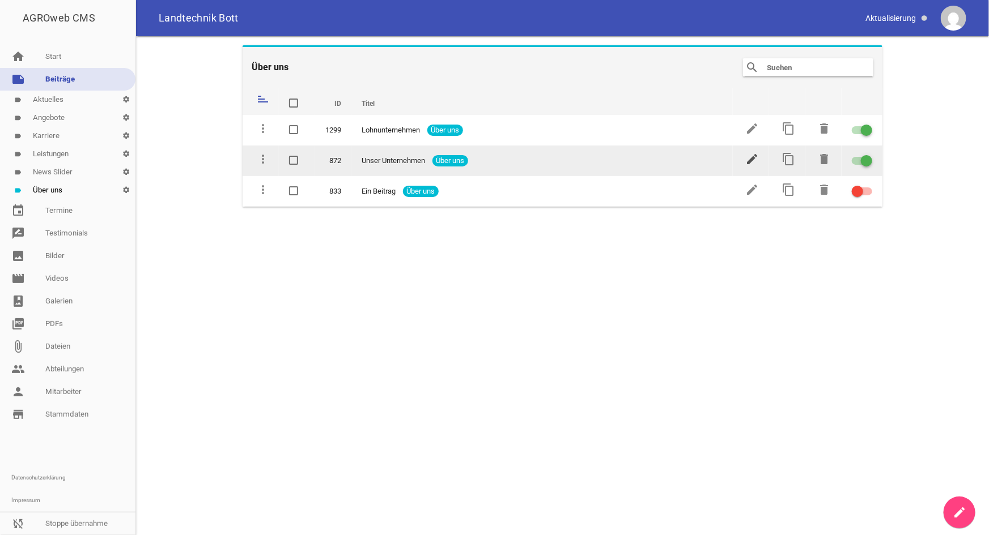
click at [751, 162] on icon "edit" at bounding box center [752, 159] width 14 height 14
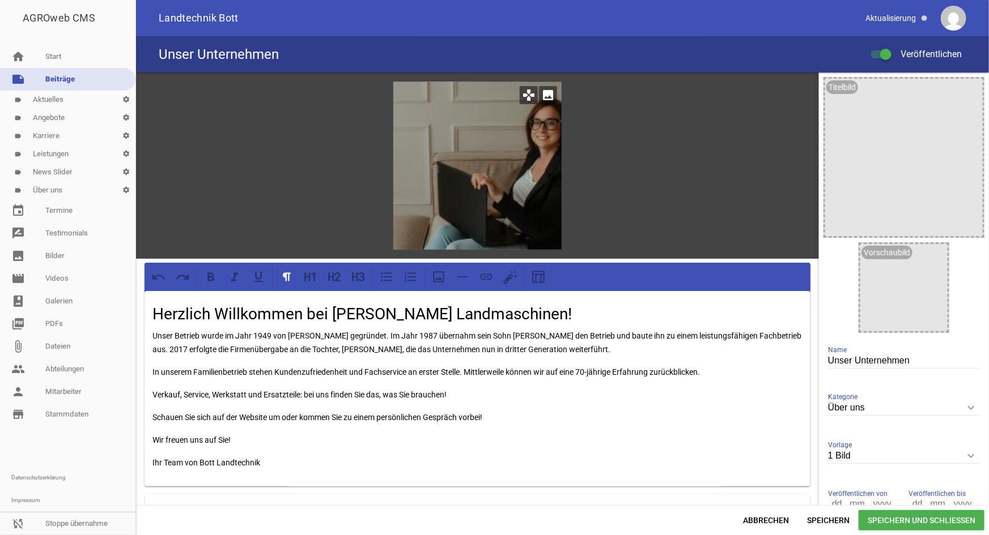
click at [549, 94] on icon "image" at bounding box center [548, 95] width 18 height 18
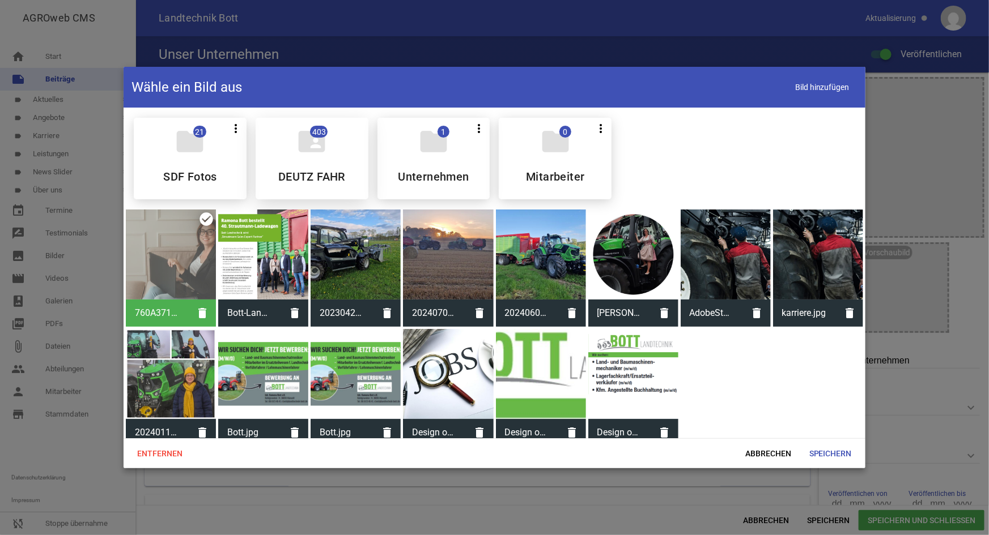
click at [317, 172] on h5 "DEUTZ FAHR" at bounding box center [311, 176] width 67 height 11
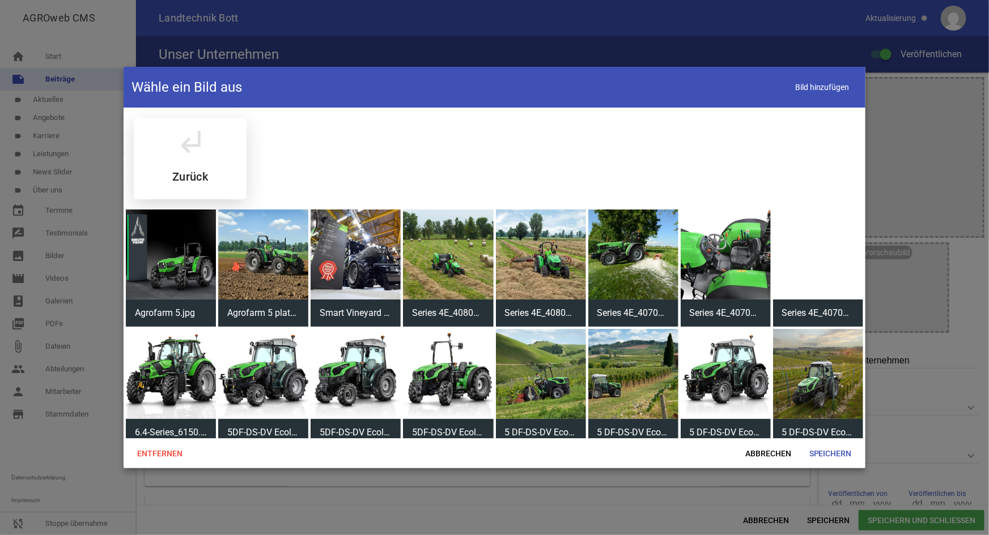
click at [188, 153] on icon "subdirectory_arrow_left" at bounding box center [190, 142] width 32 height 32
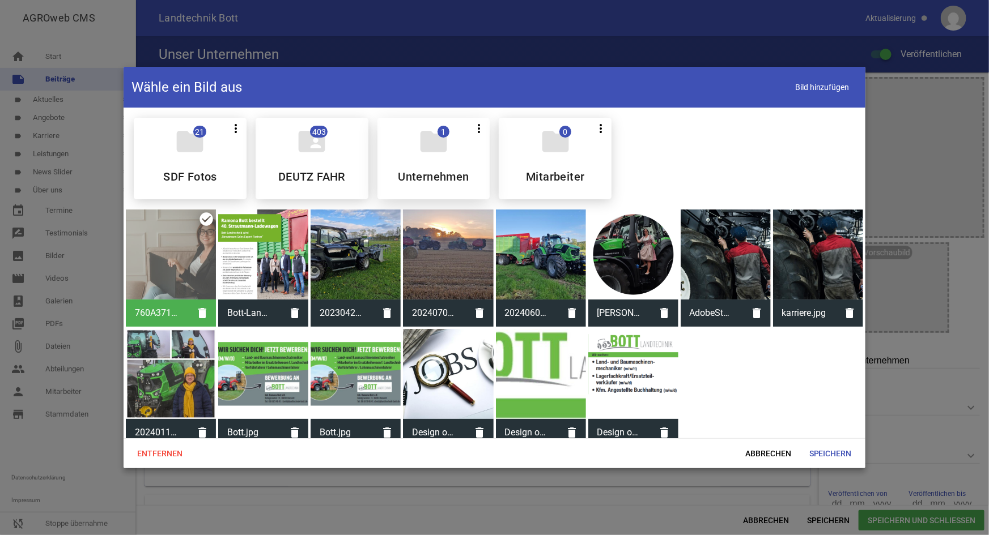
click at [404, 171] on h5 "Unternehmen" at bounding box center [433, 176] width 71 height 11
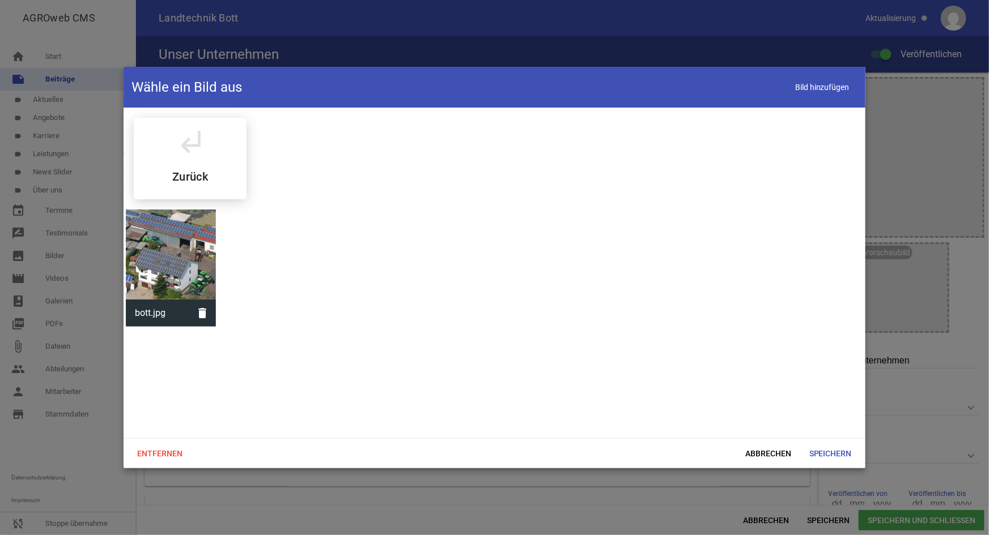
click at [174, 254] on div at bounding box center [171, 255] width 90 height 90
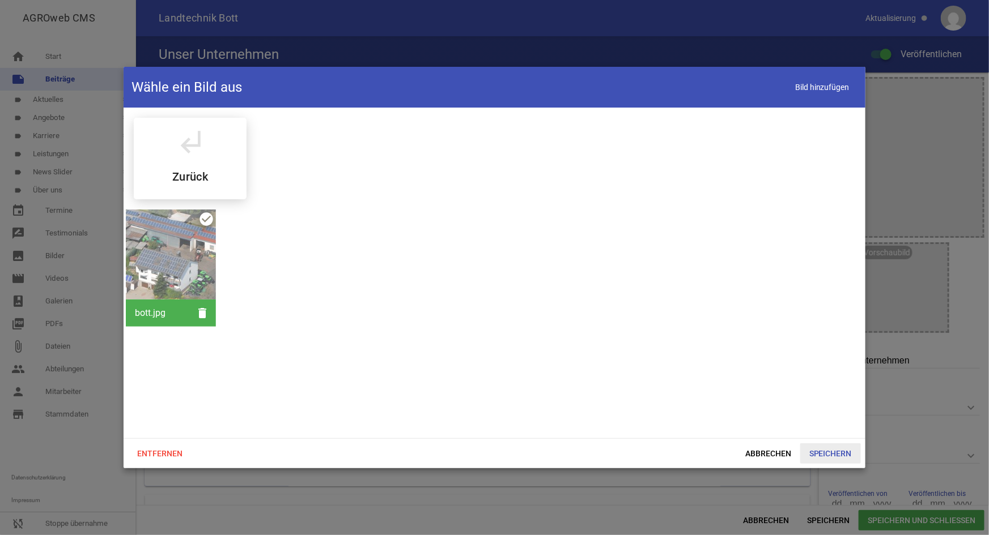
click at [835, 448] on span "Speichern" at bounding box center [830, 454] width 61 height 20
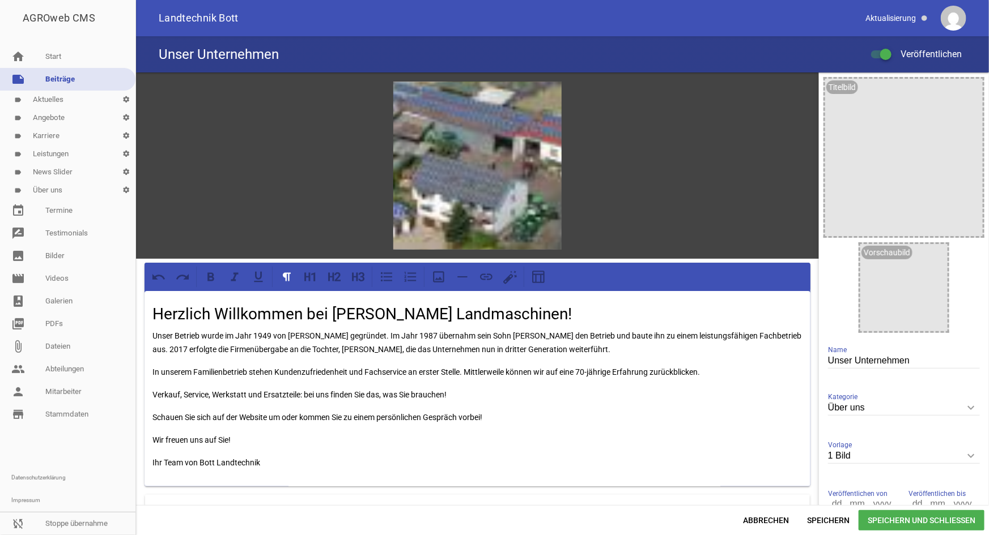
click at [895, 520] on span "Speichern und Schließen" at bounding box center [921, 520] width 126 height 20
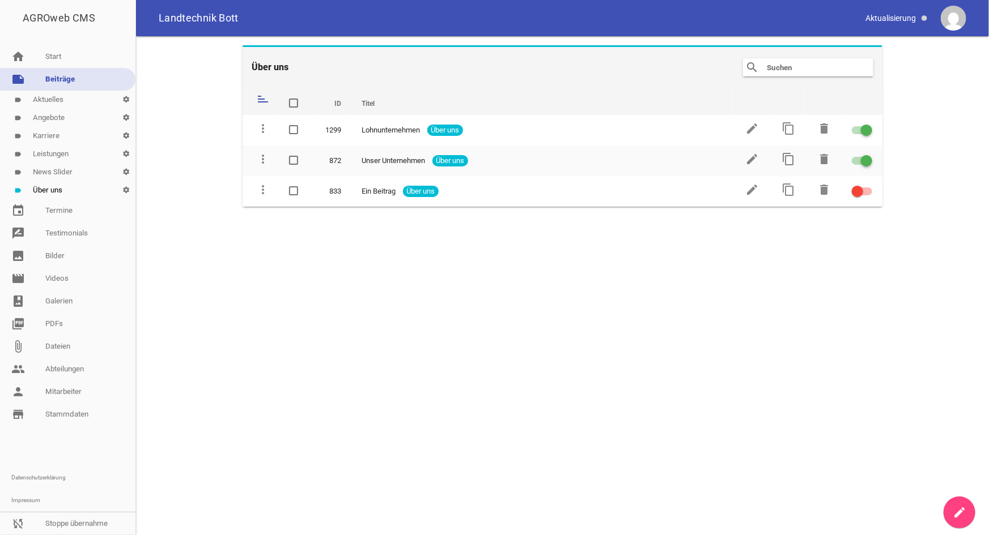
click at [54, 103] on link "label Aktuelles settings" at bounding box center [67, 100] width 135 height 18
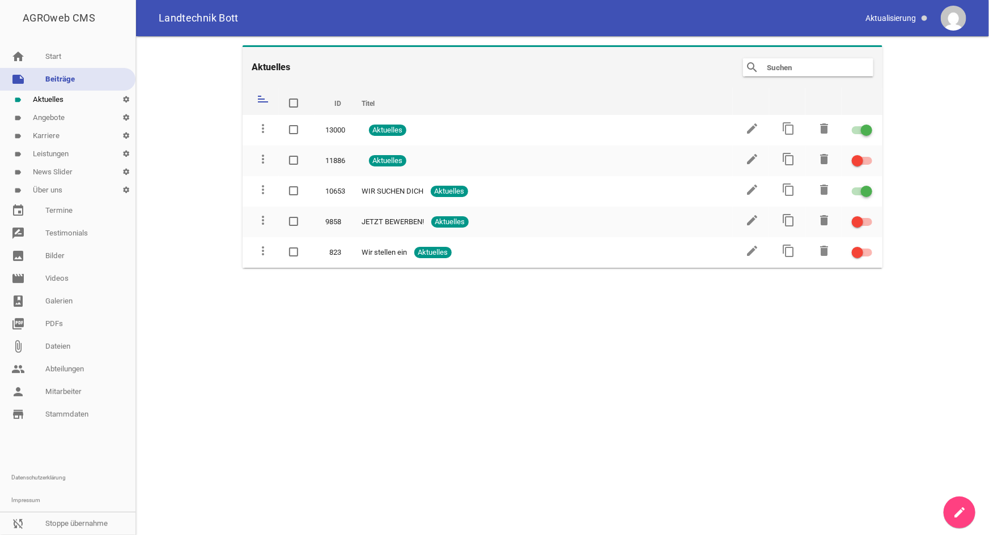
click at [52, 113] on link "label Angebote settings" at bounding box center [67, 118] width 135 height 18
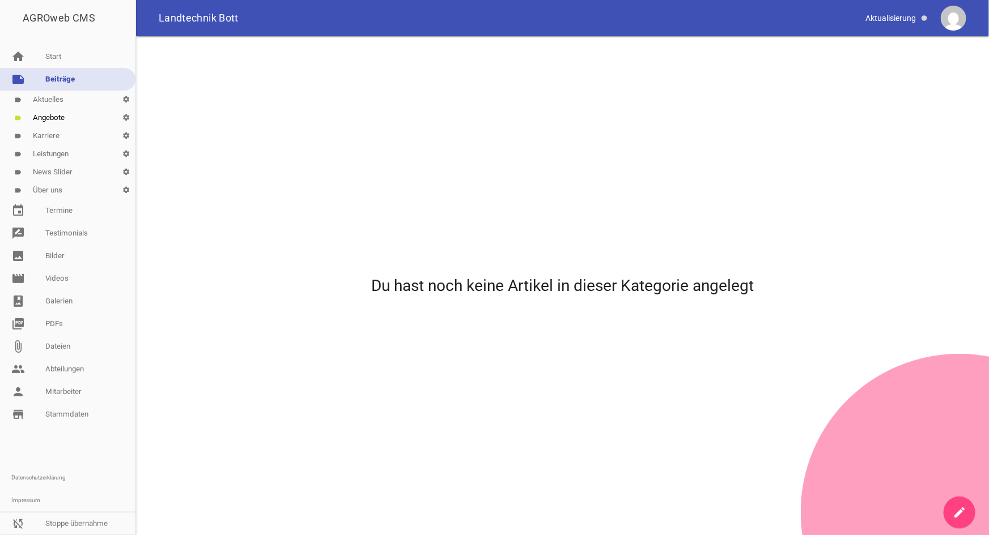
click at [53, 135] on link "label Karriere settings" at bounding box center [67, 136] width 135 height 18
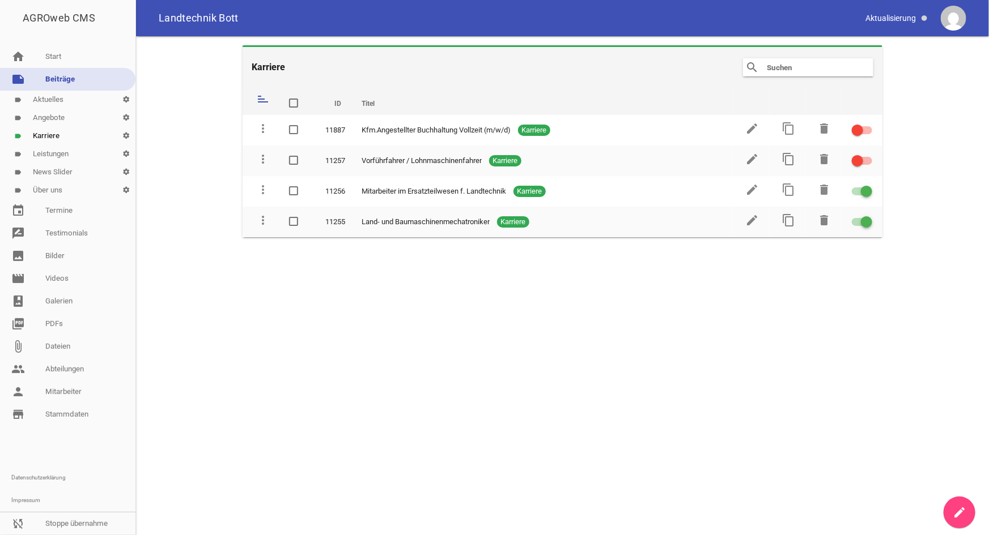
click at [41, 159] on link "label Leistungen settings" at bounding box center [67, 154] width 135 height 18
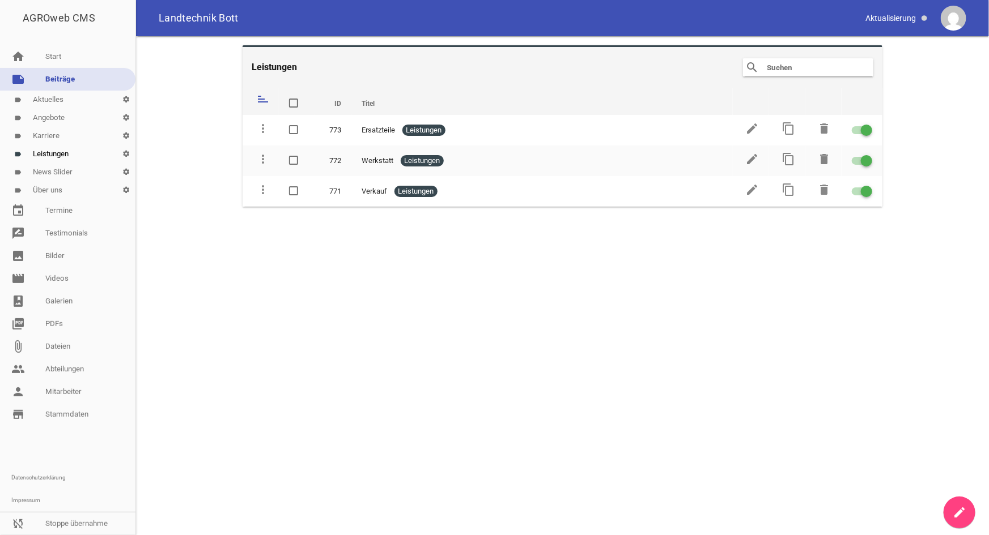
click at [46, 172] on link "label News Slider settings" at bounding box center [67, 172] width 135 height 18
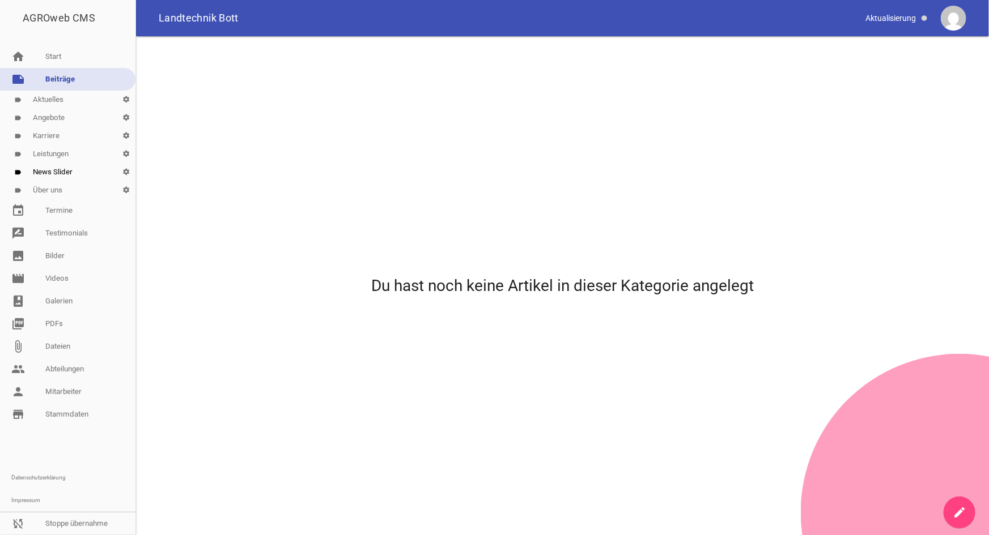
click at [52, 193] on link "label Über uns settings" at bounding box center [67, 190] width 135 height 18
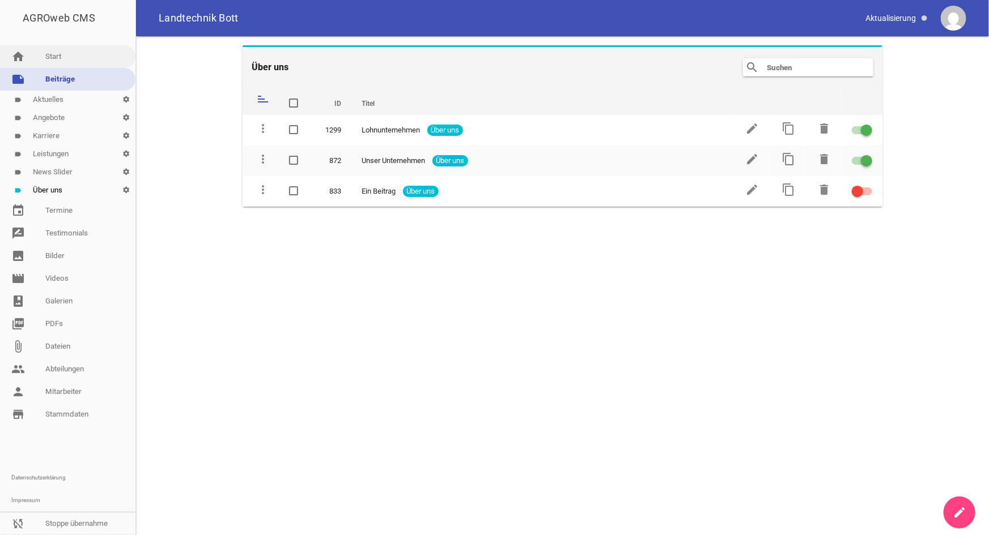
click at [61, 56] on link "home Start" at bounding box center [67, 56] width 135 height 23
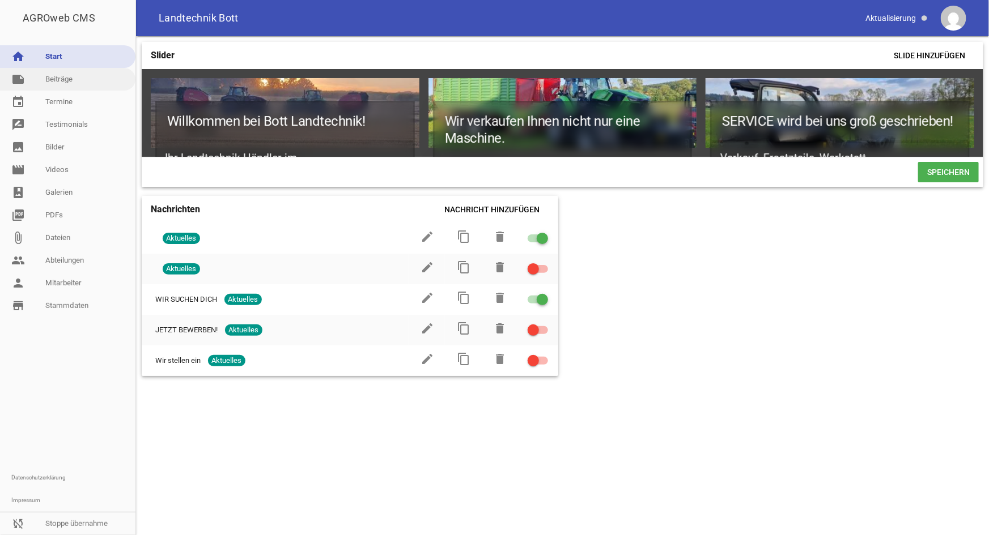
click at [73, 76] on link "note Beiträge" at bounding box center [67, 79] width 135 height 23
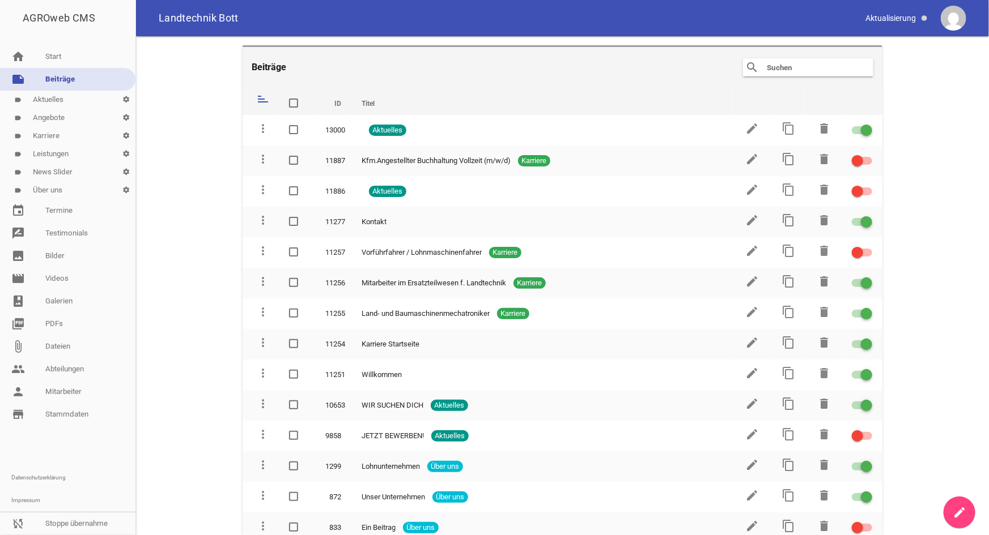
click at [59, 99] on link "label Aktuelles settings" at bounding box center [67, 100] width 135 height 18
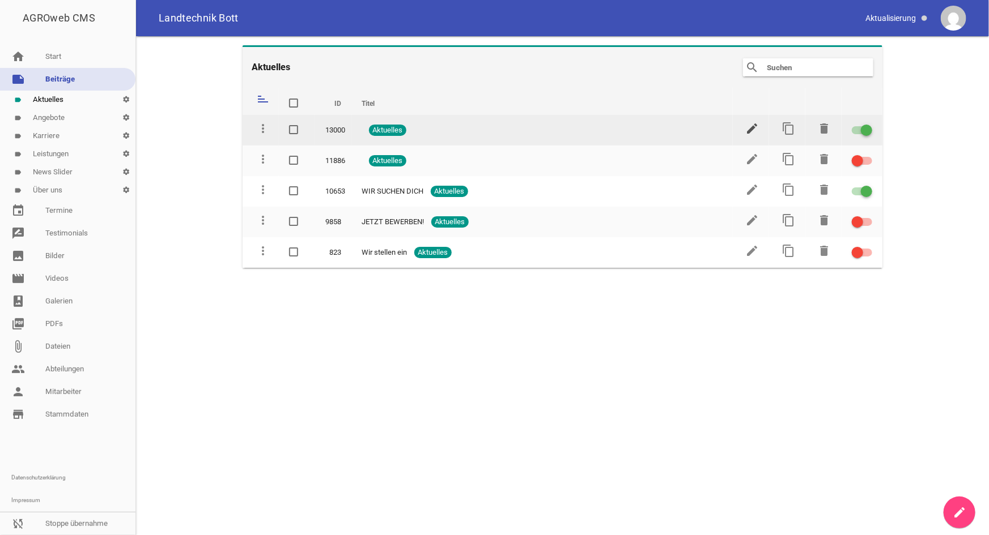
click at [752, 130] on icon "edit" at bounding box center [752, 129] width 14 height 14
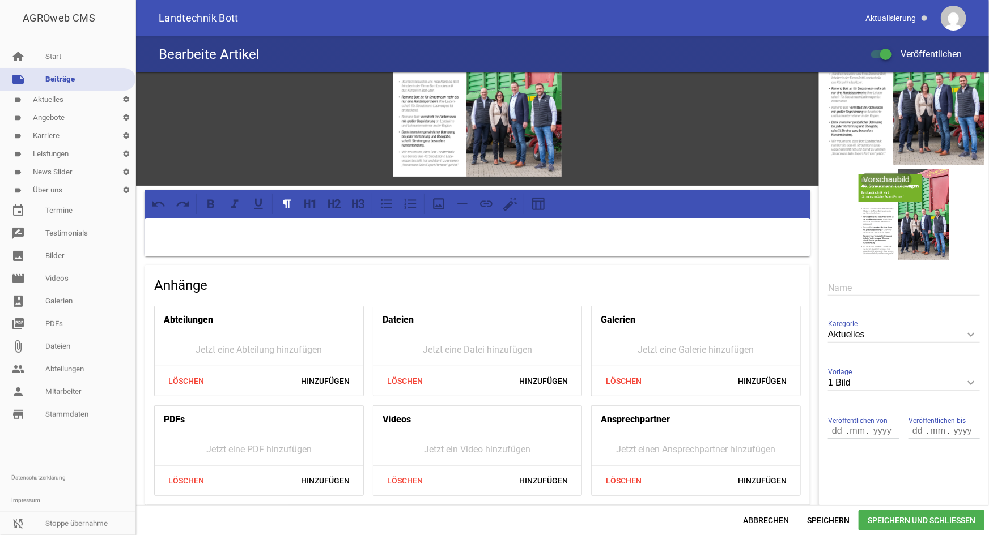
scroll to position [78, 0]
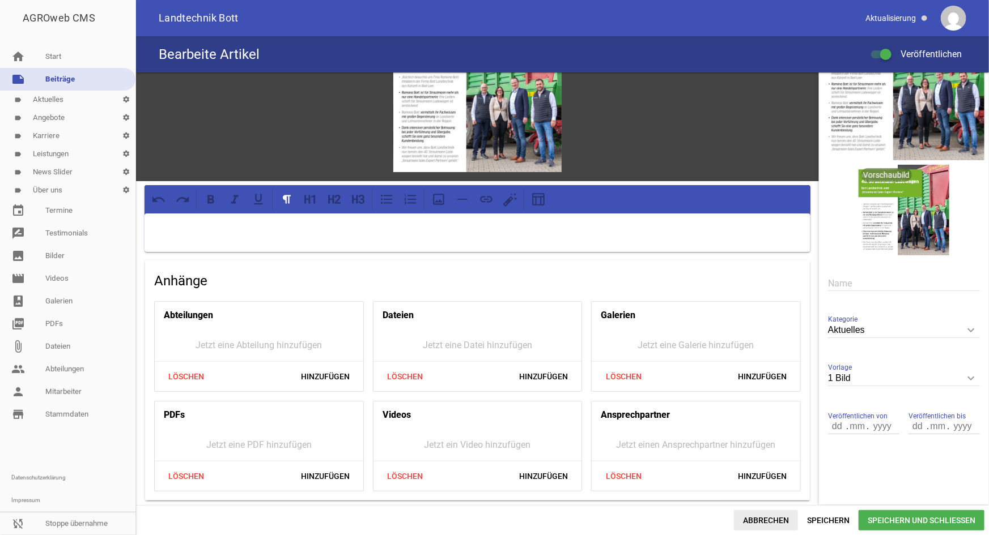
click at [755, 519] on span "Abbrechen" at bounding box center [766, 520] width 64 height 20
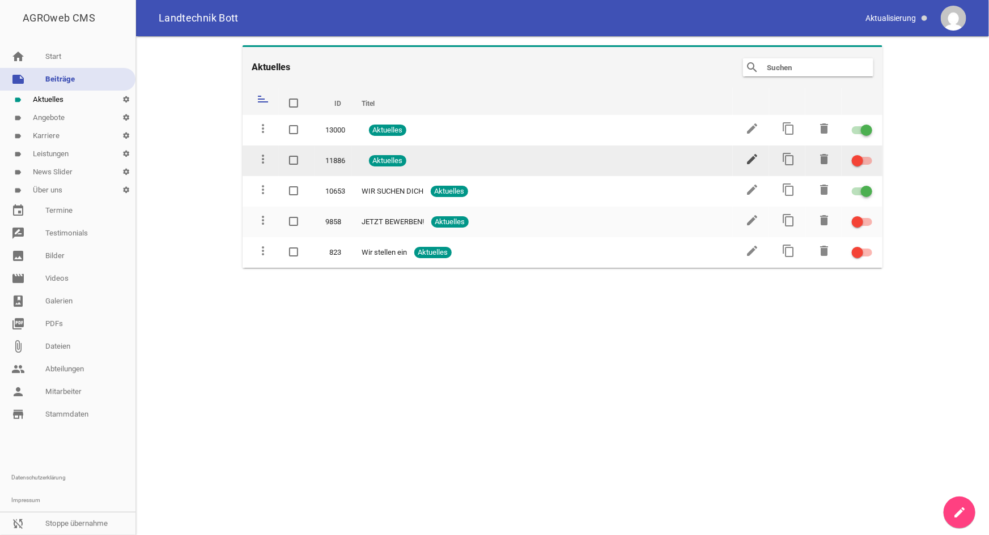
click at [750, 158] on icon "edit" at bounding box center [752, 159] width 14 height 14
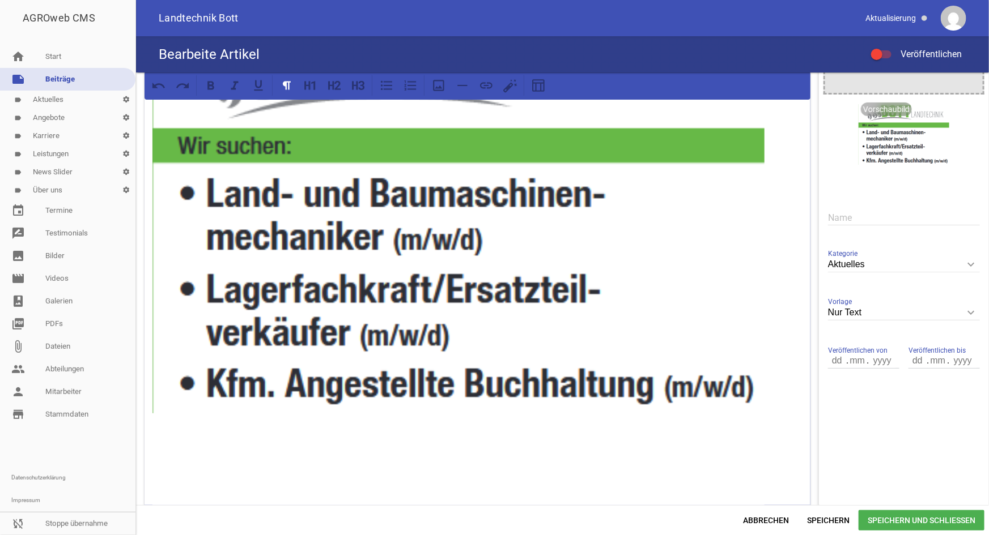
scroll to position [154, 0]
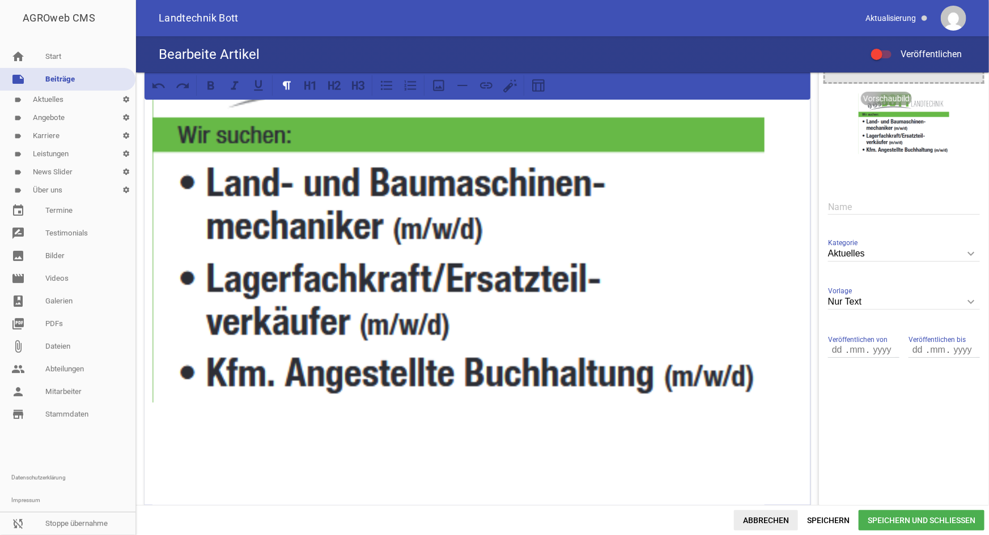
click at [765, 527] on span "Abbrechen" at bounding box center [766, 520] width 64 height 20
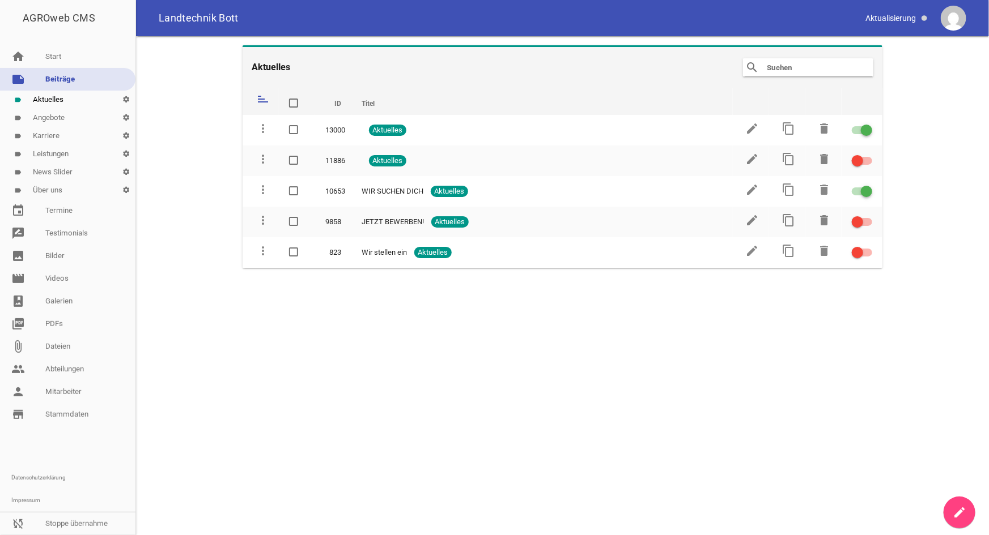
click at [57, 190] on link "label Über uns settings" at bounding box center [67, 190] width 135 height 18
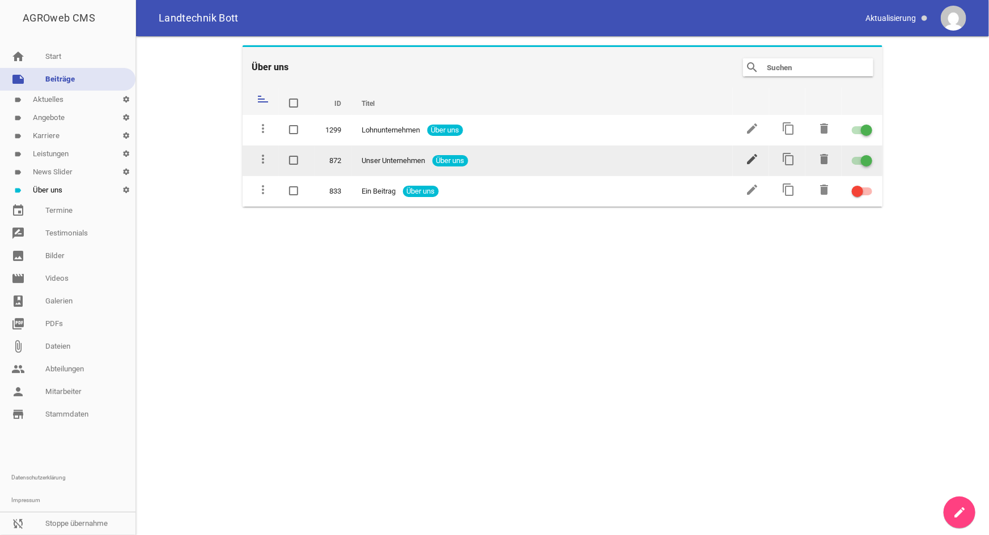
click at [752, 159] on icon "edit" at bounding box center [752, 159] width 14 height 14
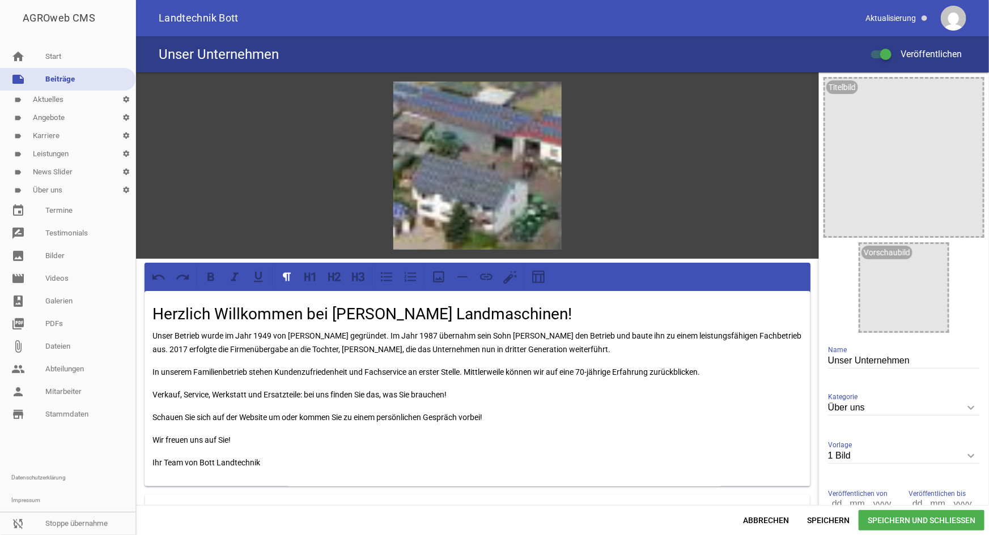
click at [766, 515] on span "Abbrechen" at bounding box center [766, 520] width 64 height 20
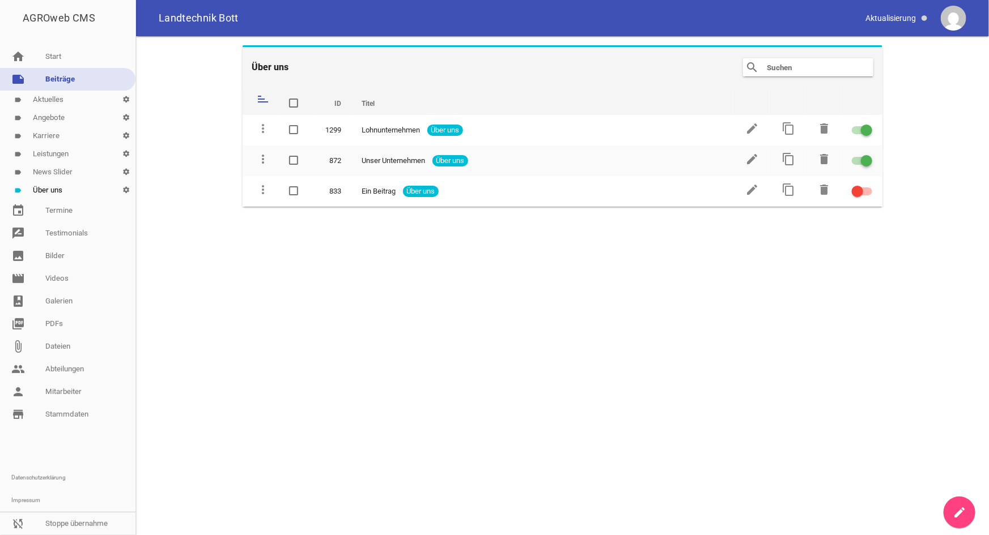
click at [54, 136] on link "label Karriere settings" at bounding box center [67, 136] width 135 height 18
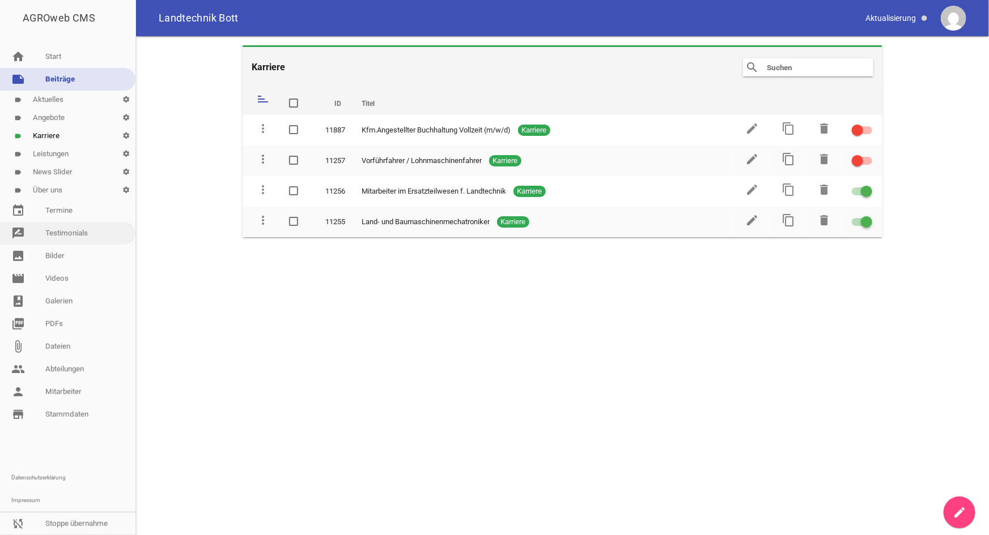
click at [74, 233] on link "rate_review Testimonials" at bounding box center [67, 233] width 135 height 23
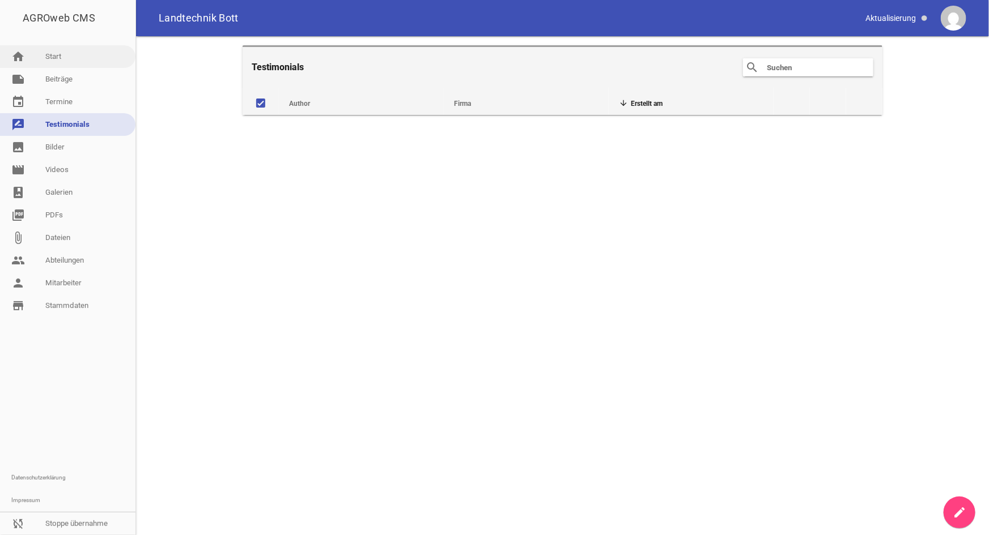
click at [53, 61] on link "home Start" at bounding box center [67, 56] width 135 height 23
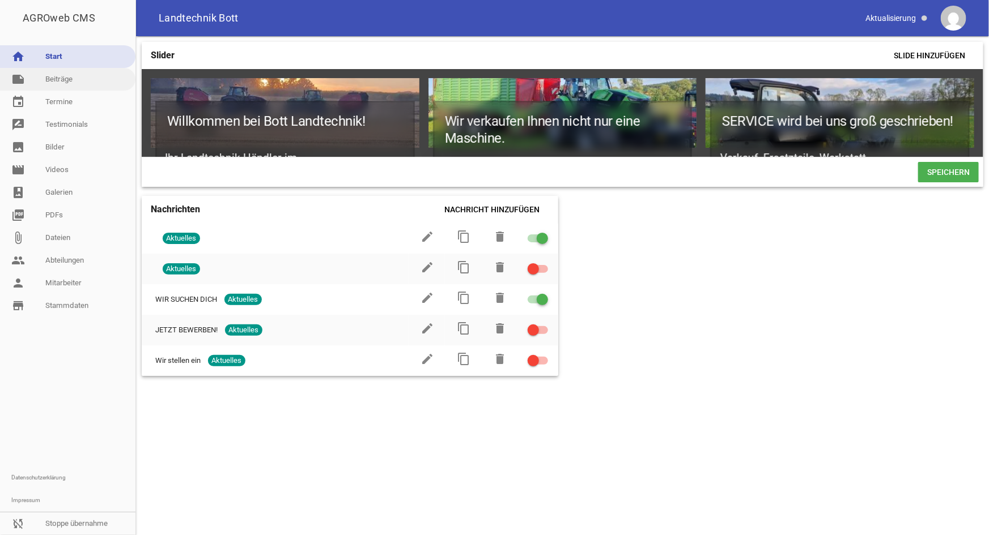
click at [65, 83] on link "note Beiträge" at bounding box center [67, 79] width 135 height 23
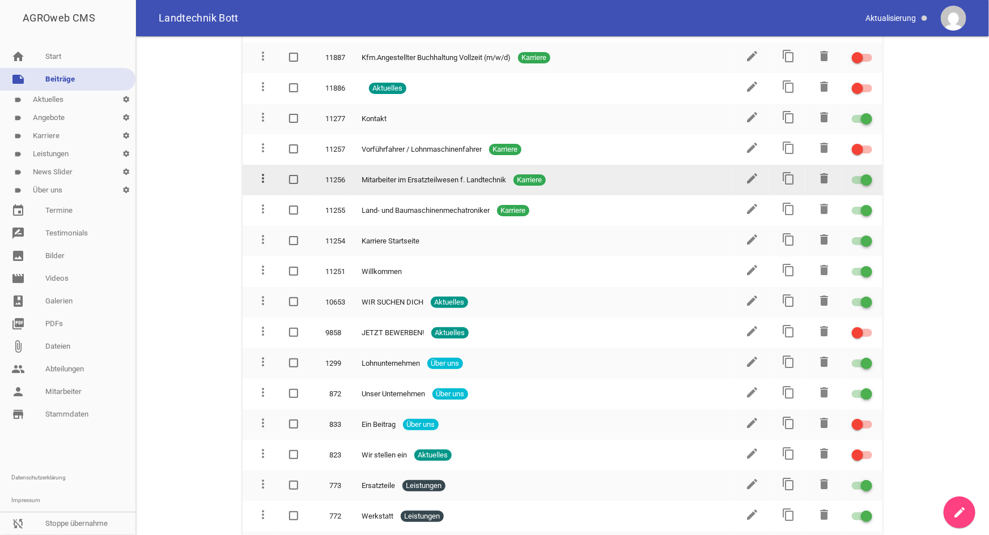
scroll to position [120, 0]
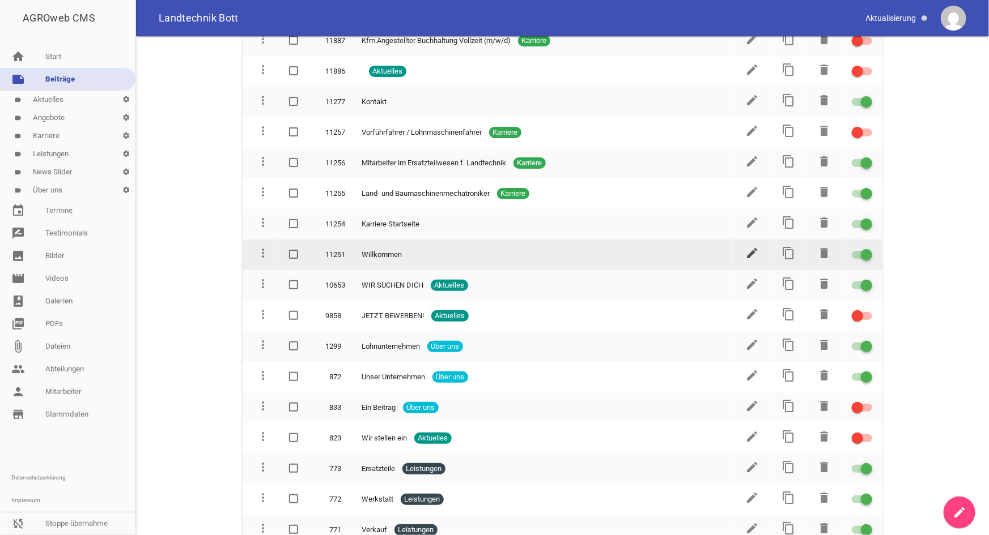
click at [745, 246] on icon "edit" at bounding box center [752, 253] width 14 height 14
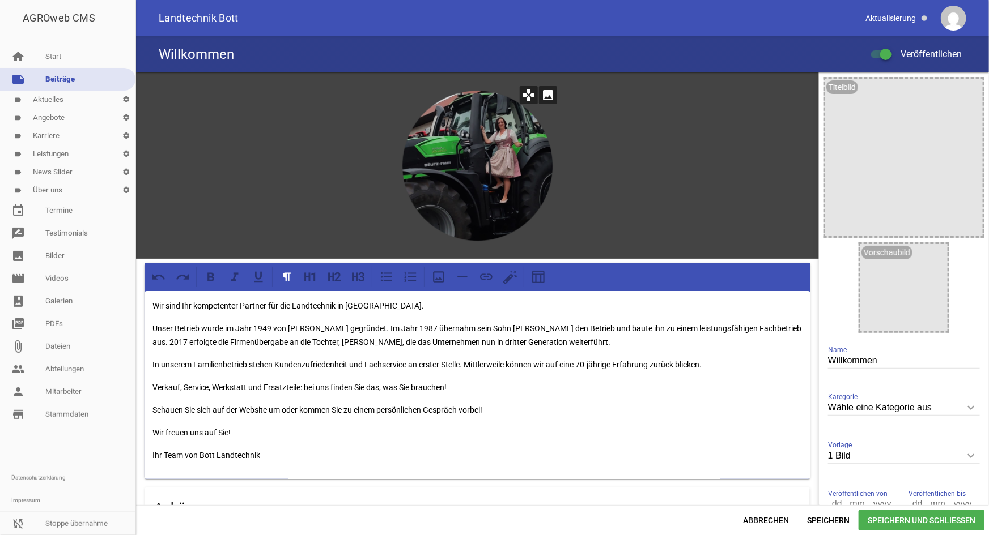
click at [544, 97] on icon "image" at bounding box center [548, 95] width 18 height 18
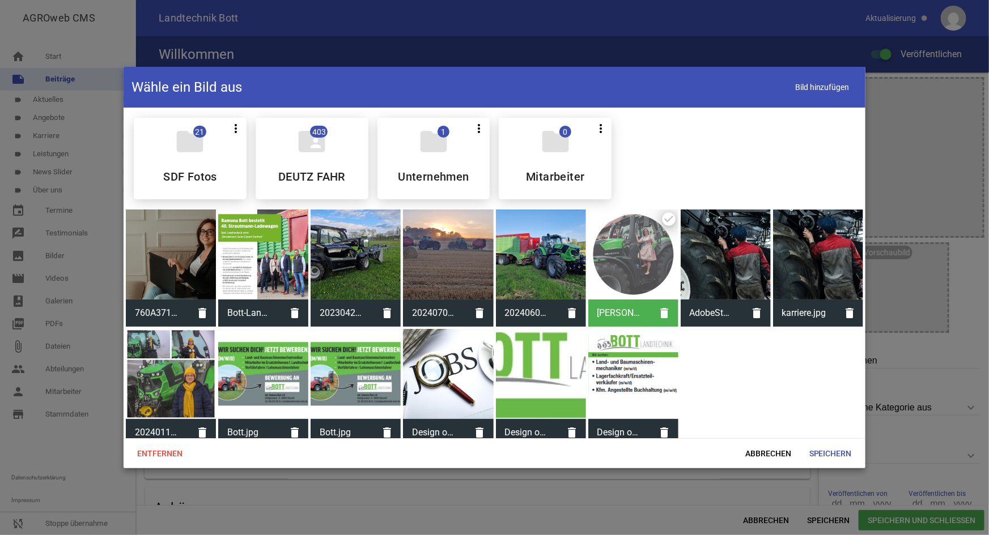
click at [170, 264] on div at bounding box center [171, 255] width 90 height 90
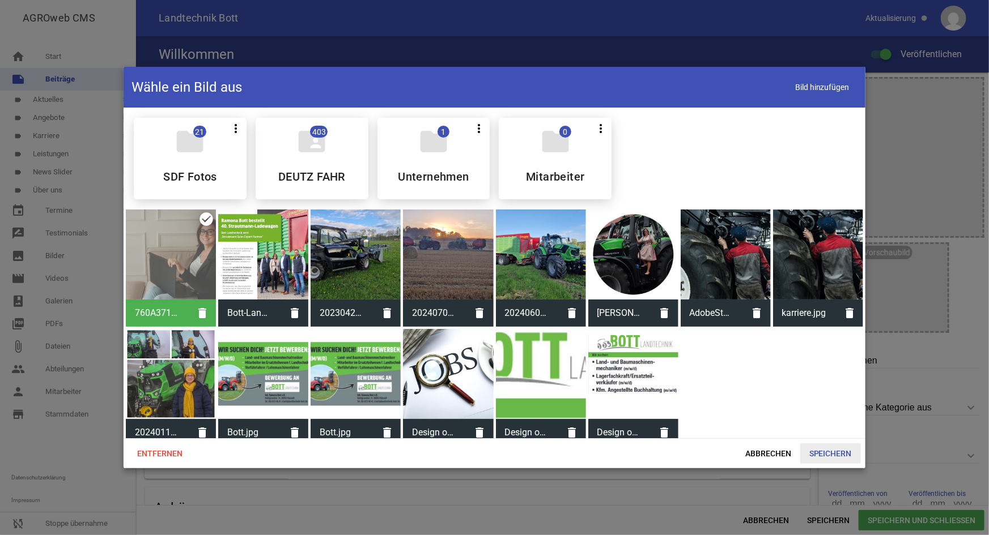
click at [829, 455] on span "Speichern" at bounding box center [830, 454] width 61 height 20
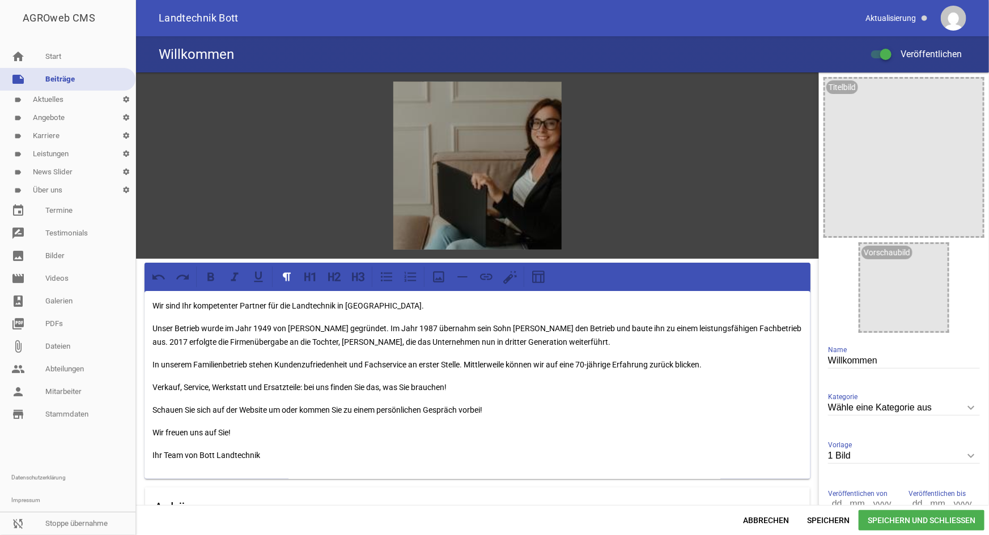
click at [896, 521] on span "Speichern und Schließen" at bounding box center [921, 520] width 126 height 20
